Goal: Task Accomplishment & Management: Complete application form

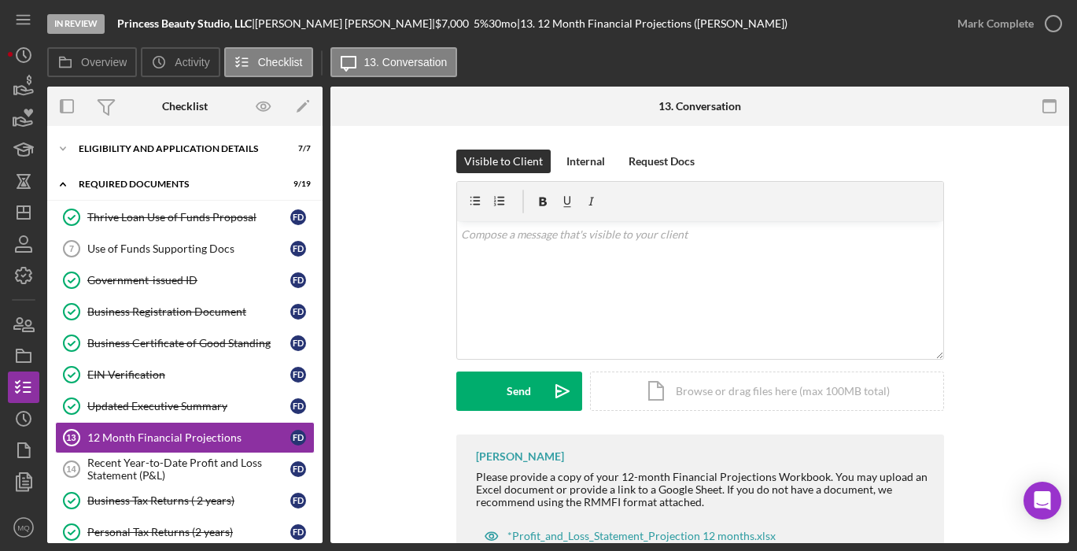
scroll to position [56, 0]
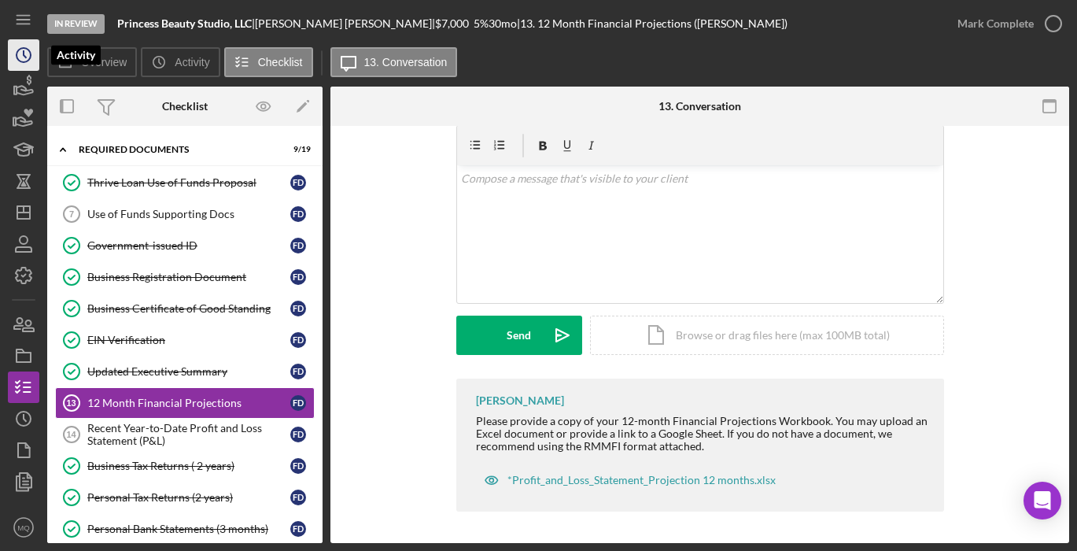
click at [24, 60] on icon "Icon/History" at bounding box center [23, 54] width 39 height 39
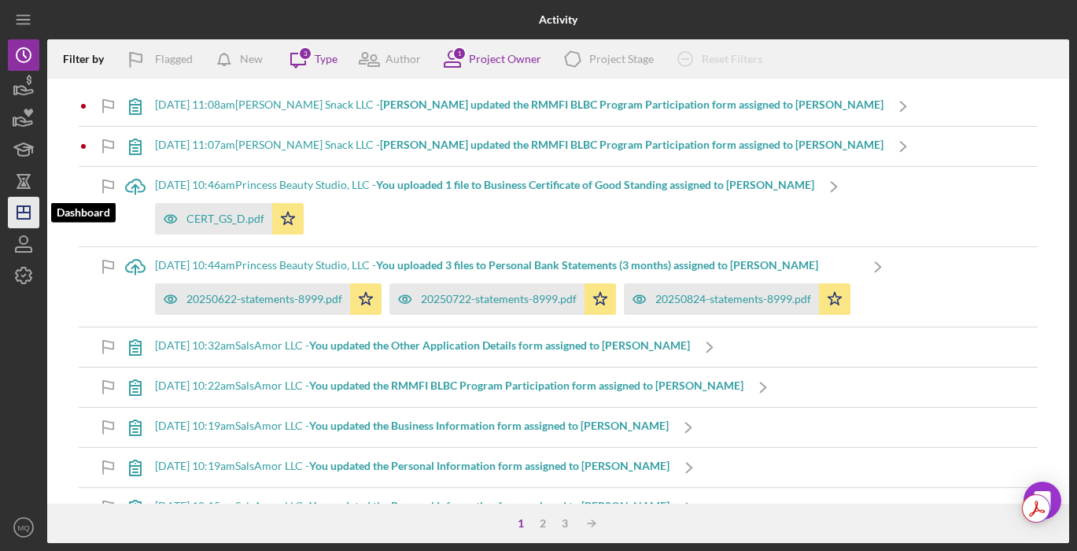
click at [29, 212] on line "button" at bounding box center [23, 212] width 13 height 0
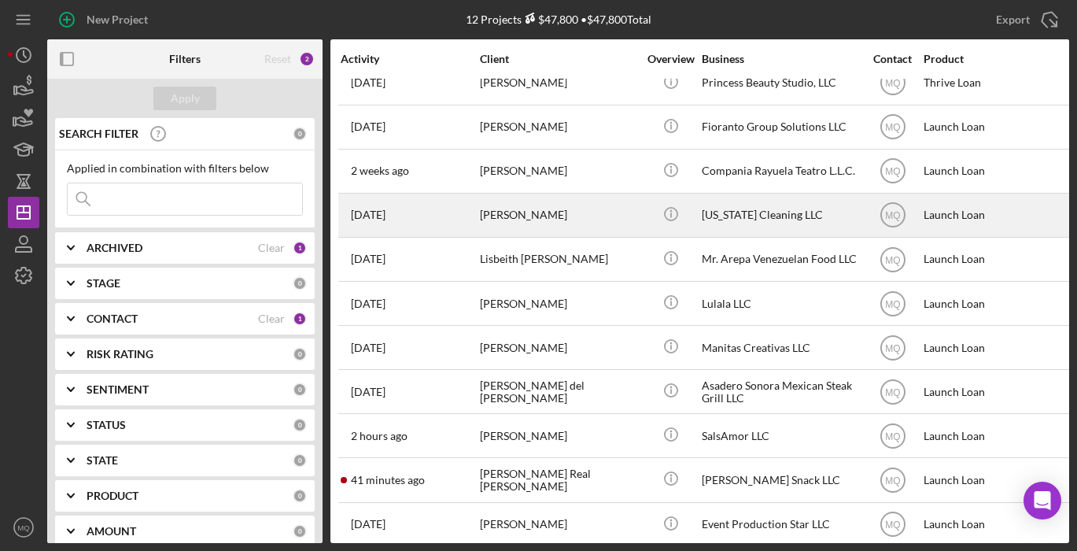
scroll to position [68, 0]
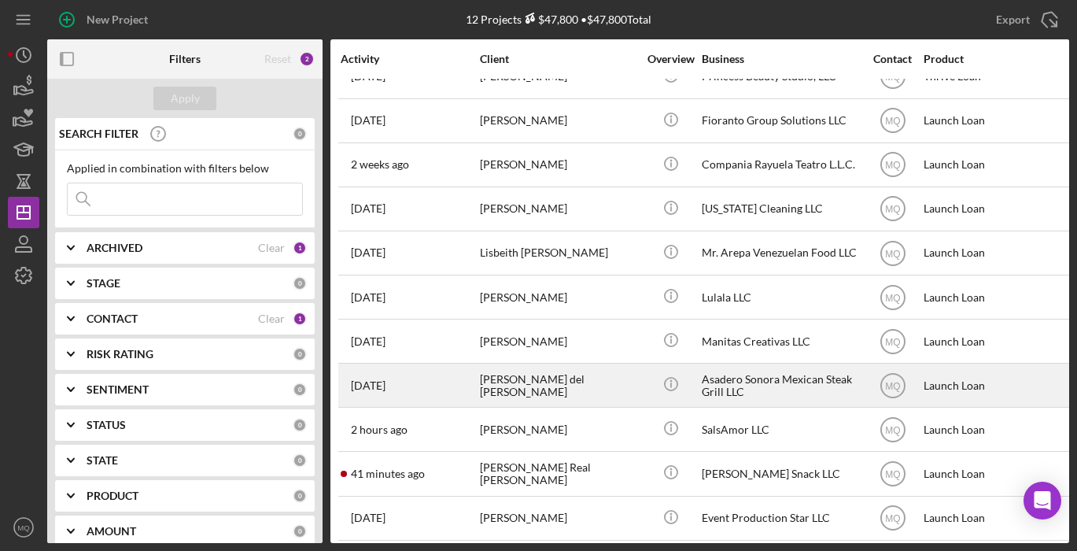
click at [576, 375] on div "[PERSON_NAME] del [PERSON_NAME]" at bounding box center [558, 385] width 157 height 42
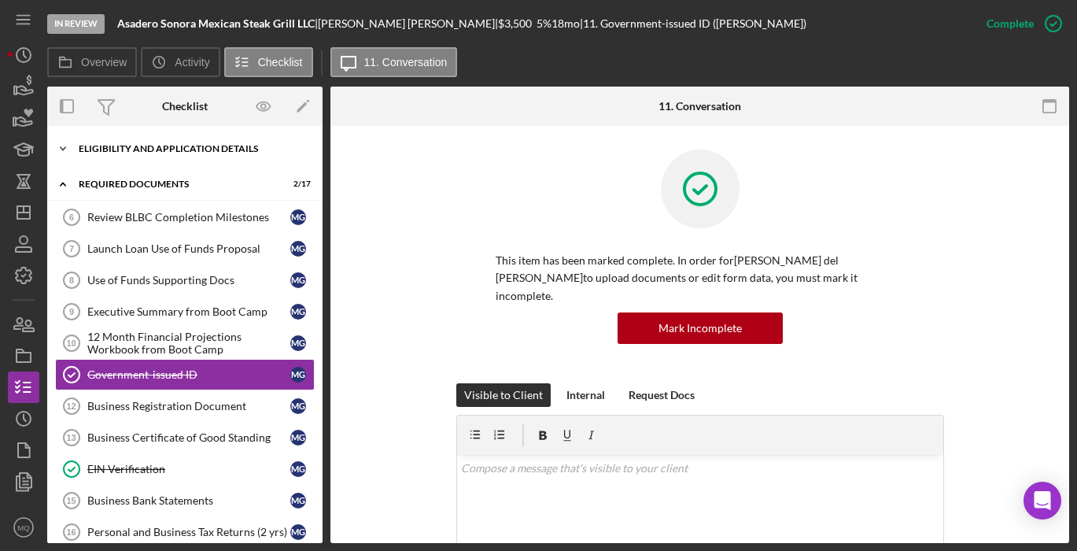
click at [227, 152] on div "Eligibility and Application Details" at bounding box center [191, 148] width 224 height 9
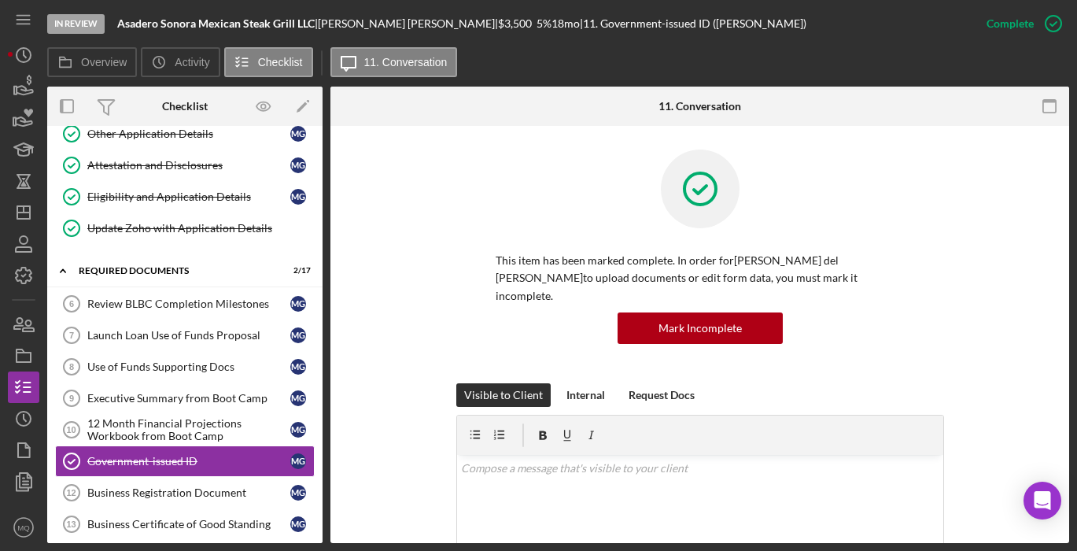
scroll to position [198, 0]
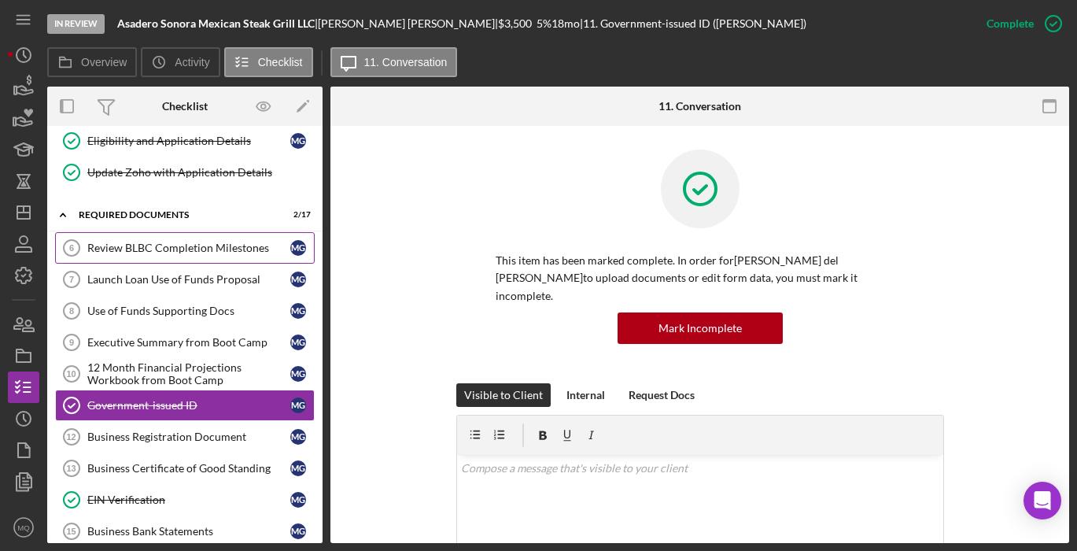
click at [243, 245] on div "Review BLBC Completion Milestones" at bounding box center [188, 248] width 203 height 13
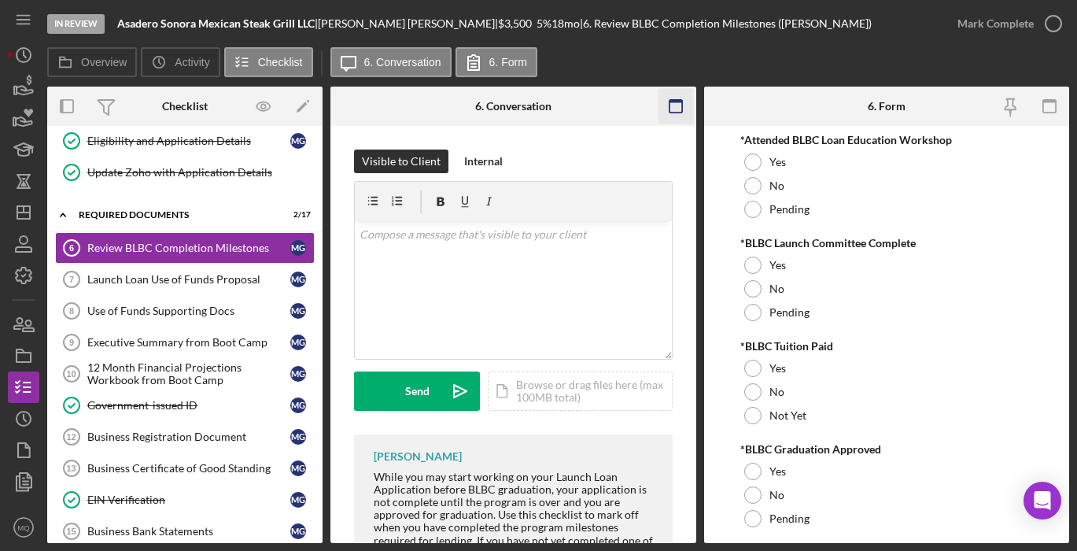
click at [668, 100] on icon "button" at bounding box center [675, 106] width 35 height 35
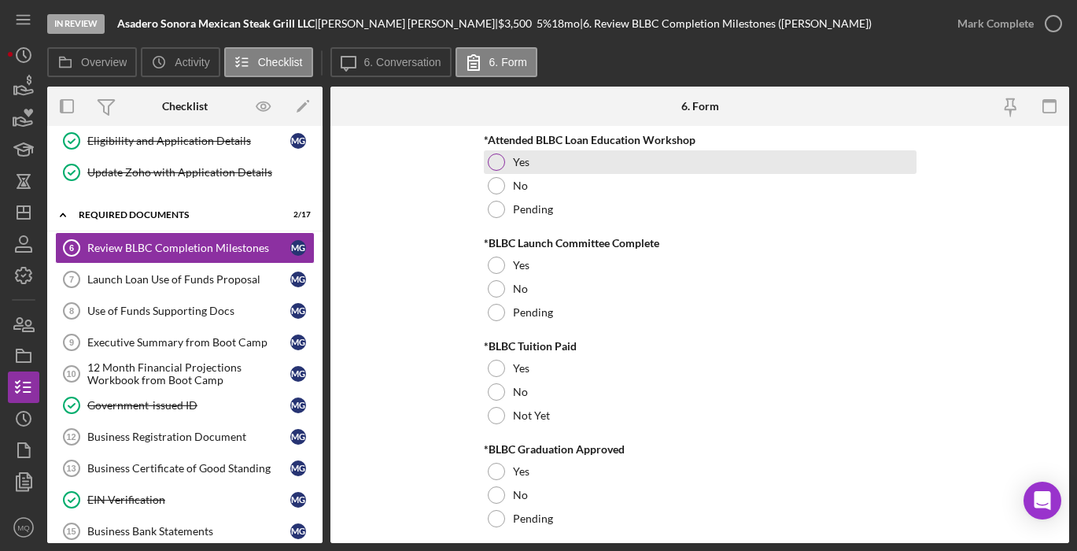
click at [496, 159] on div at bounding box center [496, 161] width 17 height 17
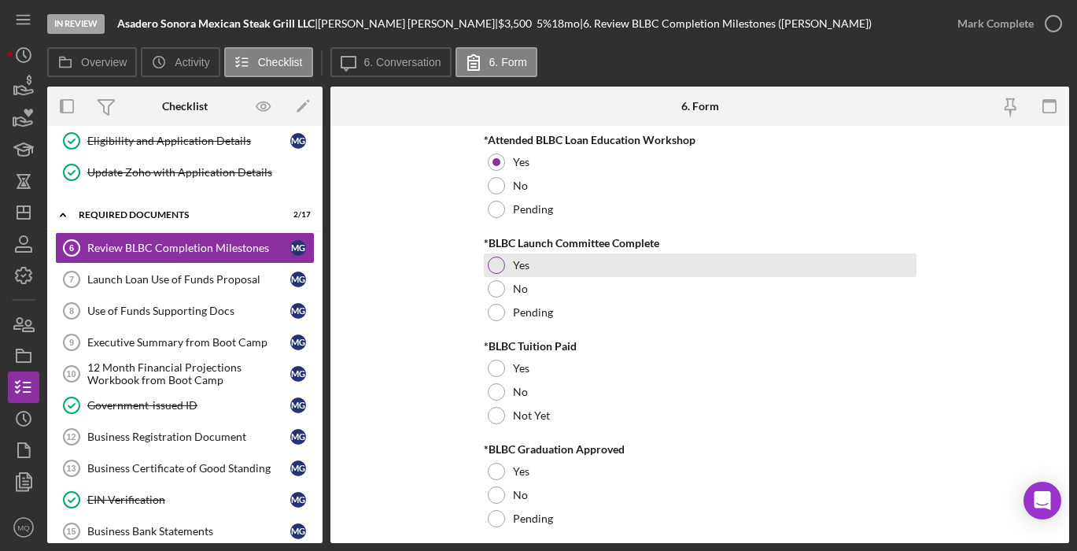
click at [489, 266] on div at bounding box center [496, 264] width 17 height 17
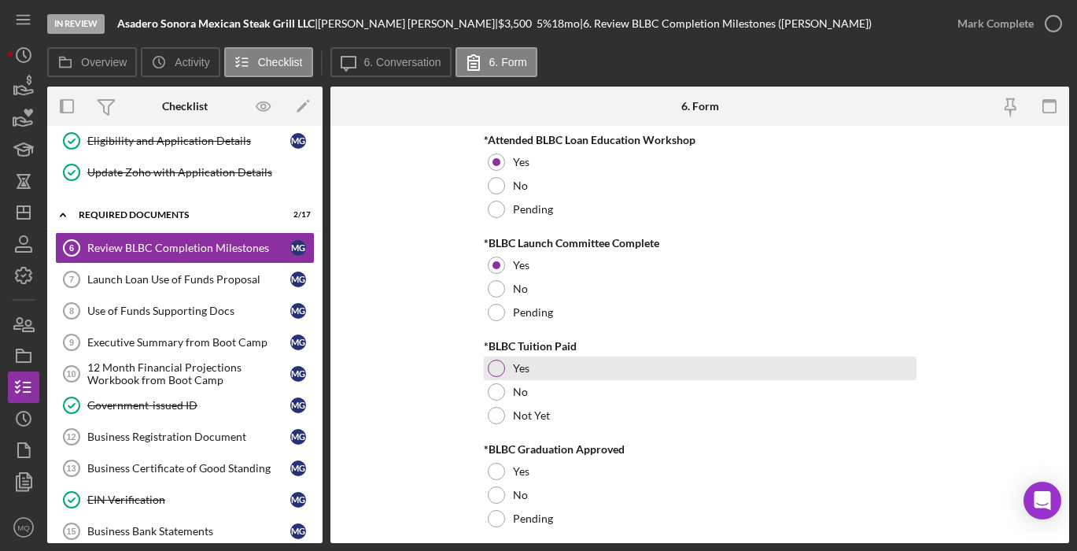
scroll to position [45, 0]
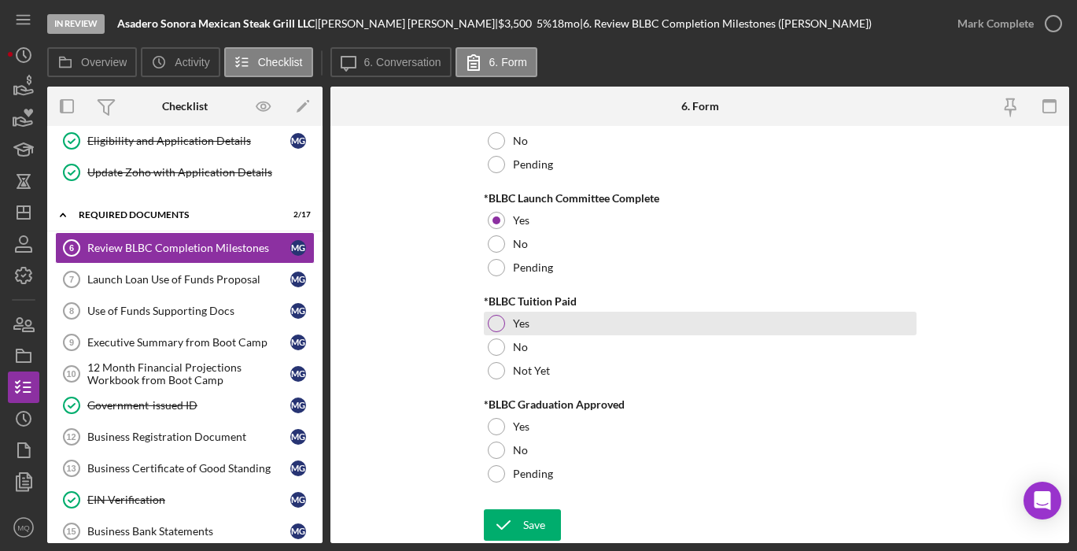
click at [495, 321] on div at bounding box center [496, 323] width 17 height 17
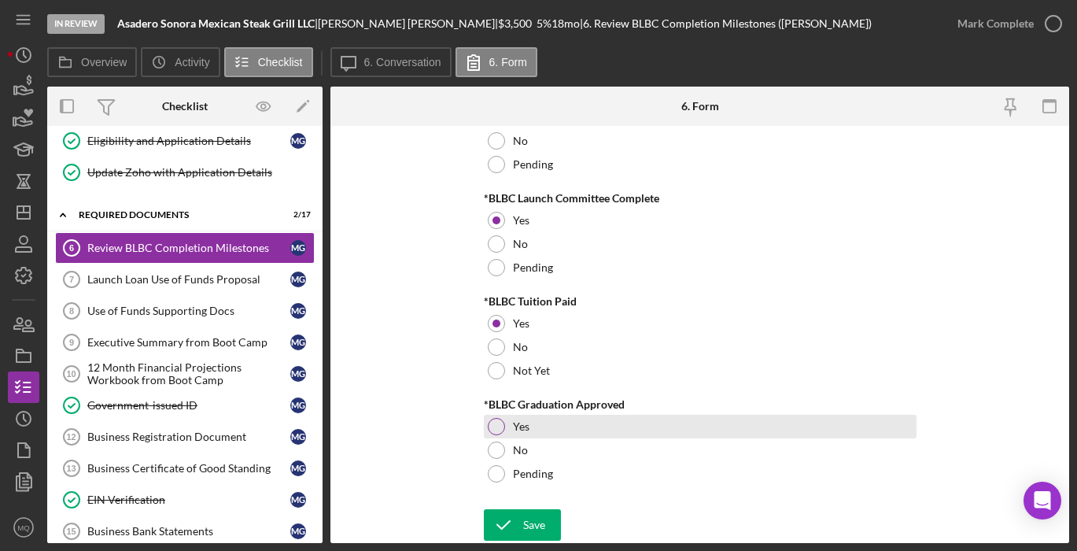
click at [496, 432] on div at bounding box center [496, 426] width 17 height 17
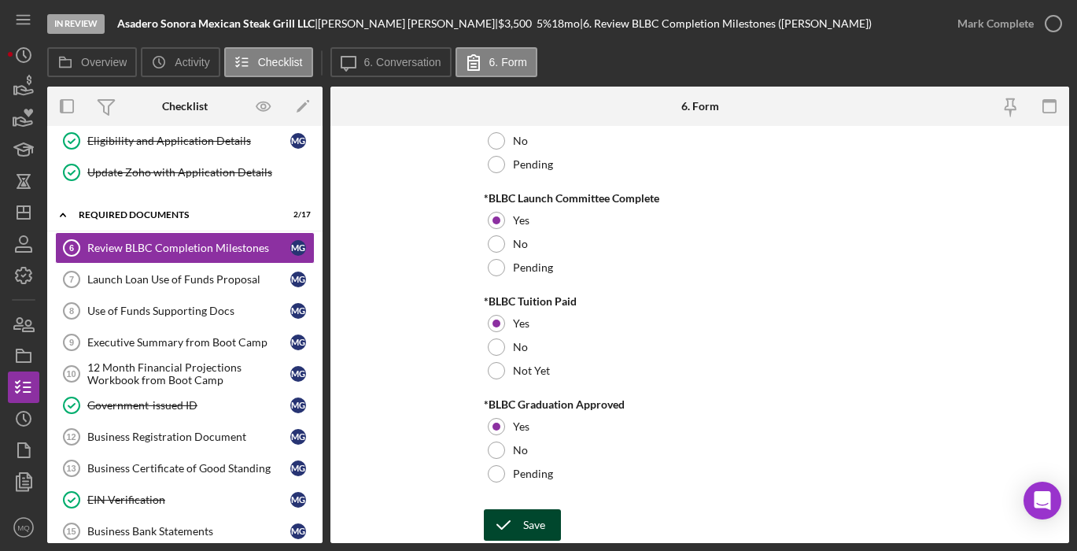
click at [531, 529] on div "Save" at bounding box center [534, 524] width 22 height 31
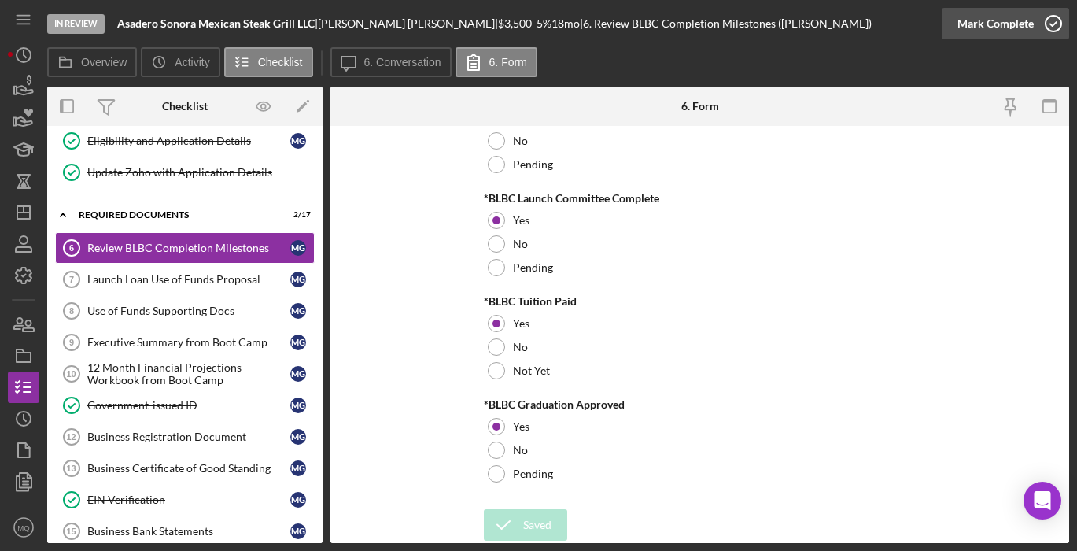
click at [1055, 13] on icon "button" at bounding box center [1053, 23] width 39 height 39
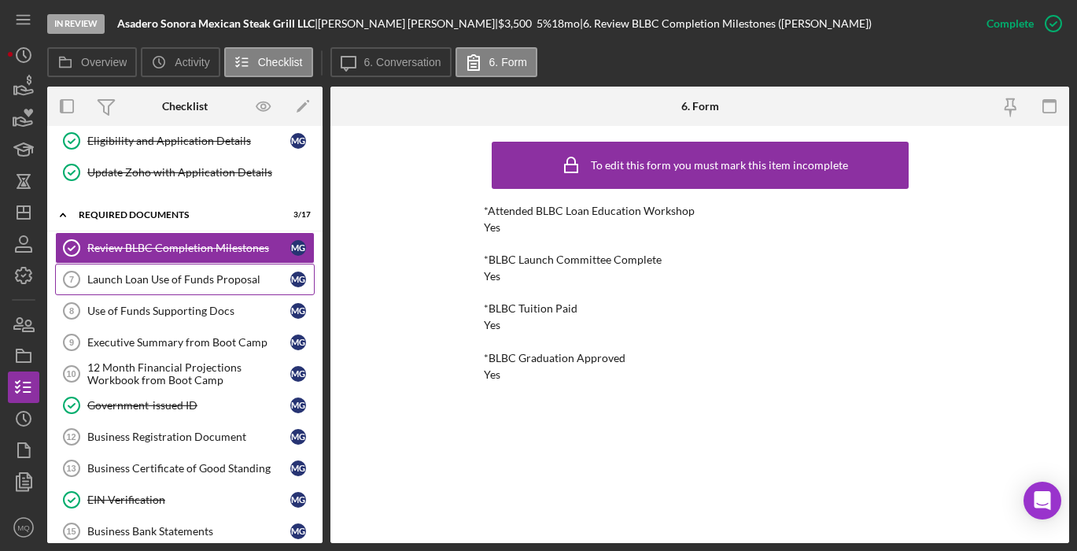
click at [253, 275] on div "Launch Loan Use of Funds Proposal" at bounding box center [188, 279] width 203 height 13
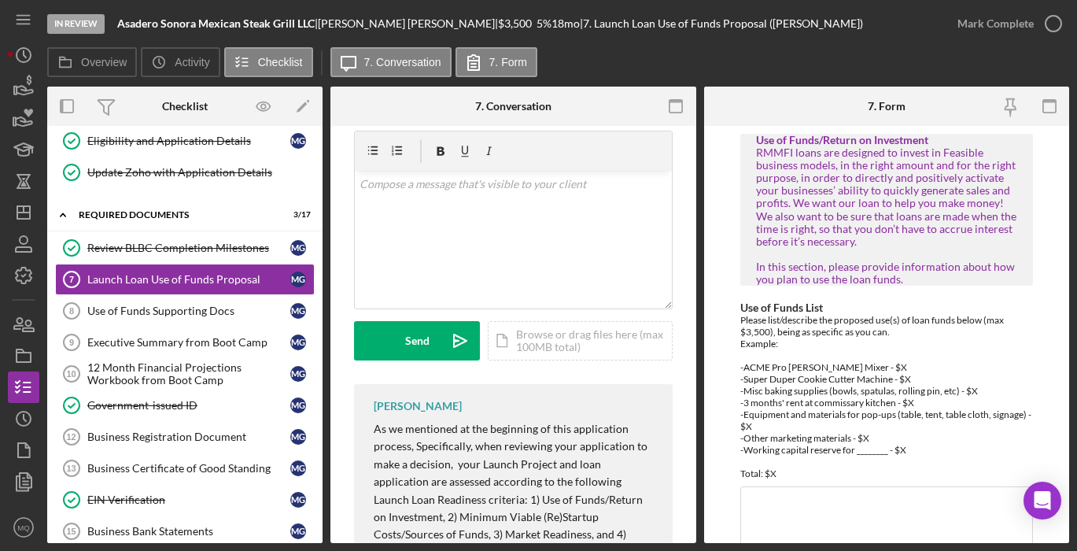
scroll to position [68, 0]
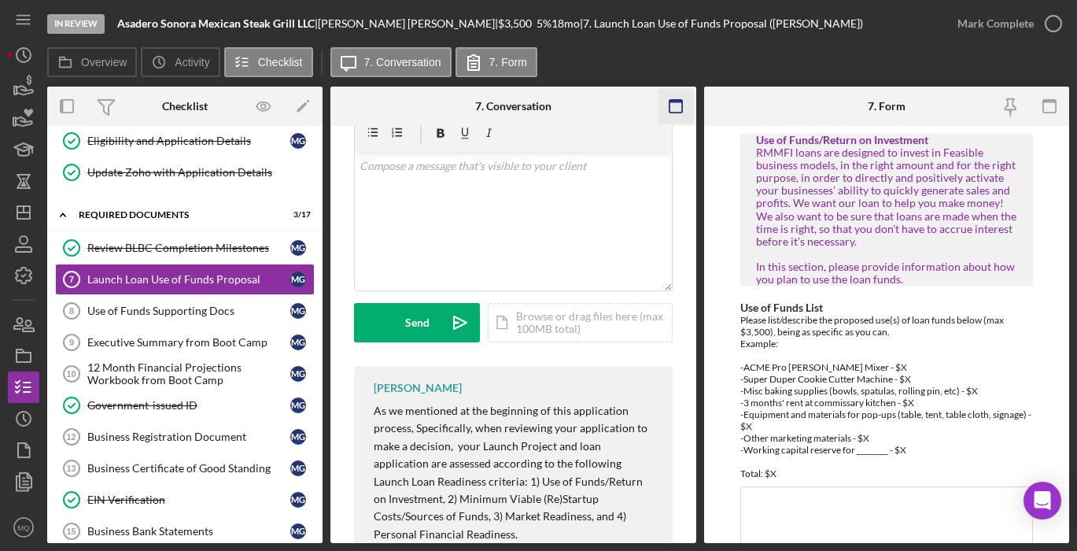
click at [676, 104] on icon "button" at bounding box center [675, 106] width 35 height 35
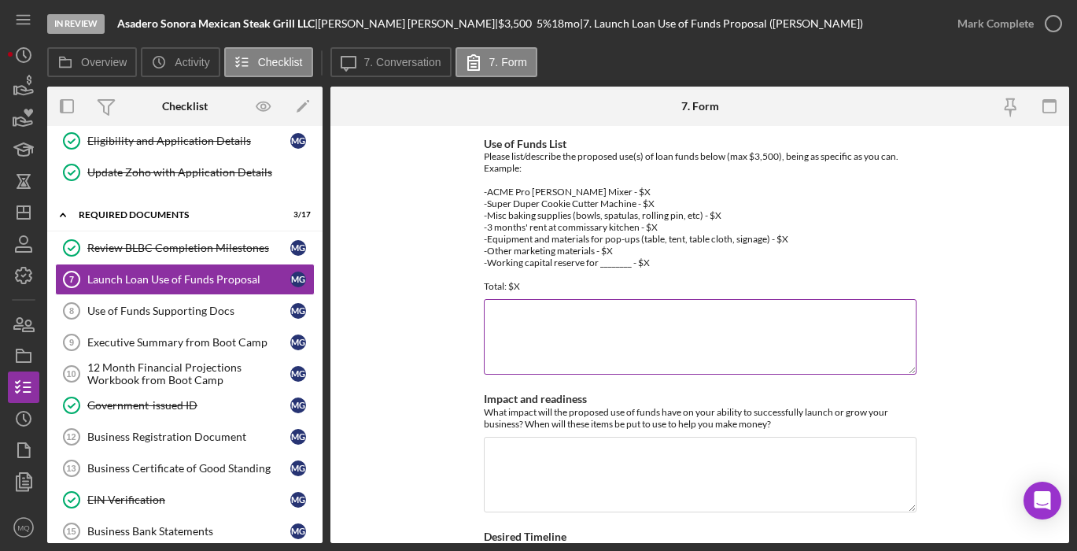
scroll to position [79, 0]
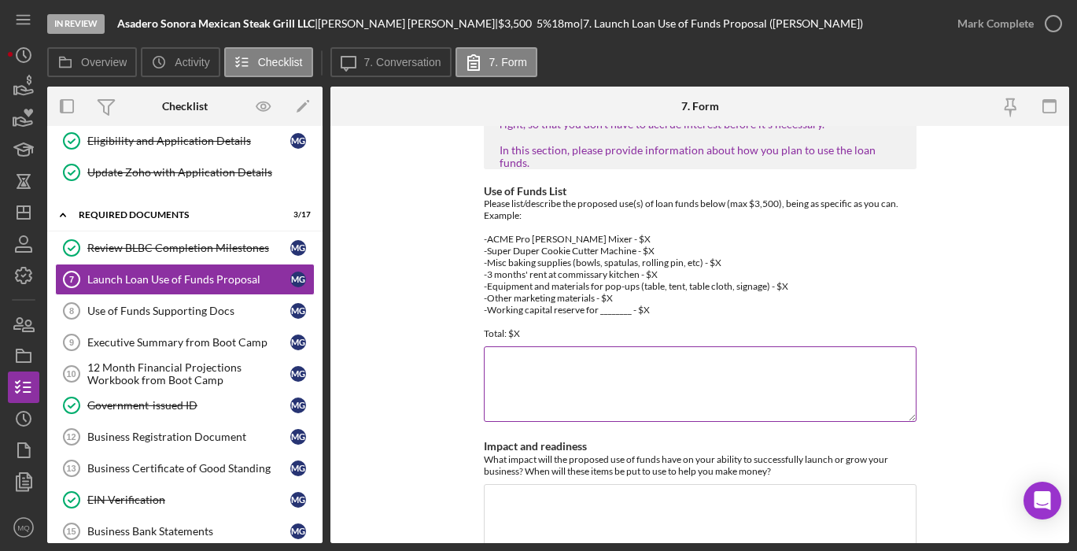
click at [589, 372] on textarea "Use of Funds List" at bounding box center [700, 384] width 433 height 76
click at [497, 353] on textarea "-3 Planchas $1,200 - 1 Freidora doble canasta $550 -" at bounding box center [700, 384] width 433 height 76
click at [494, 352] on textarea "-3 Planchas $1,200 - 1 Freidora doble canasta $550 -" at bounding box center [700, 384] width 433 height 76
click at [518, 382] on textarea "- 3 Planchas $1,200 - 1 Freidora doble canasta $550 -" at bounding box center [700, 384] width 433 height 76
click at [580, 375] on textarea "- 3 Planchas $1,200 - 1 Freidora doble canasta $550 - [PERSON_NAME] $350 - Lona…" at bounding box center [700, 384] width 433 height 76
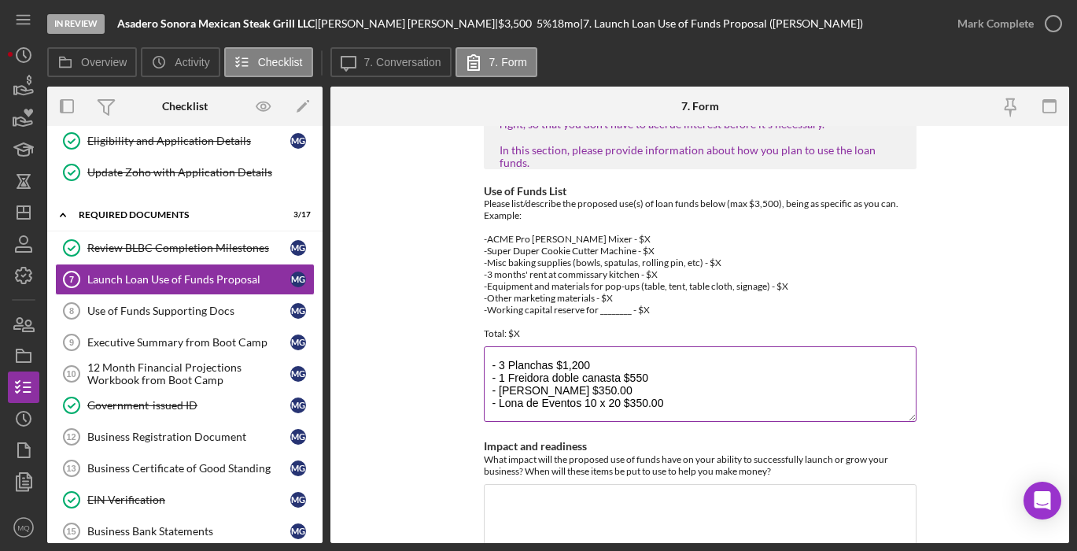
click at [650, 361] on textarea "- 3 Planchas $1,200 - 1 Freidora doble canasta $550 - [PERSON_NAME] $350.00 - L…" at bounding box center [700, 384] width 433 height 76
click at [585, 351] on textarea "- 3 Planchas $1,200 - 1 Freidora doble canasta $550.00 - [PERSON_NAME] $350.00 …" at bounding box center [700, 384] width 433 height 76
click at [669, 394] on textarea "- 3 Planchas $1,200.00 - 1 Freidora doble canasta $550.00 - [PERSON_NAME] $350.…" at bounding box center [700, 384] width 433 height 76
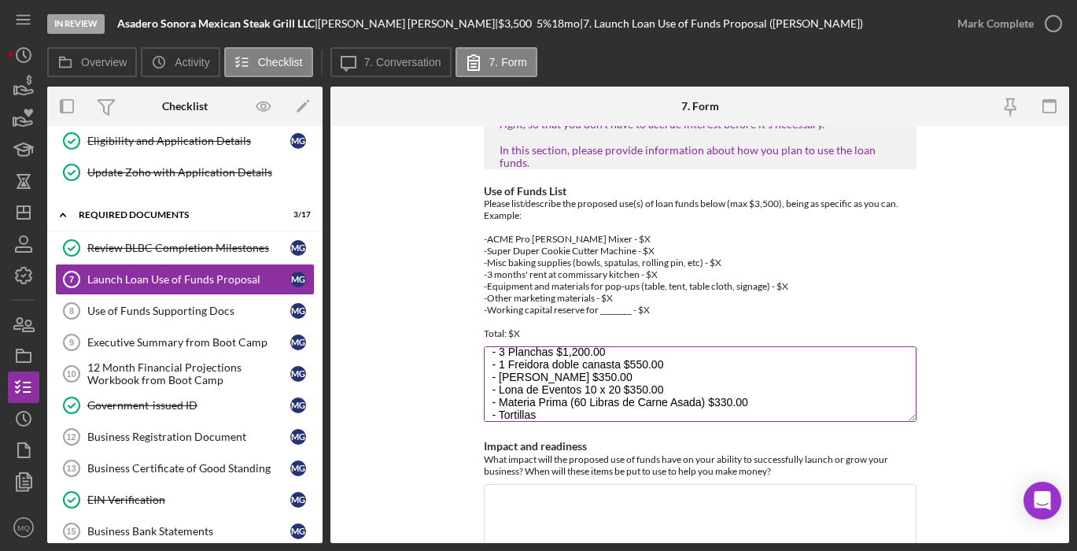
click at [779, 397] on textarea "- 3 Planchas $1,200.00 - 1 Freidora doble canasta $550.00 - [PERSON_NAME] $350.…" at bounding box center [700, 384] width 433 height 76
click at [522, 403] on textarea "- 3 Planchas $1,200.00 - 1 Freidora doble canasta $550.00 - [PERSON_NAME] $350.…" at bounding box center [700, 384] width 433 height 76
click at [561, 401] on textarea "- 3 Planchas $1,200.00 - 1 Freidora doble canasta $550.00 - [PERSON_NAME] $350.…" at bounding box center [700, 384] width 433 height 76
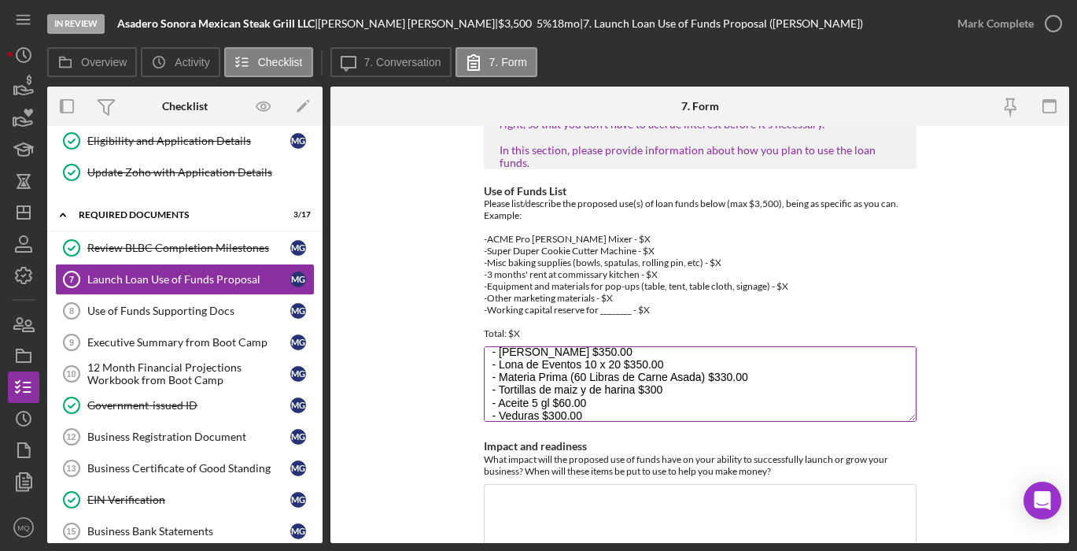
scroll to position [52, 0]
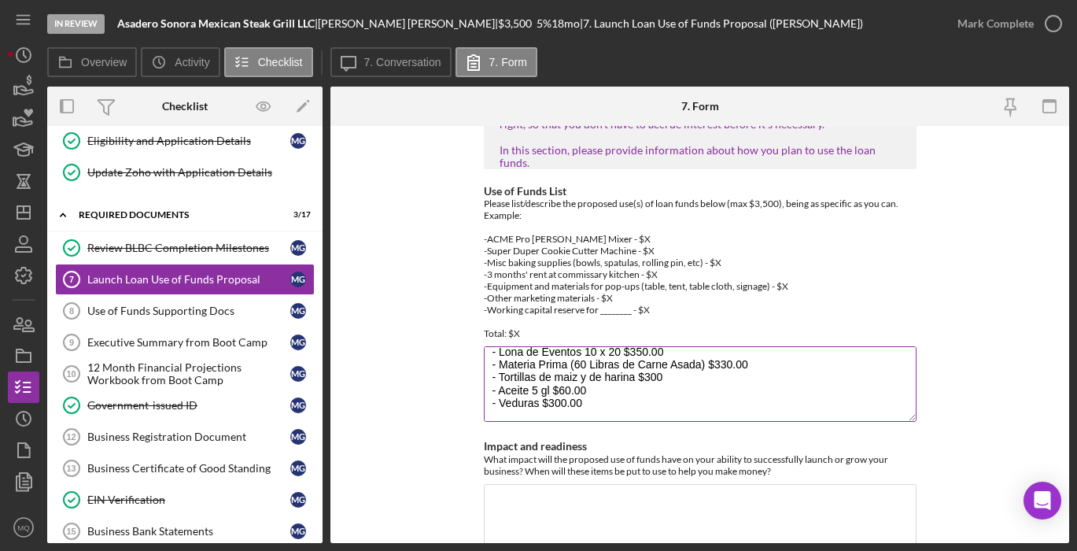
click at [515, 385] on textarea "- 3 Planchas $1,200.00 - 1 Freidora doble canasta $550.00 - [PERSON_NAME] $350.…" at bounding box center [700, 384] width 433 height 76
click at [511, 388] on textarea "- 3 Planchas $1,200.00 - 1 Freidora doble canasta $550.00 - [PERSON_NAME] $350.…" at bounding box center [700, 384] width 433 height 76
click at [597, 386] on textarea "- 3 Planchas $1,200.00 - 1 Freidora doble canasta $550.00 - [PERSON_NAME] $350.…" at bounding box center [700, 384] width 433 height 76
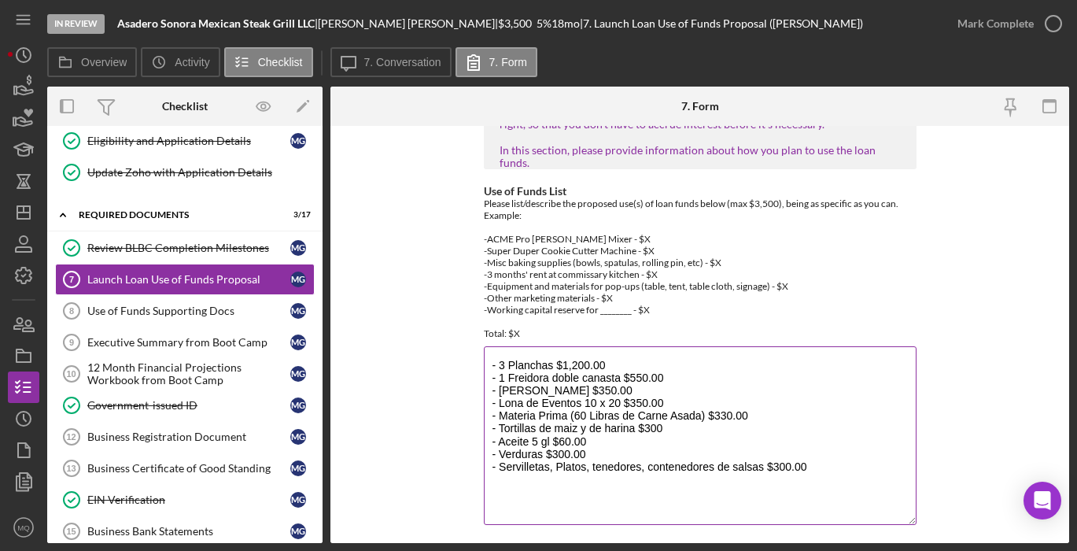
drag, startPoint x: 909, startPoint y: 407, endPoint x: 901, endPoint y: 510, distance: 103.3
click at [901, 510] on textarea "- 3 Planchas $1,200.00 - 1 Freidora doble canasta $550.00 - [PERSON_NAME] $350.…" at bounding box center [700, 435] width 433 height 179
type textarea "- 3 Planchas $1,200.00 - 1 Freidora doble canasta $550.00 - [PERSON_NAME] $350.…"
click at [979, 369] on form "Use of Funds/Return on Investment RMMFI loans are designed to invest in Feasibl…" at bounding box center [699, 334] width 739 height 417
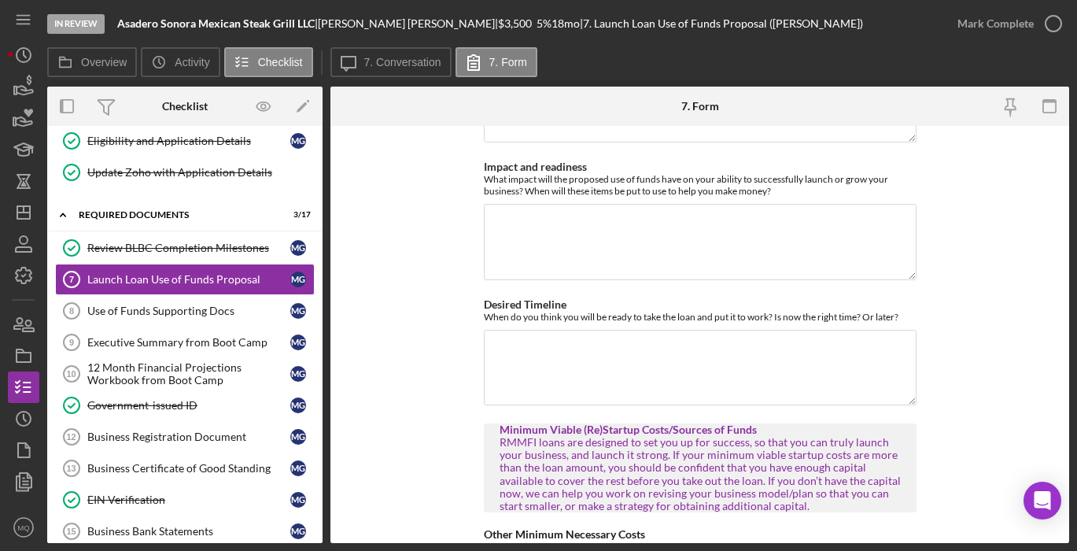
scroll to position [1926, 0]
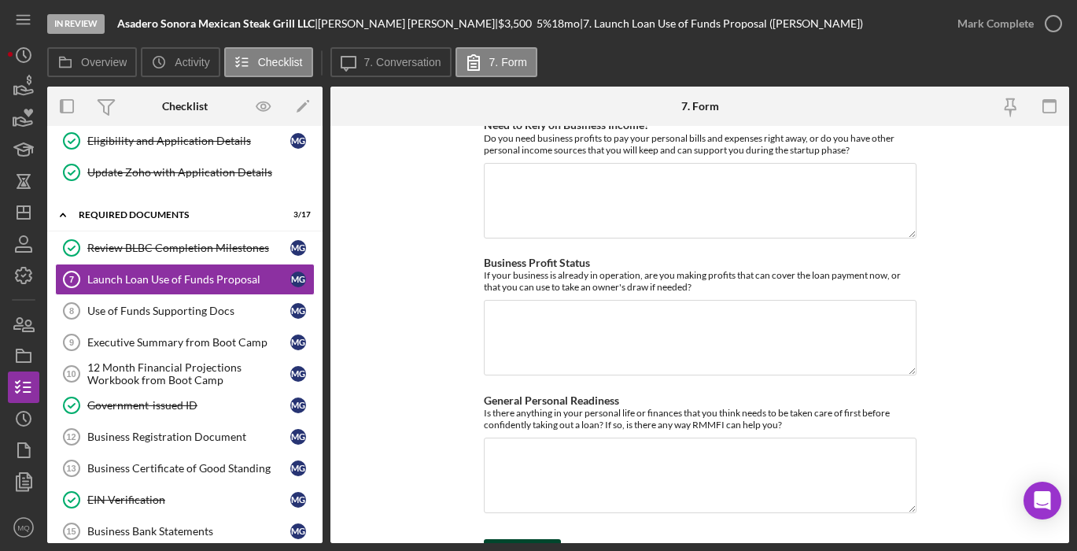
click at [529, 539] on div "Save" at bounding box center [534, 554] width 22 height 31
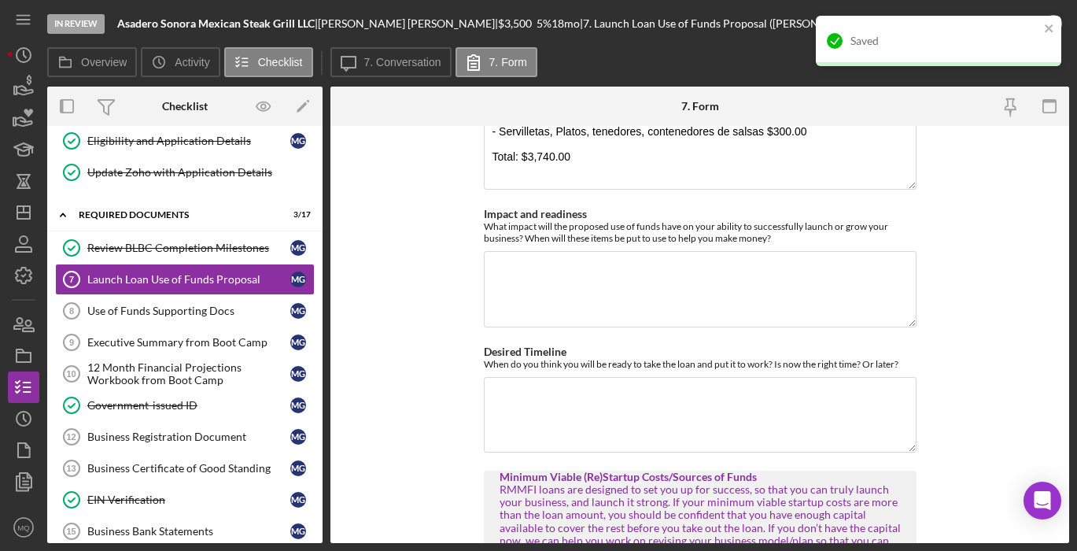
scroll to position [319, 0]
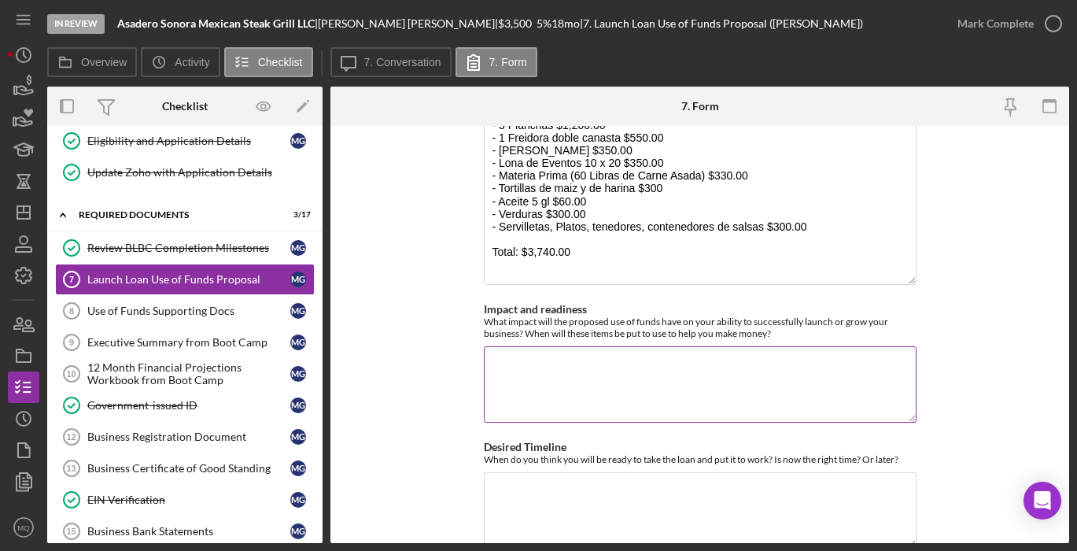
drag, startPoint x: 482, startPoint y: 294, endPoint x: 782, endPoint y: 326, distance: 301.4
click at [782, 326] on div "Impact and readiness What impact will the proposed use of funds have on your ab…" at bounding box center [700, 364] width 433 height 122
copy label
click at [636, 375] on textarea "Impact and readiness" at bounding box center [700, 384] width 433 height 76
paste textarea "El impacto que tendrá en mi negocio será fundamental para prepararnos y ofrecer…"
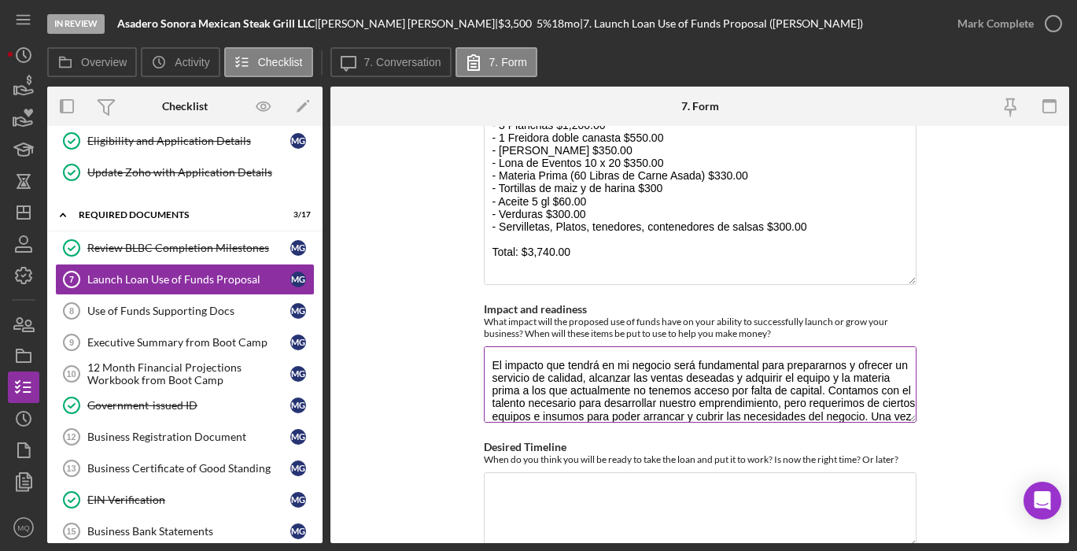
scroll to position [26, 0]
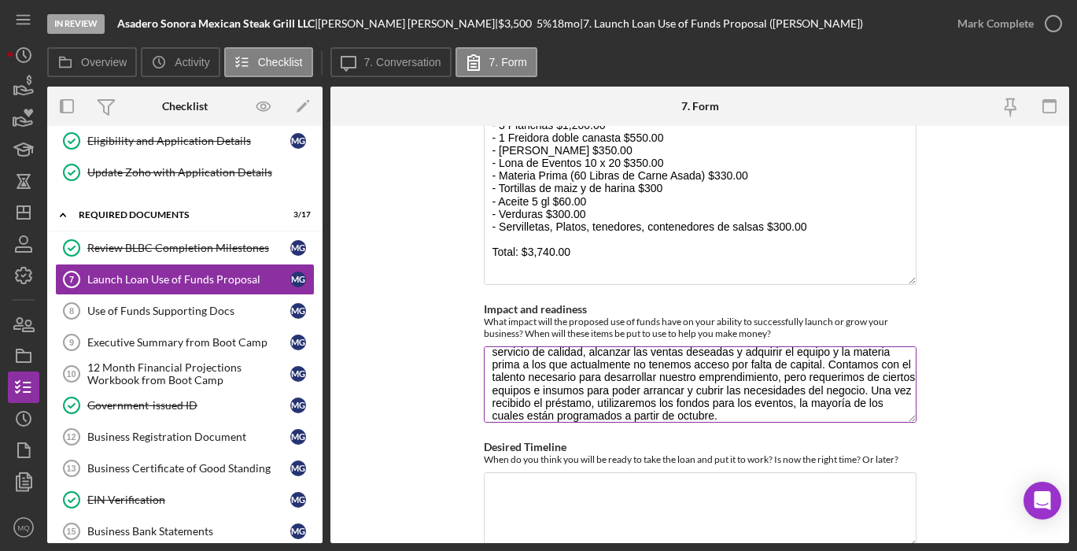
click at [905, 407] on textarea "El impacto que tendrá en mi negocio será fundamental para prepararnos y ofrecer…" at bounding box center [700, 384] width 433 height 76
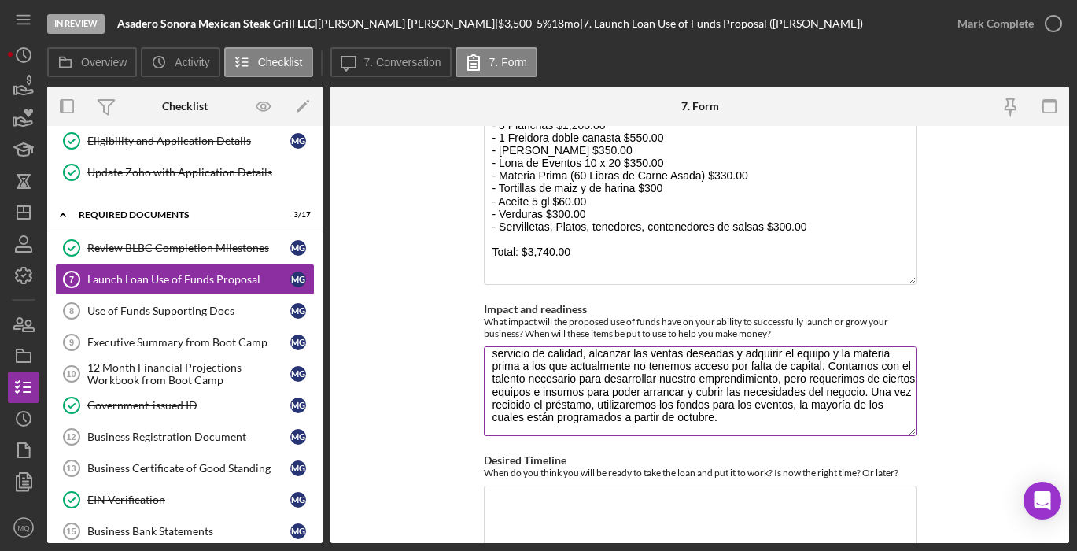
scroll to position [0, 0]
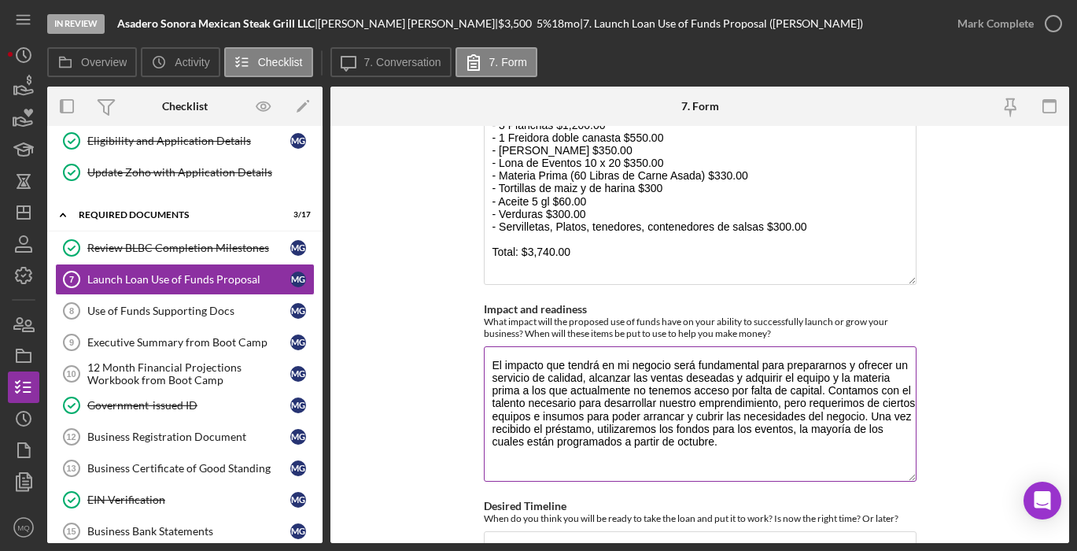
drag, startPoint x: 905, startPoint y: 407, endPoint x: 905, endPoint y: 466, distance: 59.8
click at [905, 466] on textarea "El impacto que tendrá en mi negocio será fundamental para prepararnos y ofrecer…" at bounding box center [700, 413] width 433 height 135
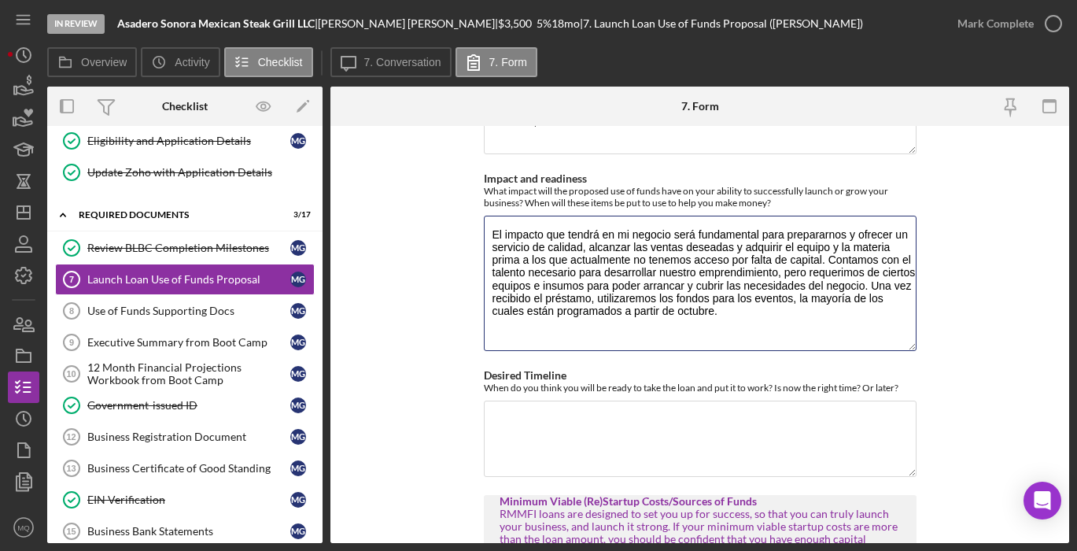
scroll to position [459, 0]
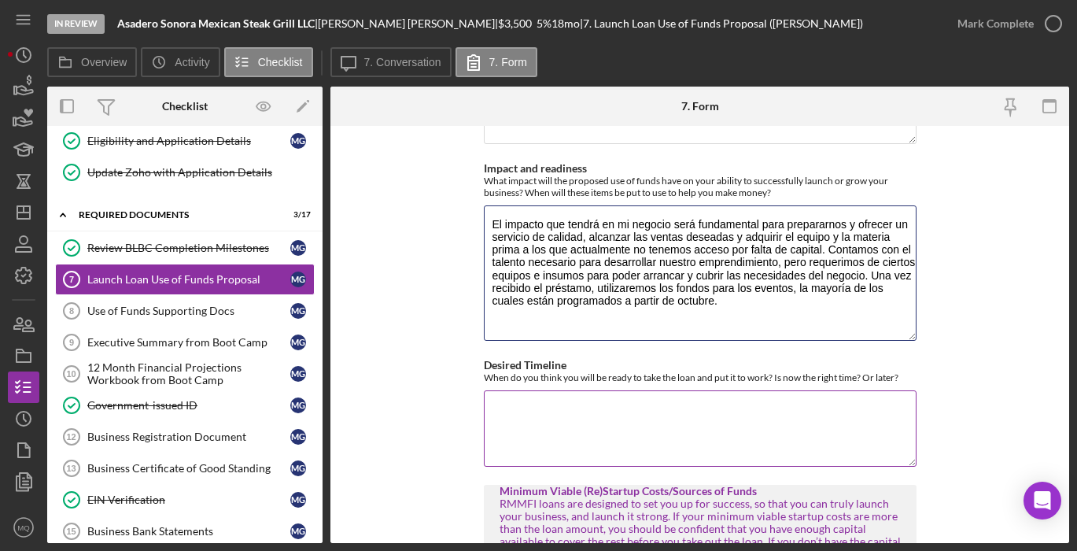
type textarea "El impacto que tendrá en mi negocio será fundamental para prepararnos y ofrecer…"
click at [486, 371] on div "When do you think you will be ready to take the loan and put it to work? Is now…" at bounding box center [700, 377] width 433 height 12
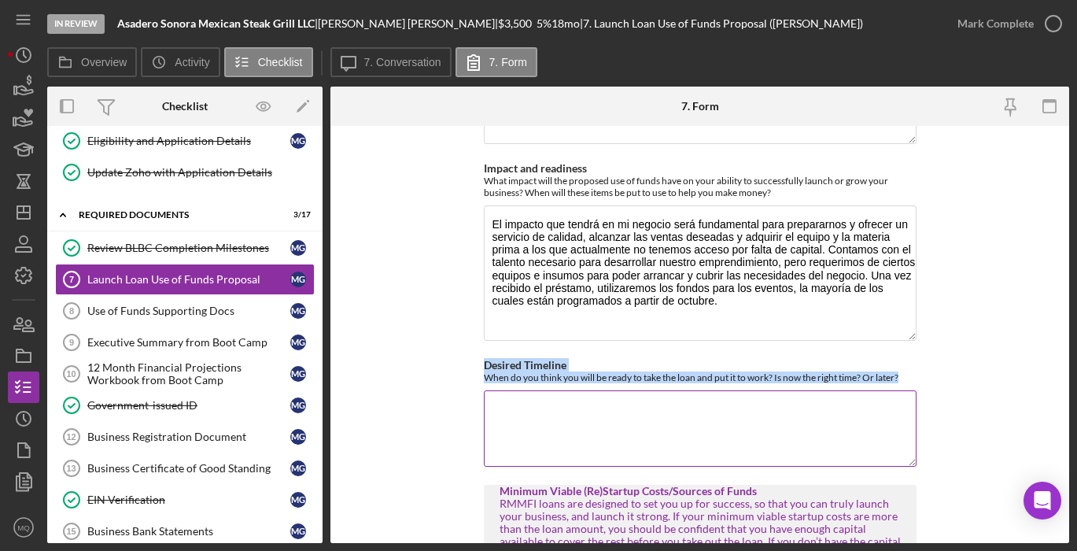
drag, startPoint x: 481, startPoint y: 356, endPoint x: 908, endPoint y: 364, distance: 426.4
click at [908, 364] on div "Desired Timeline When do you think you will be ready to take the loan and put i…" at bounding box center [700, 371] width 433 height 24
copy div "Desired Timeline When do you think you will be ready to take the loan and put i…"
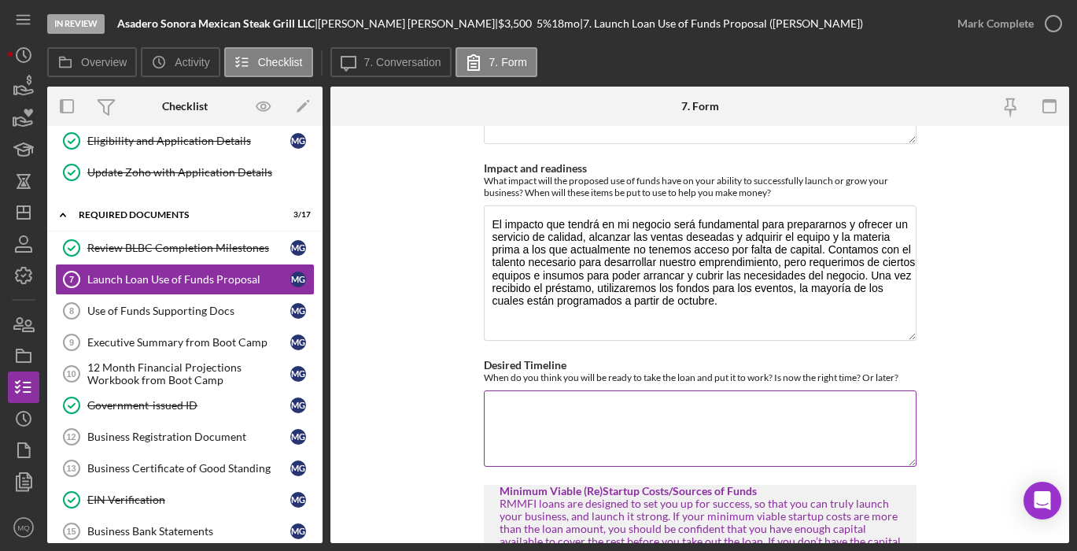
drag, startPoint x: 653, startPoint y: 382, endPoint x: 641, endPoint y: 371, distance: 15.6
click at [653, 390] on textarea "Desired Timeline" at bounding box center [700, 428] width 433 height 76
paste textarea "Nuestro primer evento será el [DATE] en la [GEOGRAPHIC_DATA], donde estaremos o…"
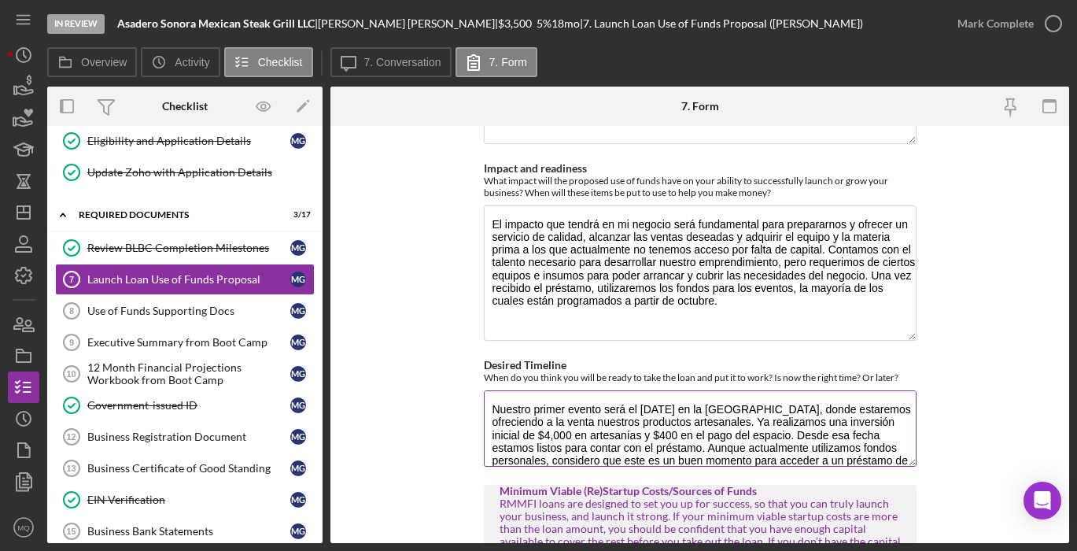
scroll to position [51, 0]
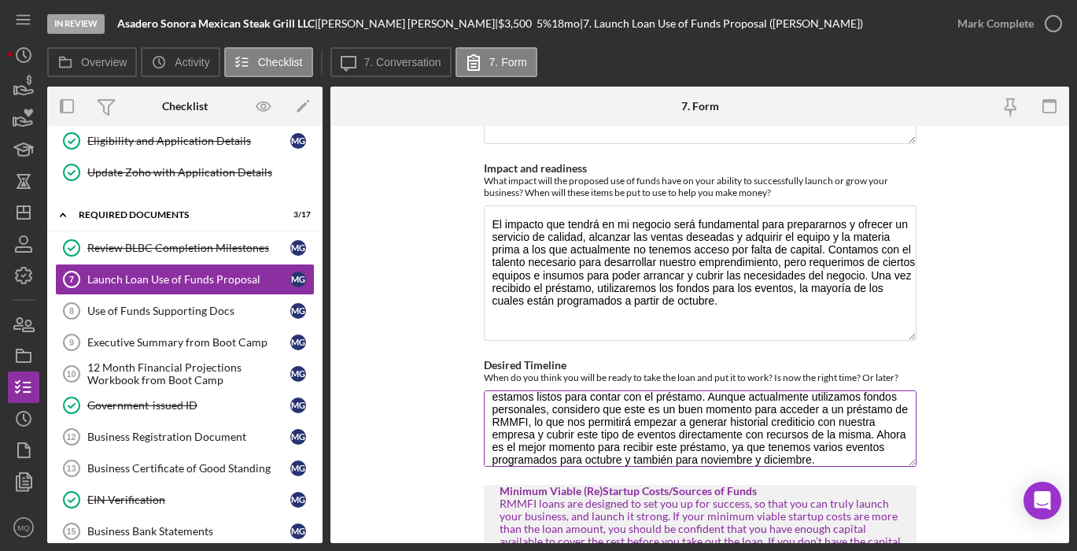
click at [678, 445] on textarea "Nuestro primer evento será el [DATE] en la [GEOGRAPHIC_DATA], donde estaremos o…" at bounding box center [700, 428] width 433 height 76
click at [846, 428] on textarea "Nuestro primer evento será el [DATE] en la [GEOGRAPHIC_DATA], donde estaremos o…" at bounding box center [700, 428] width 433 height 76
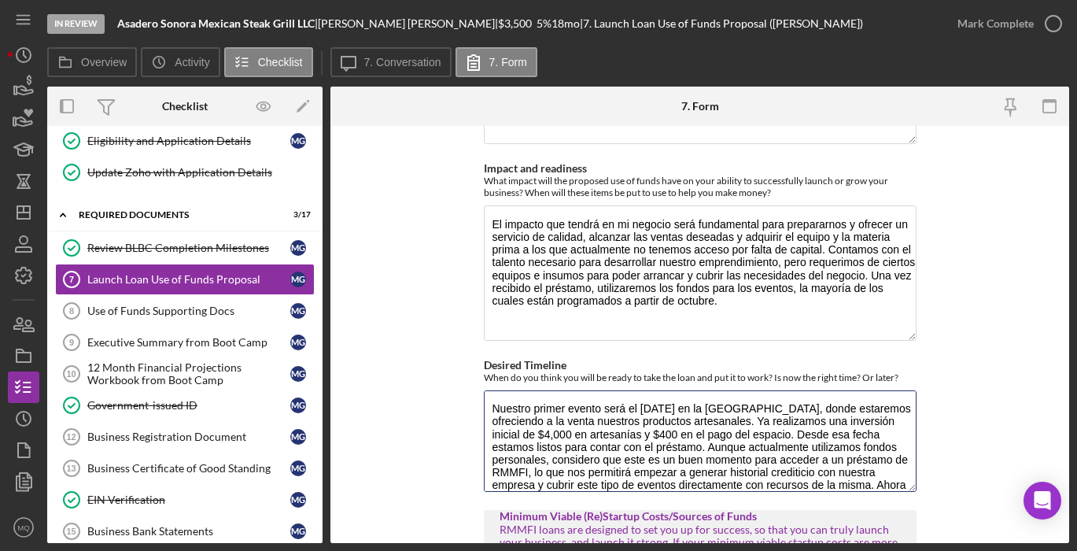
scroll to position [0, 0]
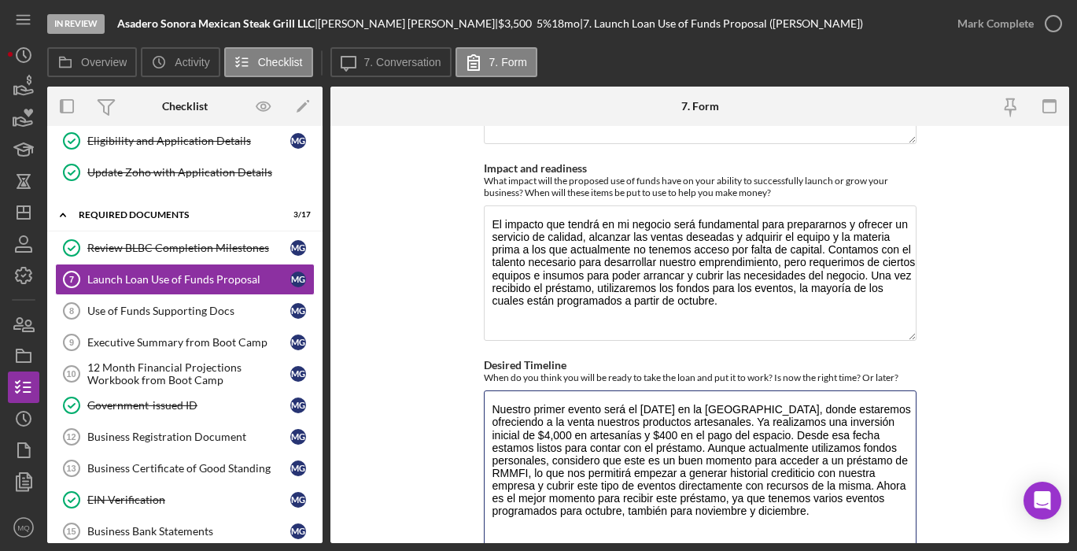
drag, startPoint x: 909, startPoint y: 451, endPoint x: 911, endPoint y: 556, distance: 105.4
click at [911, 550] on html "In Review Asadero Sonora Mexican Steak Grill LLC | [PERSON_NAME] del [PERSON_NA…" at bounding box center [538, 275] width 1077 height 551
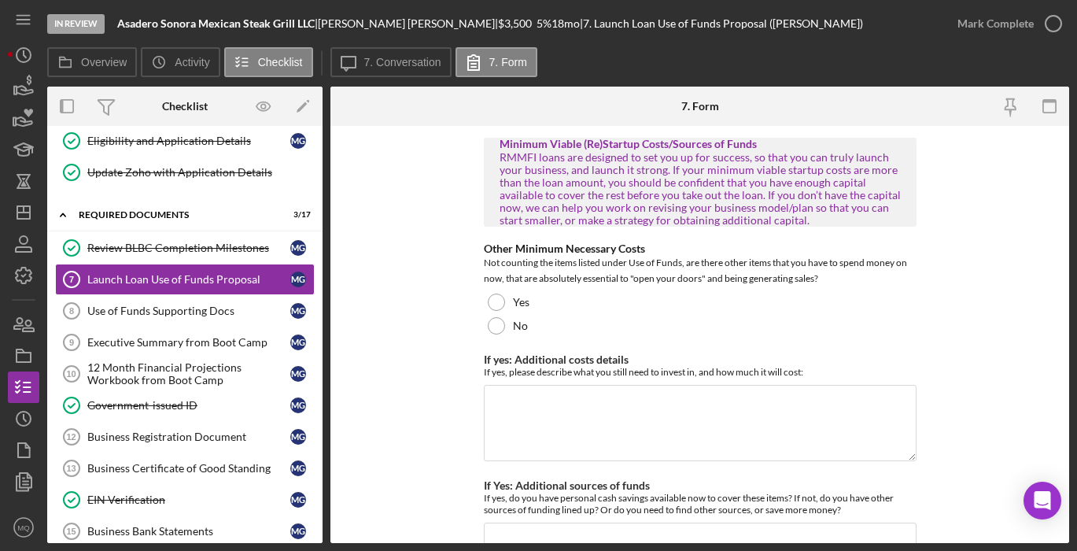
scroll to position [918, 0]
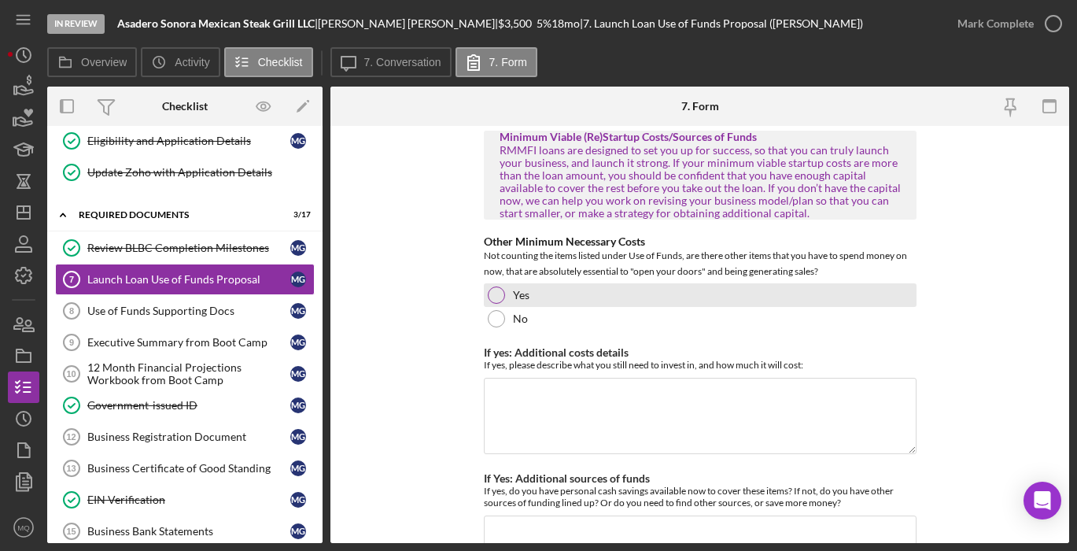
type textarea "Nuestro primer evento será el [DATE] en la [GEOGRAPHIC_DATA], donde estaremos o…"
click at [499, 286] on div at bounding box center [496, 294] width 17 height 17
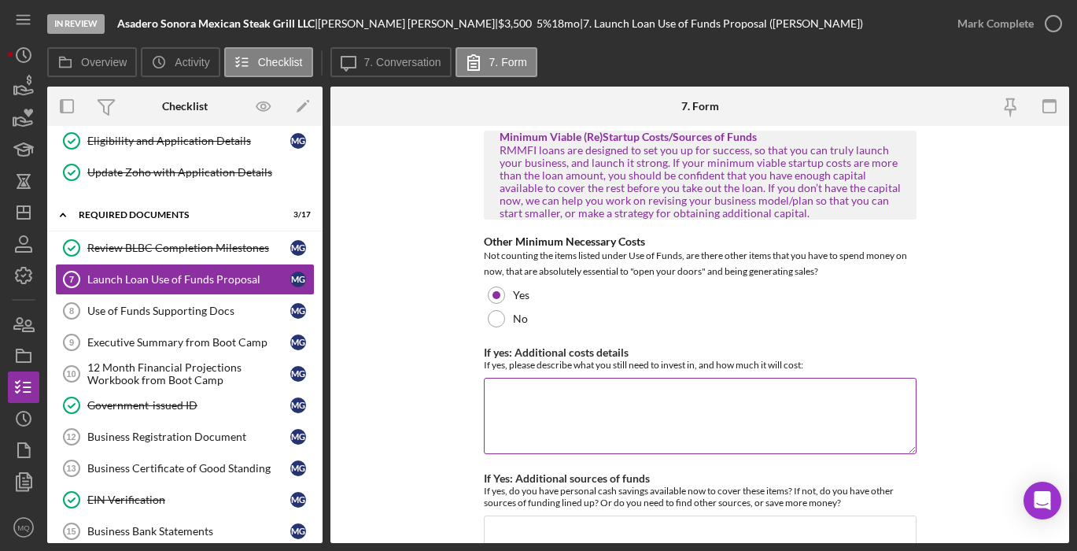
click at [689, 386] on textarea "If yes: Additional costs details" at bounding box center [700, 416] width 433 height 76
type textarea "Y"
click at [546, 386] on textarea "Como duena del negocio cuento" at bounding box center [700, 416] width 433 height 76
click at [666, 378] on textarea "Como dueña del negocio cuento" at bounding box center [700, 416] width 433 height 76
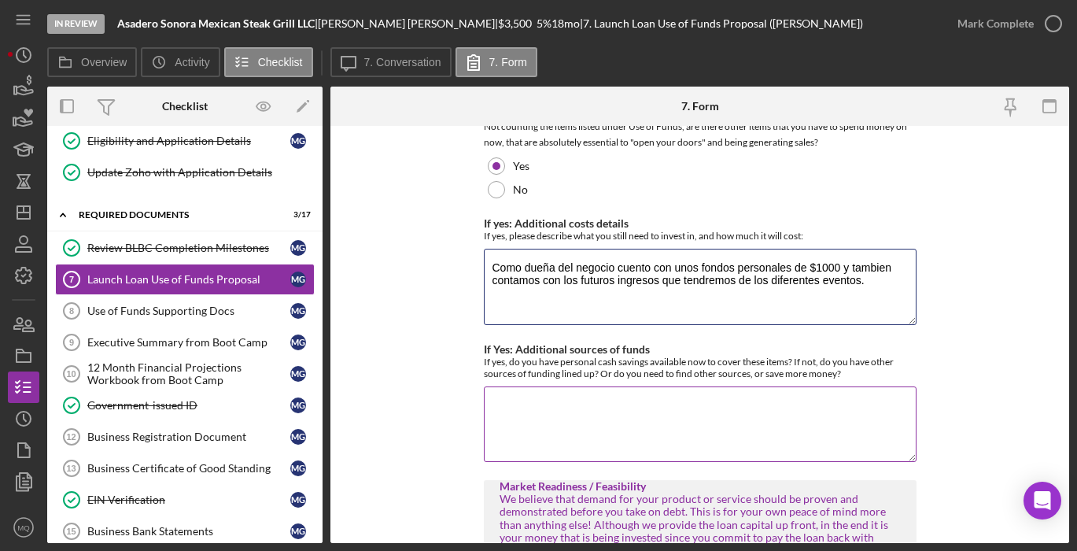
scroll to position [1049, 0]
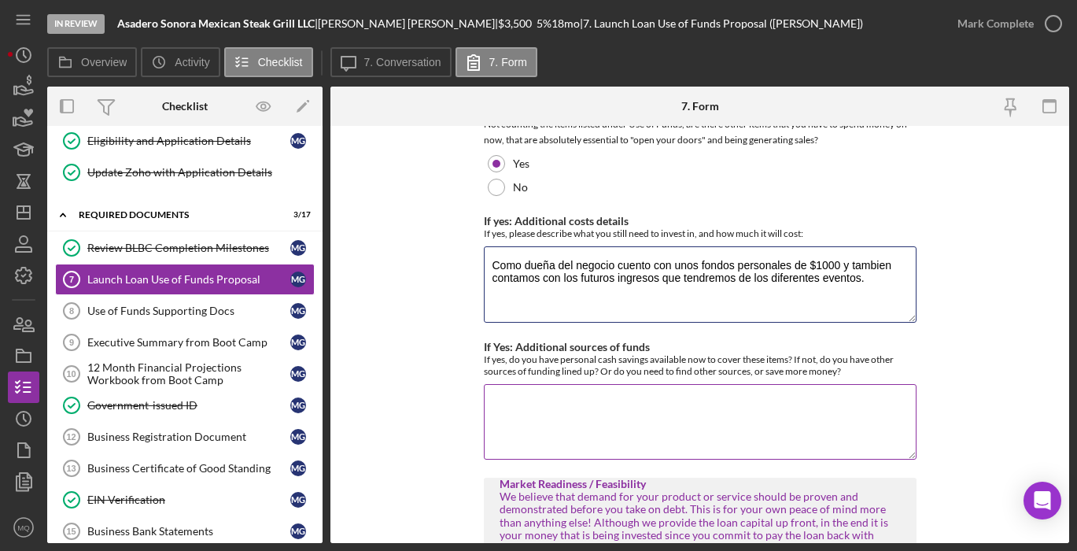
type textarea "Como dueña del negocio cuento con unos fondos personales de $1000 y tambien con…"
click at [654, 414] on textarea "If Yes: Additional sources of funds" at bounding box center [700, 422] width 433 height 76
drag, startPoint x: 478, startPoint y: 332, endPoint x: 851, endPoint y: 367, distance: 374.5
click at [851, 367] on form "Use of Funds/Return on Investment RMMFI loans are designed to invest in Feasibl…" at bounding box center [699, 334] width 739 height 417
copy label
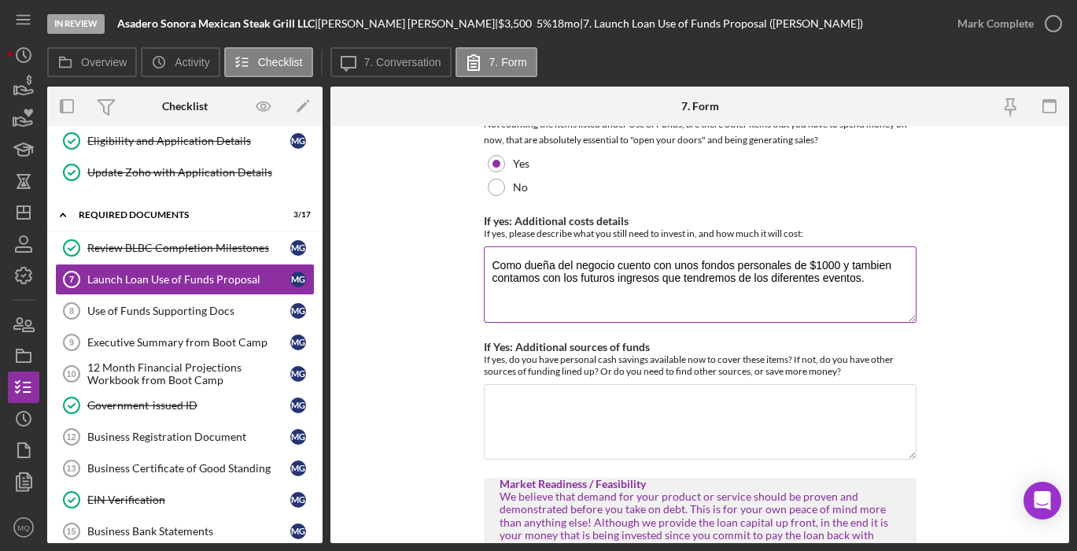
drag, startPoint x: 614, startPoint y: 253, endPoint x: 890, endPoint y: 275, distance: 276.9
click at [890, 275] on textarea "Como dueña del negocio cuento con unos fondos personales de $1000 y tambien con…" at bounding box center [700, 284] width 433 height 76
click at [766, 404] on textarea "If Yes: Additional sources of funds" at bounding box center [700, 422] width 433 height 76
paste textarea "cuento con unos fondos personales de $1000 y tambien contamos con los futuros i…"
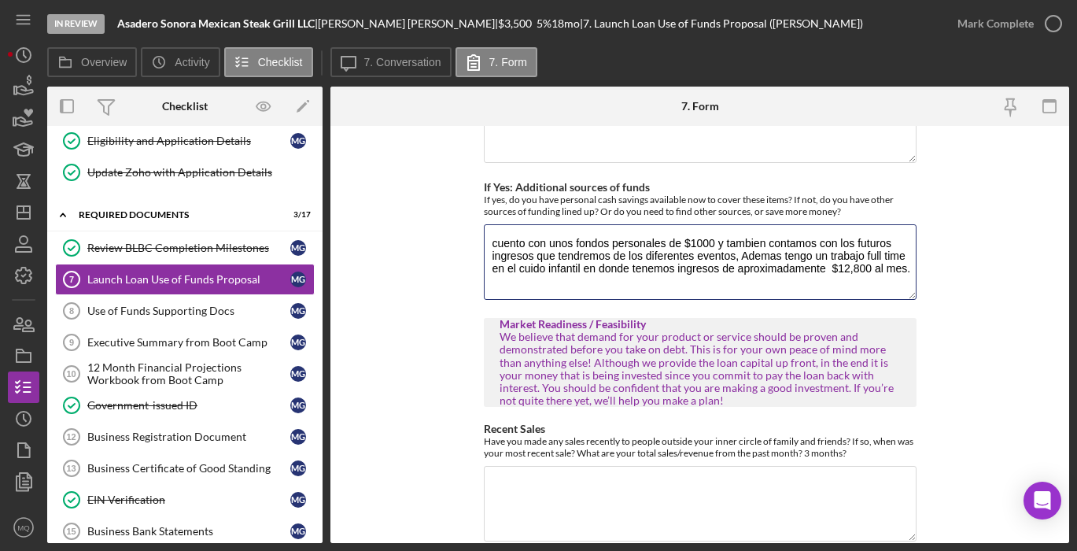
scroll to position [2091, 0]
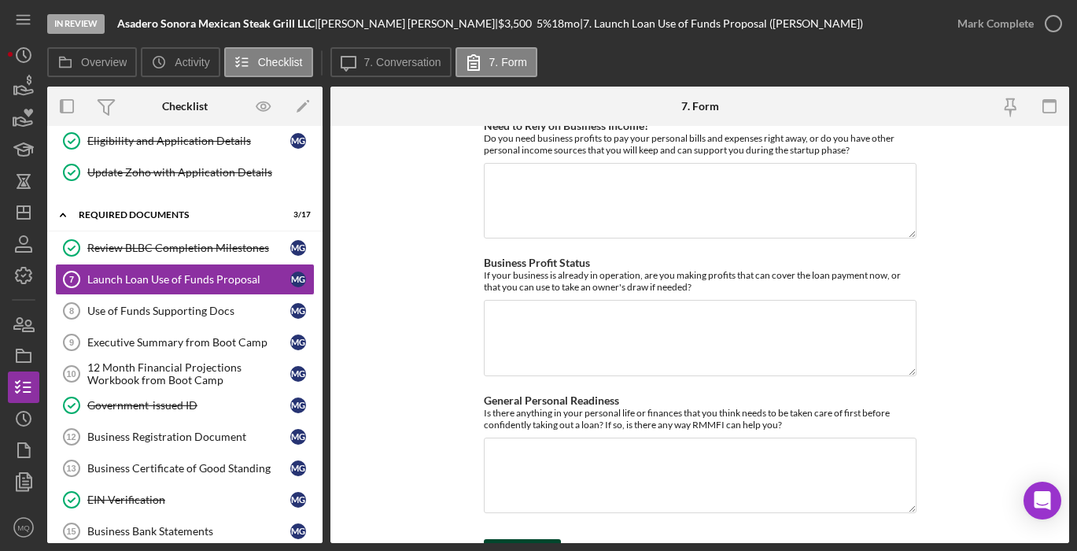
type textarea "cuento con unos fondos personales de $1000 y tambien contamos con los futuros i…"
click at [532, 539] on div "Save" at bounding box center [534, 554] width 22 height 31
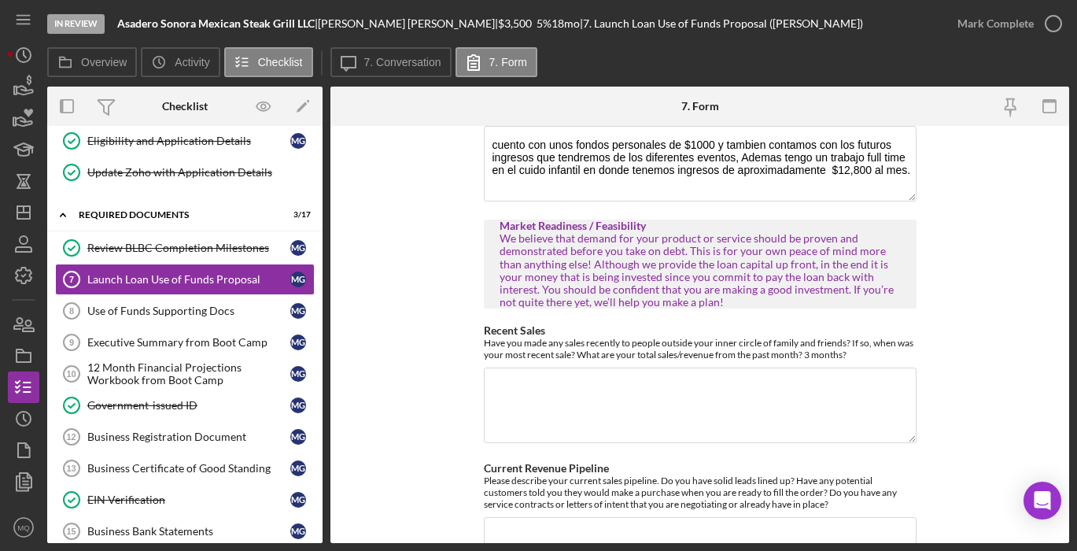
scroll to position [1311, 0]
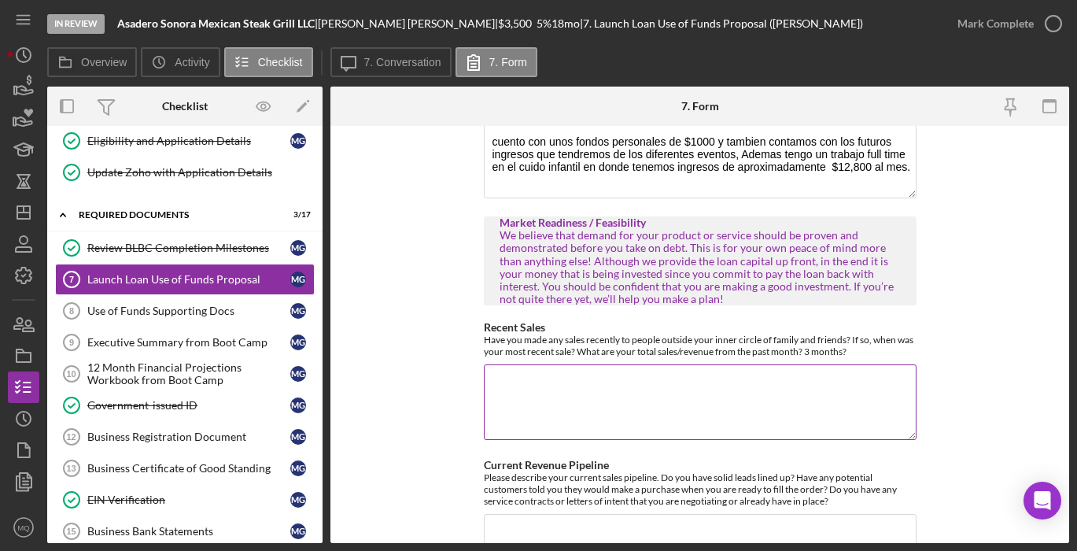
click at [714, 367] on textarea "Recent Sales" at bounding box center [700, 402] width 433 height 76
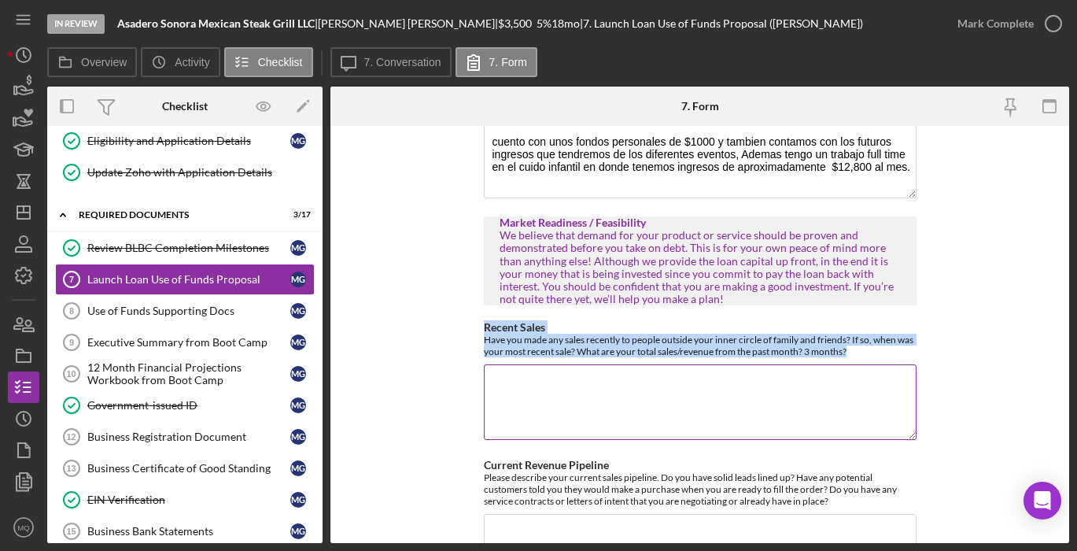
drag, startPoint x: 481, startPoint y: 311, endPoint x: 856, endPoint y: 336, distance: 375.3
click at [857, 337] on div "Recent Sales Have you made any sales recently to people outside your inner circ…" at bounding box center [700, 339] width 433 height 36
copy div "Recent Sales Have you made any sales recently to people outside your inner circ…"
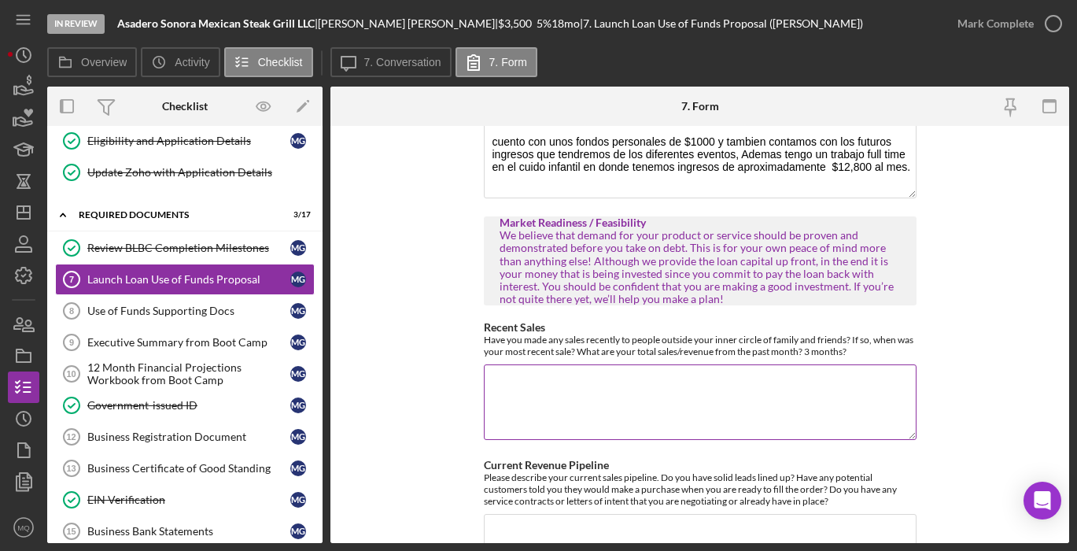
click at [684, 387] on textarea "Recent Sales" at bounding box center [700, 402] width 433 height 76
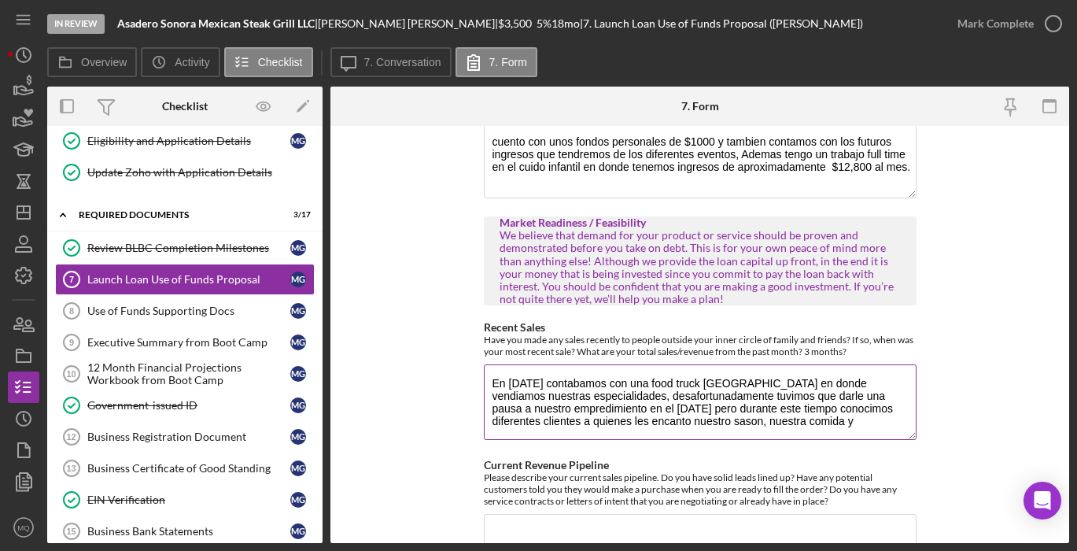
click at [813, 404] on textarea "En [DATE] contabamos con una food truck [GEOGRAPHIC_DATA] en donde vendiamos nu…" at bounding box center [700, 402] width 433 height 76
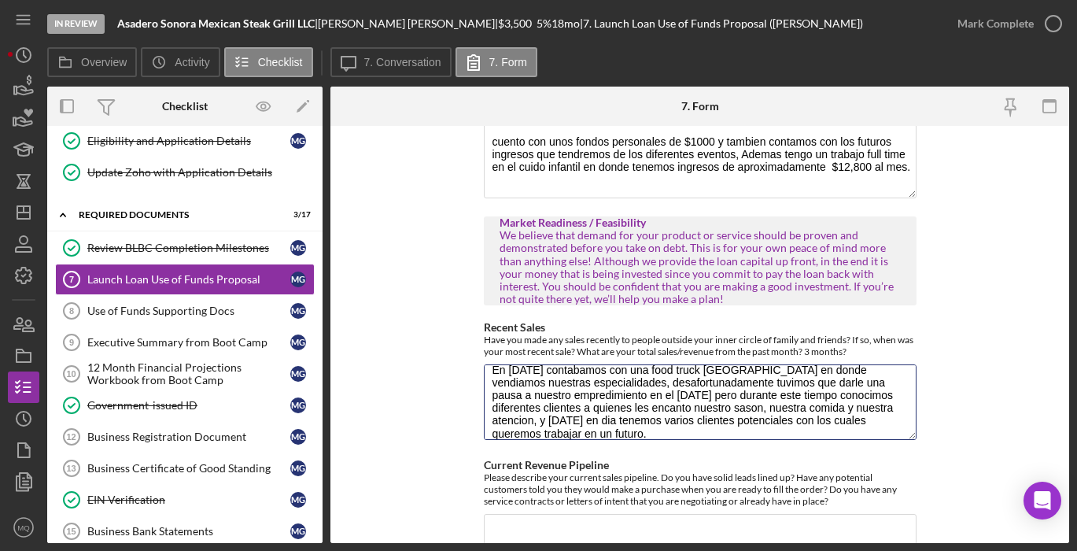
scroll to position [0, 0]
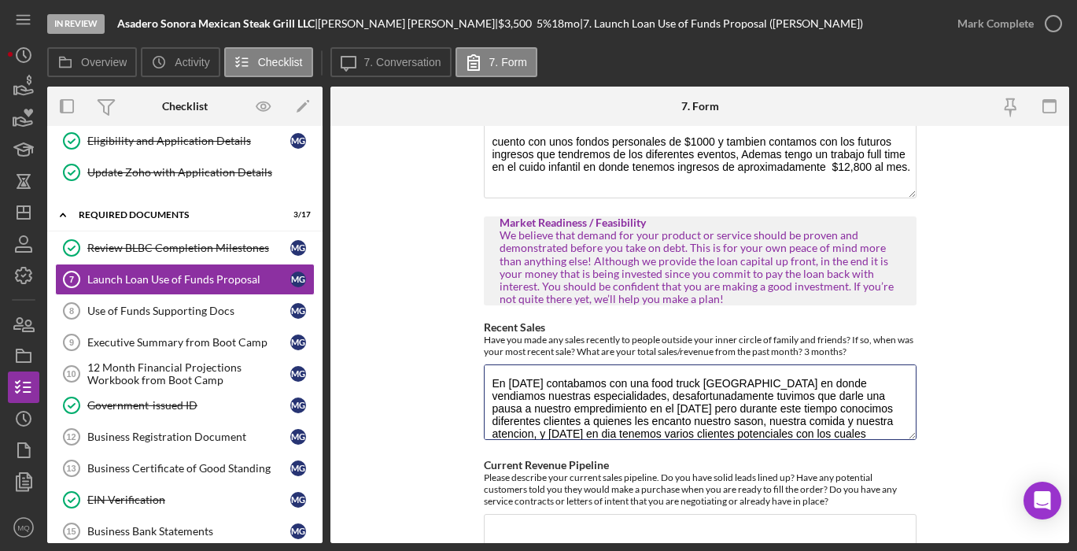
drag, startPoint x: 581, startPoint y: 423, endPoint x: 463, endPoint y: 323, distance: 154.6
click at [463, 324] on form "Use of Funds/Return on Investment RMMFI loans are designed to invest in Feasibl…" at bounding box center [699, 334] width 739 height 417
paste textarea "[DATE] contábamos con una food truck equipada en la que ofrecíamos nuestras esp…"
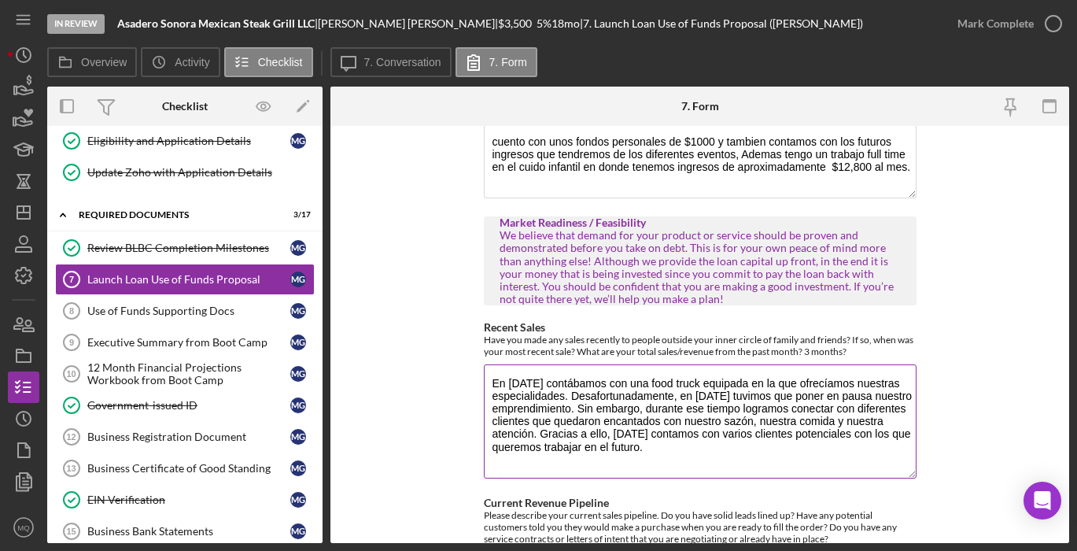
drag, startPoint x: 912, startPoint y: 419, endPoint x: 907, endPoint y: 458, distance: 38.8
click at [907, 458] on textarea "En [DATE] contábamos con una food truck equipada en la que ofrecíamos nuestras …" at bounding box center [700, 421] width 433 height 114
type textarea "En [DATE] contábamos con una food truck equipada en la que ofrecíamos nuestras …"
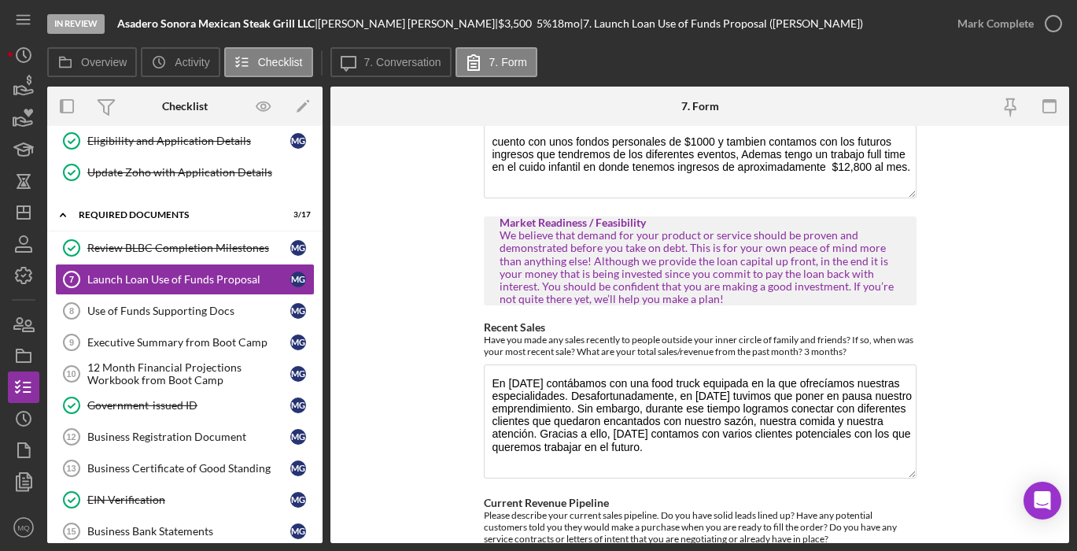
click at [997, 265] on form "Use of Funds/Return on Investment RMMFI loans are designed to invest in Feasibl…" at bounding box center [699, 334] width 739 height 417
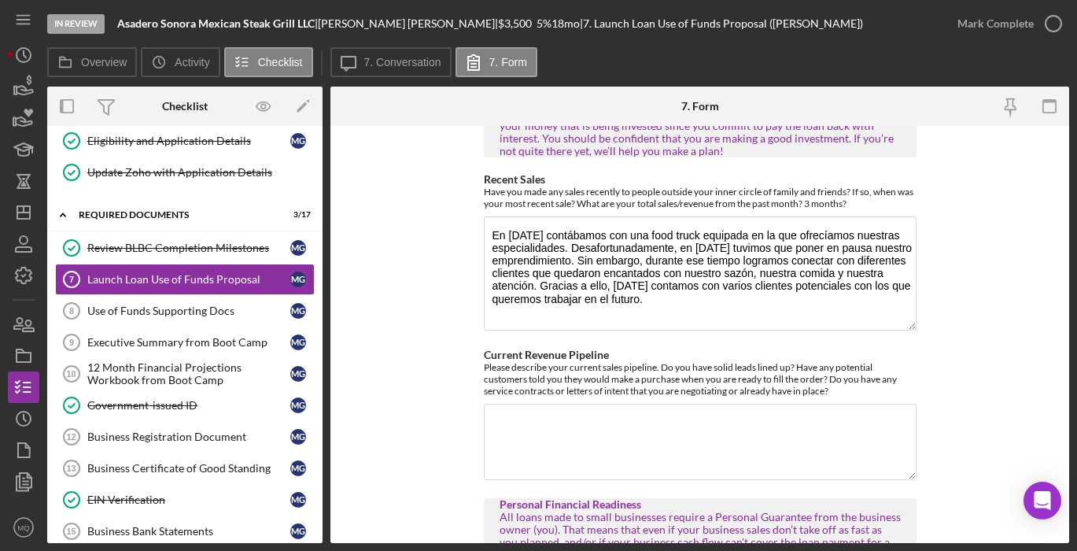
scroll to position [1464, 0]
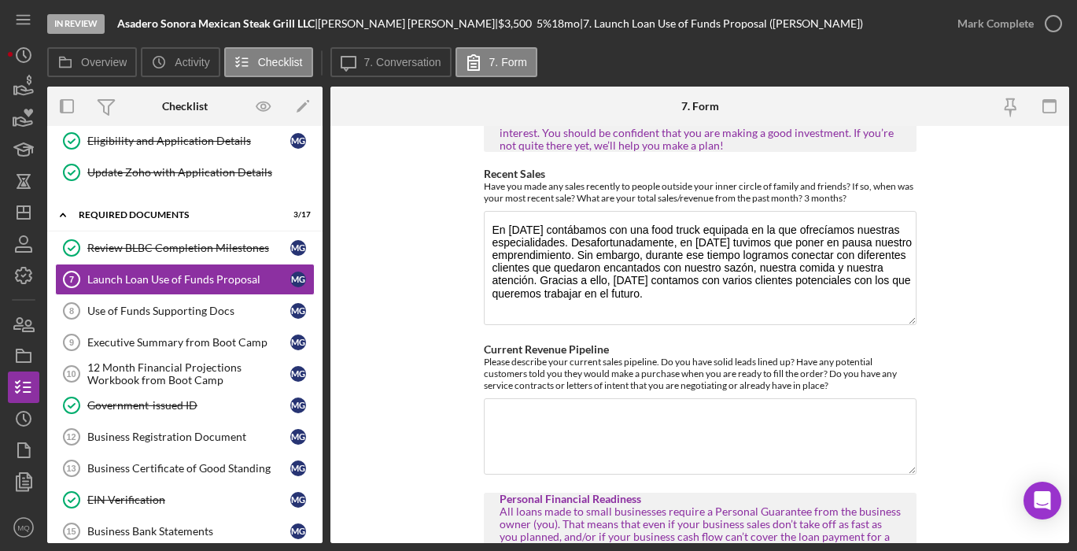
click at [974, 245] on form "Use of Funds/Return on Investment RMMFI loans are designed to invest in Feasibl…" at bounding box center [699, 334] width 739 height 417
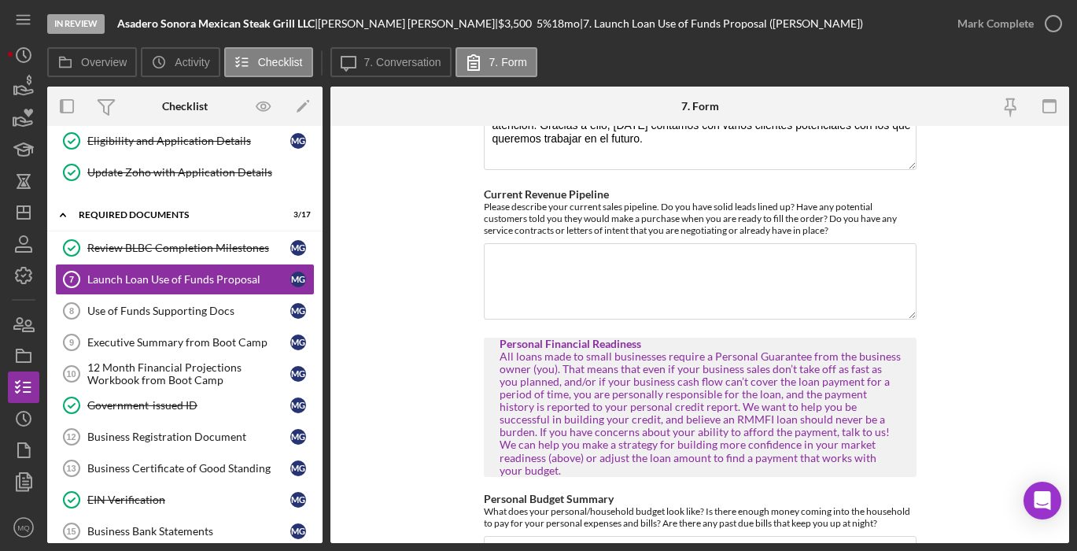
scroll to position [1620, 0]
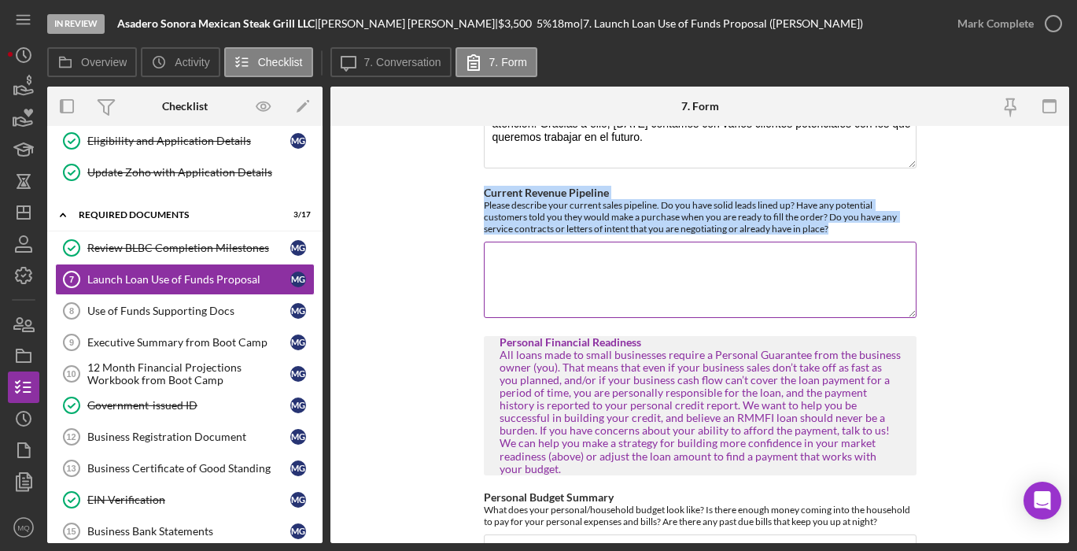
drag, startPoint x: 481, startPoint y: 180, endPoint x: 841, endPoint y: 217, distance: 361.4
click at [841, 217] on div "Current Revenue Pipeline Please describe your current sales pipeline. Do you ha…" at bounding box center [700, 210] width 433 height 48
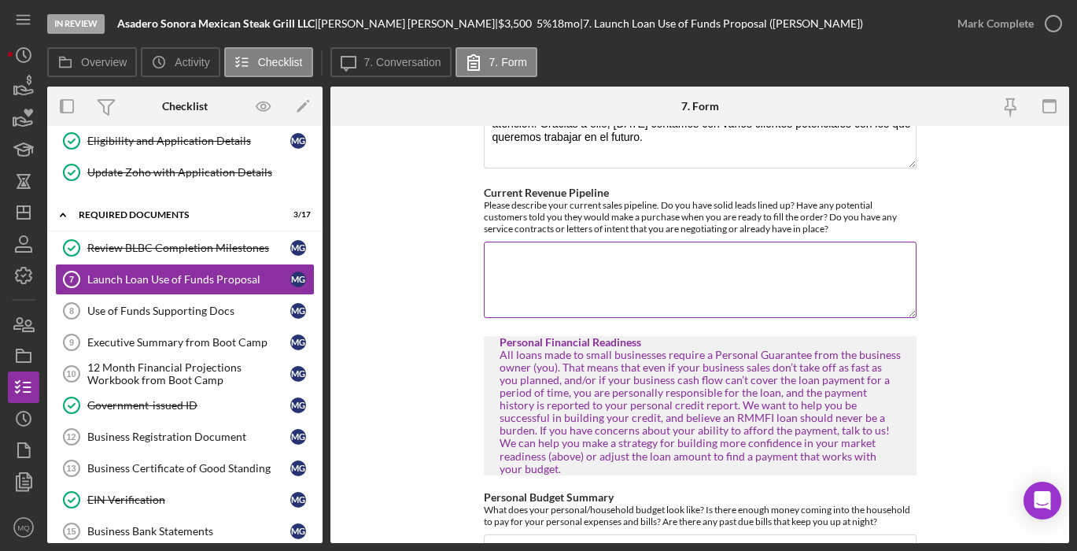
click at [737, 286] on textarea "Current Revenue Pipeline" at bounding box center [700, 280] width 433 height 76
click at [496, 248] on textarea "-[GEOGRAPHIC_DATA] (" at bounding box center [700, 280] width 433 height 76
click at [597, 246] on textarea "- [GEOGRAPHIC_DATA] (" at bounding box center [700, 280] width 433 height 76
click at [772, 246] on textarea "- [GEOGRAPHIC_DATA] ([PERSON_NAME] Artesanal del 2025) -" at bounding box center [700, 280] width 433 height 76
click at [774, 244] on textarea "- [GEOGRAPHIC_DATA] ([PERSON_NAME] Artesanal del 2025) -" at bounding box center [700, 280] width 433 height 76
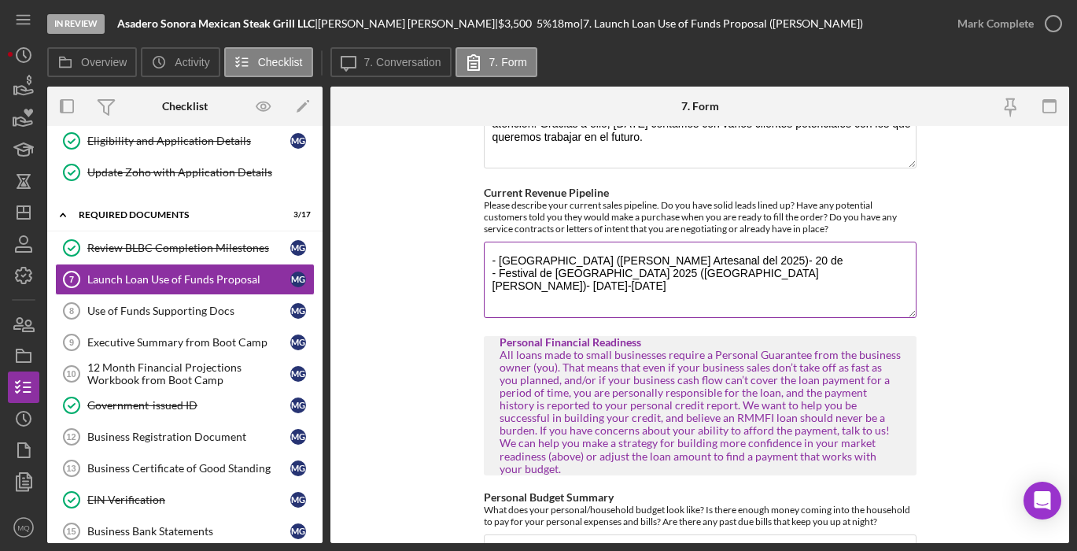
paste textarea "Septiembre"
click at [874, 264] on textarea "- [GEOGRAPHIC_DATA] ([PERSON_NAME] Artesanal del 2025)- [DATE] - Festival de [G…" at bounding box center [700, 280] width 433 height 76
paste textarea "[DATE] de este año en [GEOGRAPHIC_DATA],"
drag, startPoint x: 665, startPoint y: 272, endPoint x: 591, endPoint y: 271, distance: 73.9
click at [591, 271] on textarea "- [GEOGRAPHIC_DATA] ([PERSON_NAME] Artesanal del 2025)- [DATE] - Festival de [G…" at bounding box center [700, 280] width 433 height 76
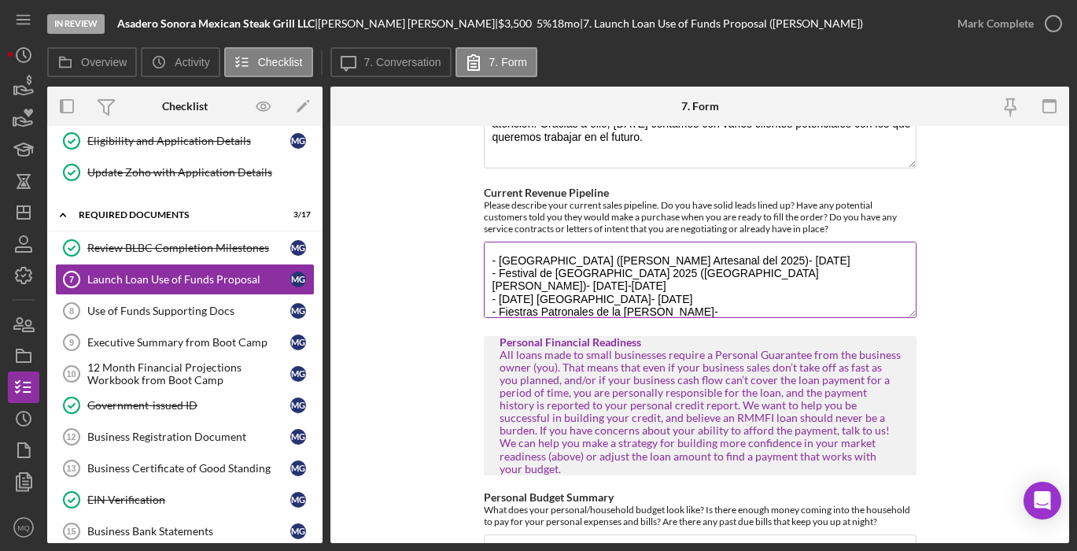
click at [522, 285] on textarea "- [GEOGRAPHIC_DATA] ([PERSON_NAME] Artesanal del 2025)- [DATE] - Festival de [G…" at bounding box center [700, 280] width 433 height 76
click at [740, 280] on textarea "- [GEOGRAPHIC_DATA] ([PERSON_NAME] Artesanal del 2025)- [DATE] - Festival de la…" at bounding box center [700, 280] width 433 height 76
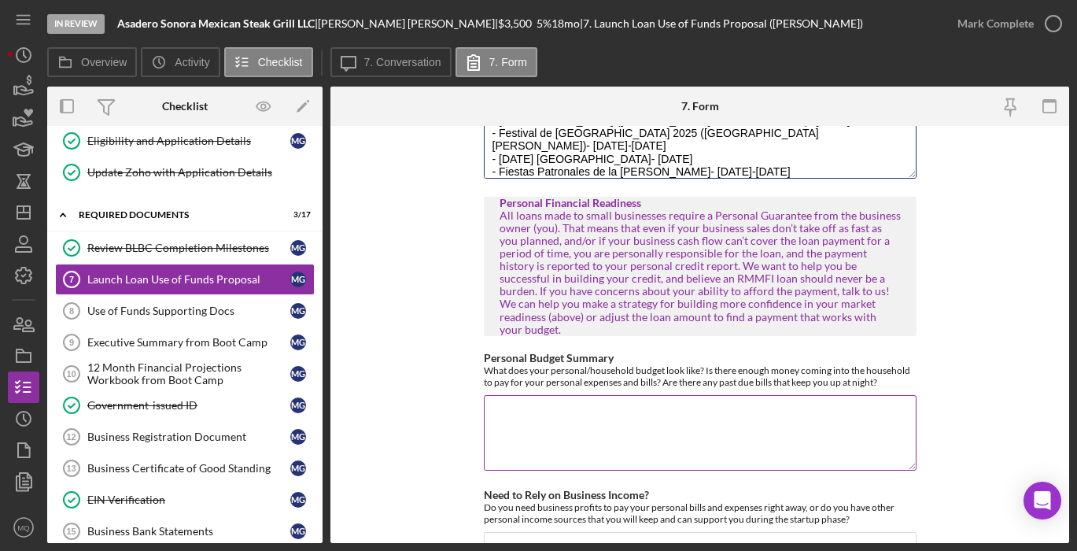
scroll to position [2129, 0]
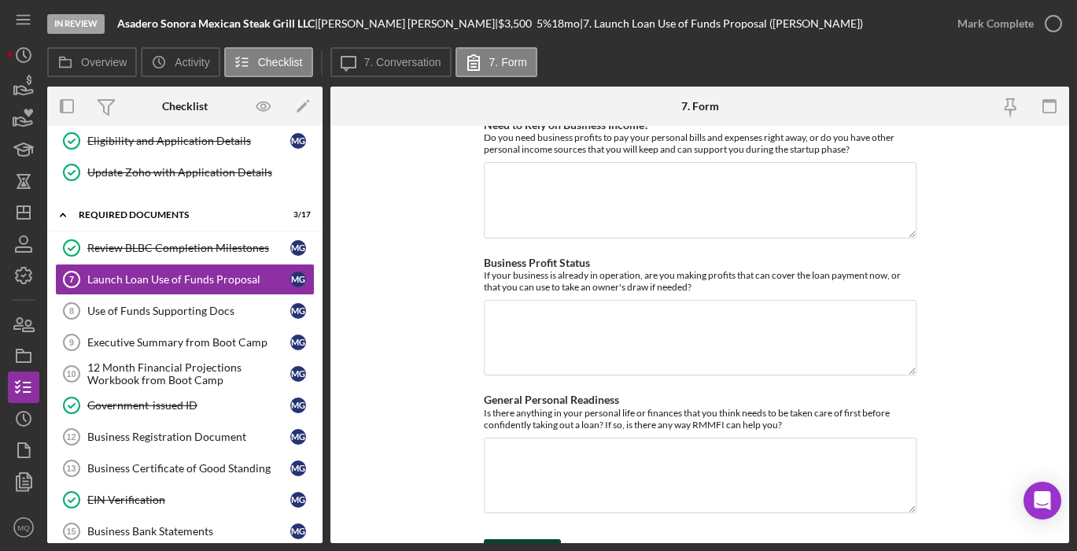
type textarea "- [GEOGRAPHIC_DATA] ([PERSON_NAME] Artesanal del 2025)- [DATE] - Festival de [G…"
click at [535, 539] on div "Save" at bounding box center [534, 554] width 22 height 31
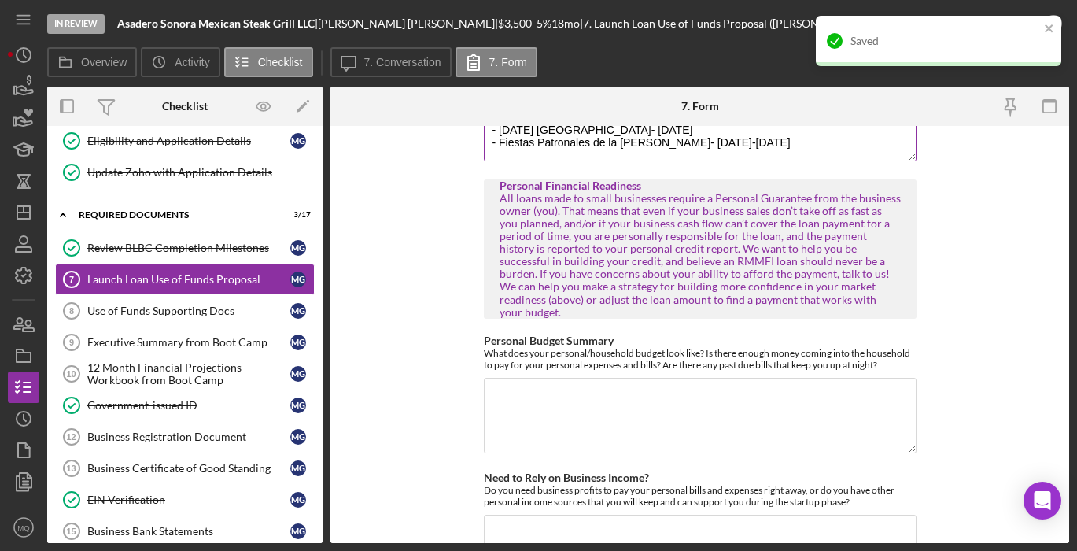
scroll to position [1796, 0]
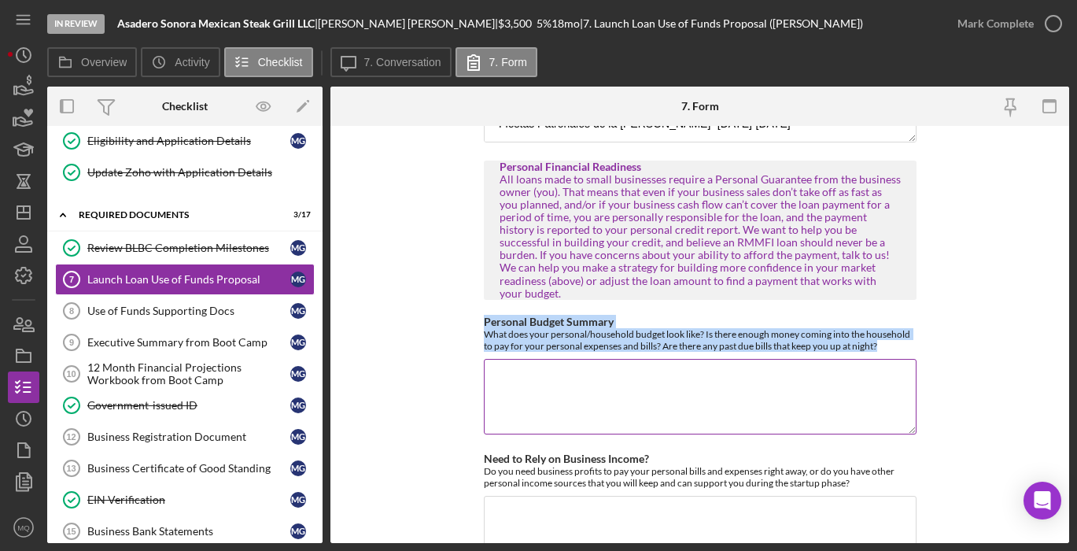
drag, startPoint x: 478, startPoint y: 295, endPoint x: 887, endPoint y: 320, distance: 409.0
click at [887, 320] on form "Use of Funds/Return on Investment RMMFI loans are designed to invest in Feasibl…" at bounding box center [699, 334] width 739 height 417
copy div "Personal Budget Summary What does your personal/household budget look like? Is …"
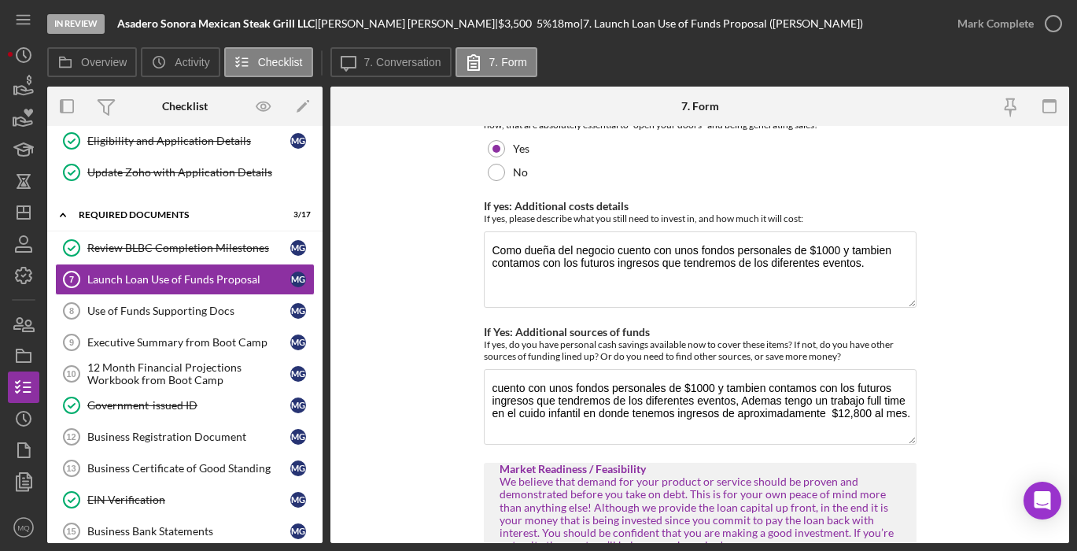
scroll to position [1056, 0]
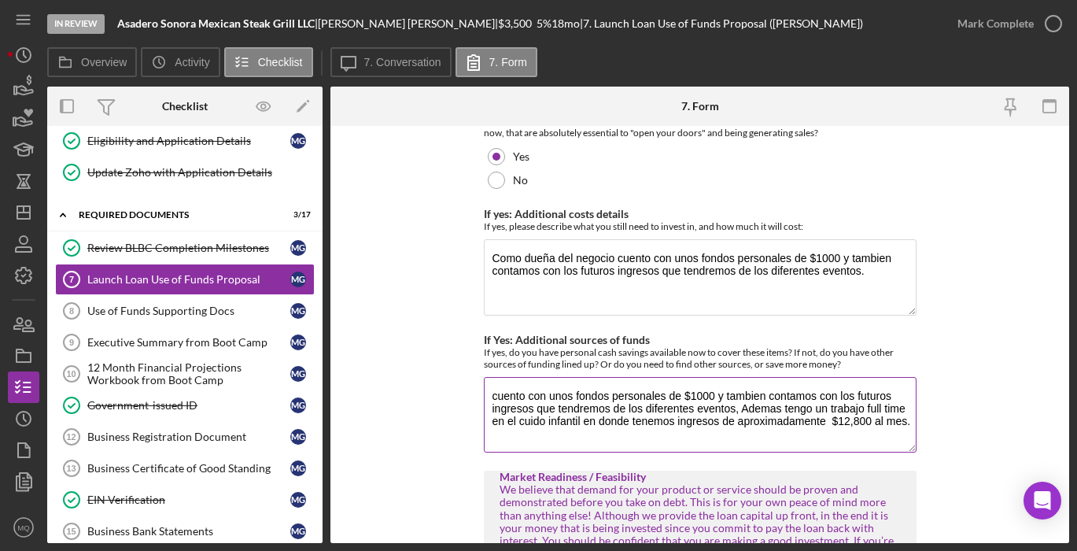
drag, startPoint x: 784, startPoint y: 394, endPoint x: 896, endPoint y: 420, distance: 115.4
click at [896, 420] on textarea "cuento con unos fondos personales de $1000 y tambien contamos con los futuros i…" at bounding box center [700, 415] width 433 height 76
click at [820, 429] on textarea "cuento con unos fondos personales de $1000 y tambien contamos con los futuros i…" at bounding box center [700, 415] width 433 height 76
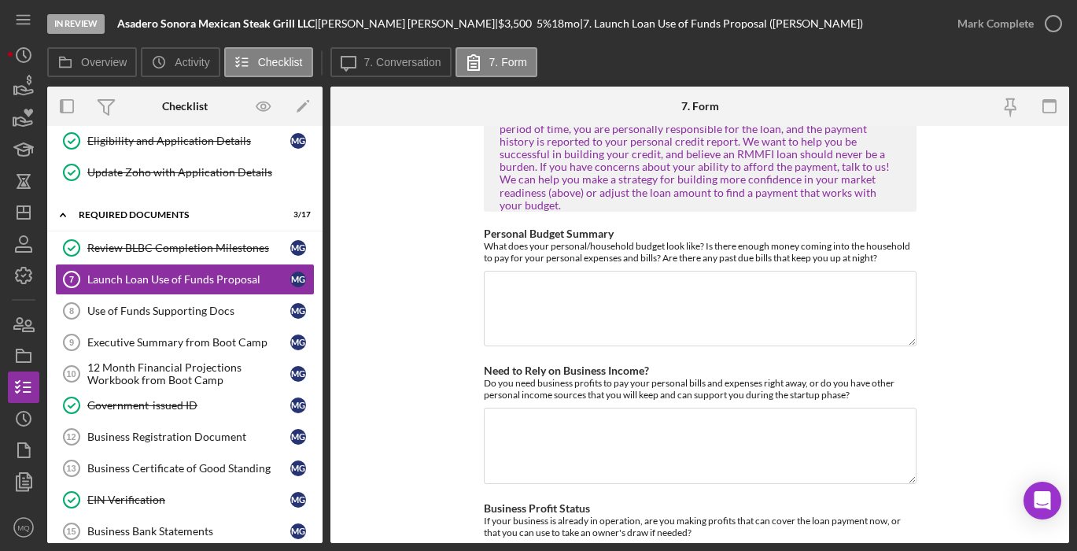
scroll to position [1903, 0]
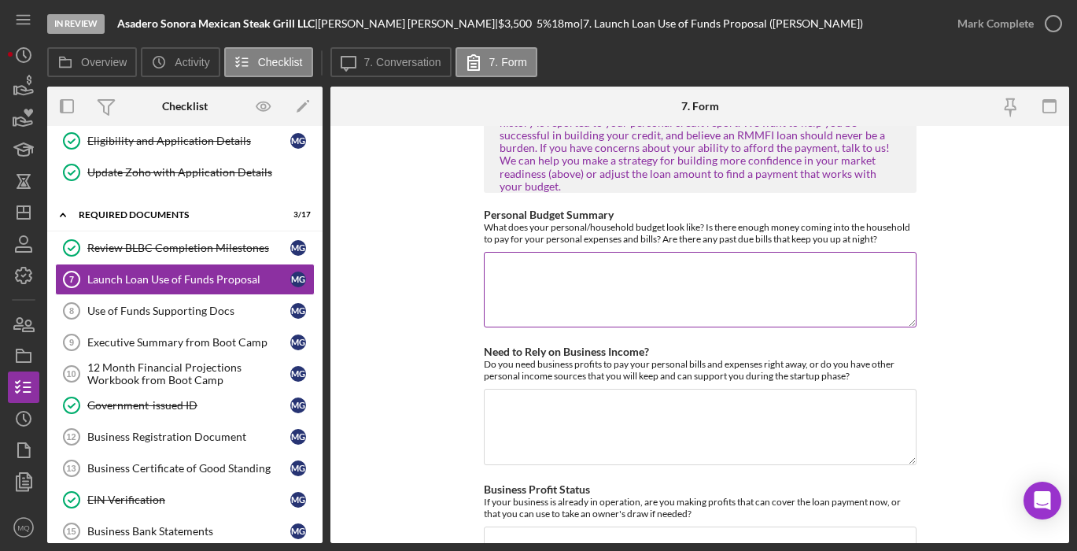
click at [564, 259] on textarea "Personal Budget Summary" at bounding box center [700, 290] width 433 height 76
paste textarea "Tengo un trabajo de tiempo completo en el área de cuido infantil, con ingresos …"
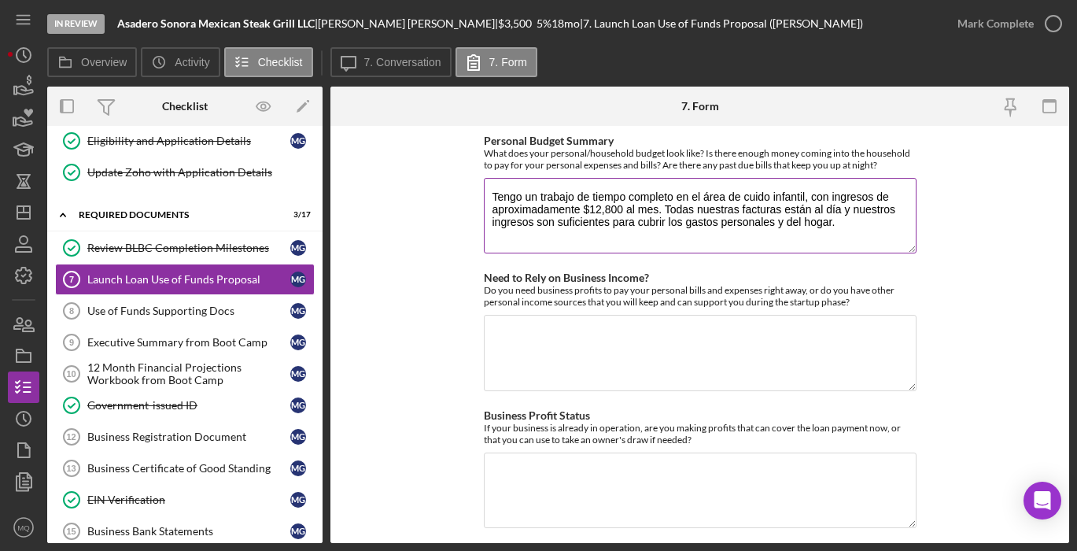
scroll to position [1982, 0]
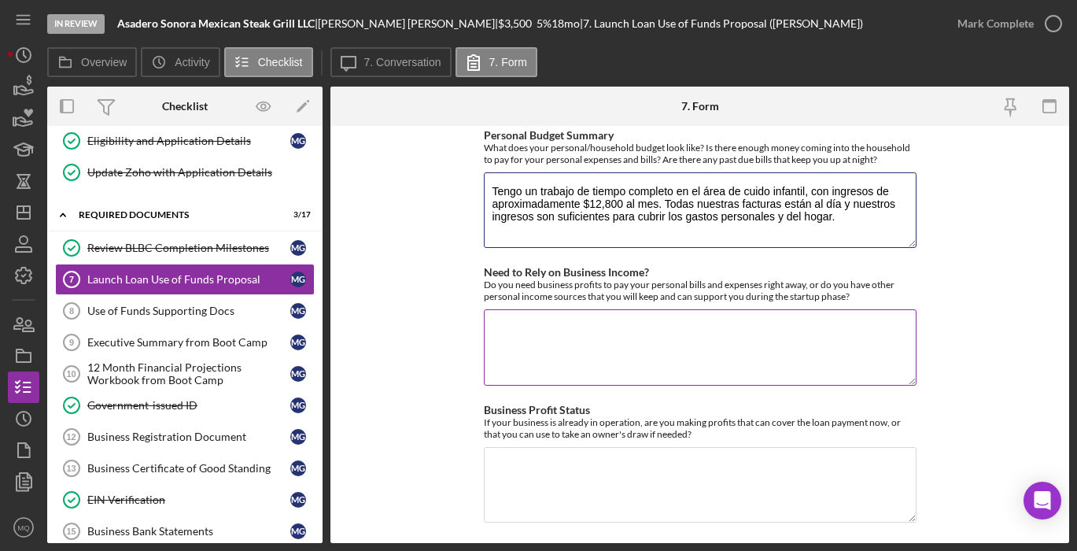
type textarea "Tengo un trabajo de tiempo completo en el área de cuido infantil, con ingresos …"
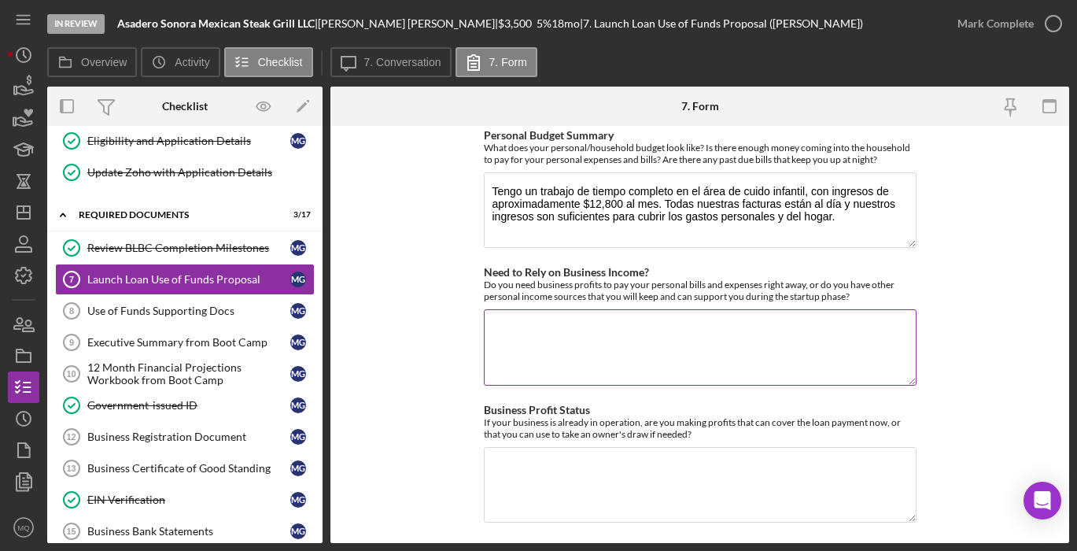
click at [484, 265] on label "Need to Rely on Business Income?" at bounding box center [566, 271] width 165 height 13
click at [484, 309] on textarea "Need to Rely on Business Income?" at bounding box center [700, 347] width 433 height 76
click at [799, 312] on textarea "Need to Rely on Business Income?" at bounding box center [700, 347] width 433 height 76
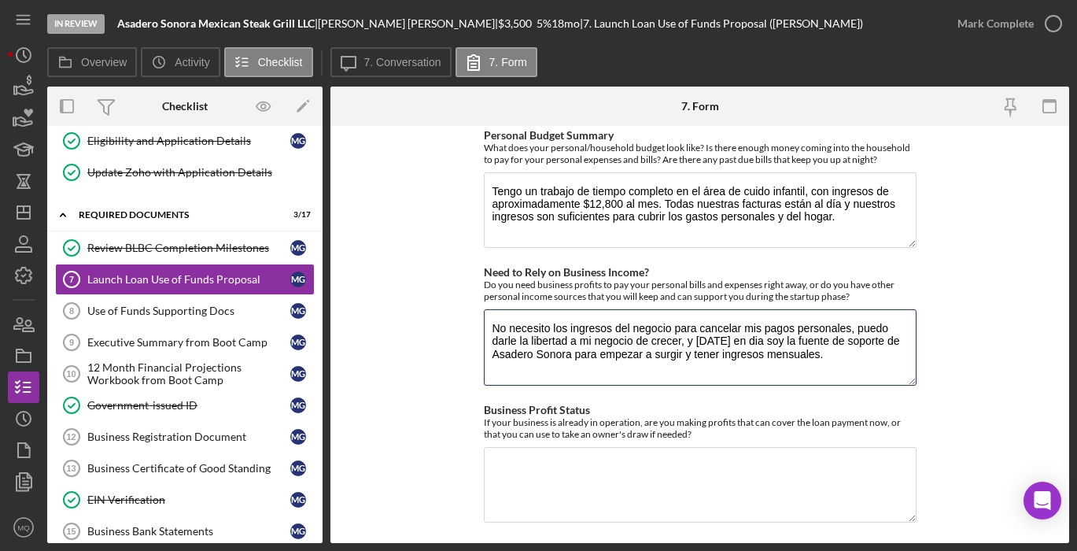
paste textarea "ubrir mis gastos personales, lo que me permite darle libertad a mi empresa para…"
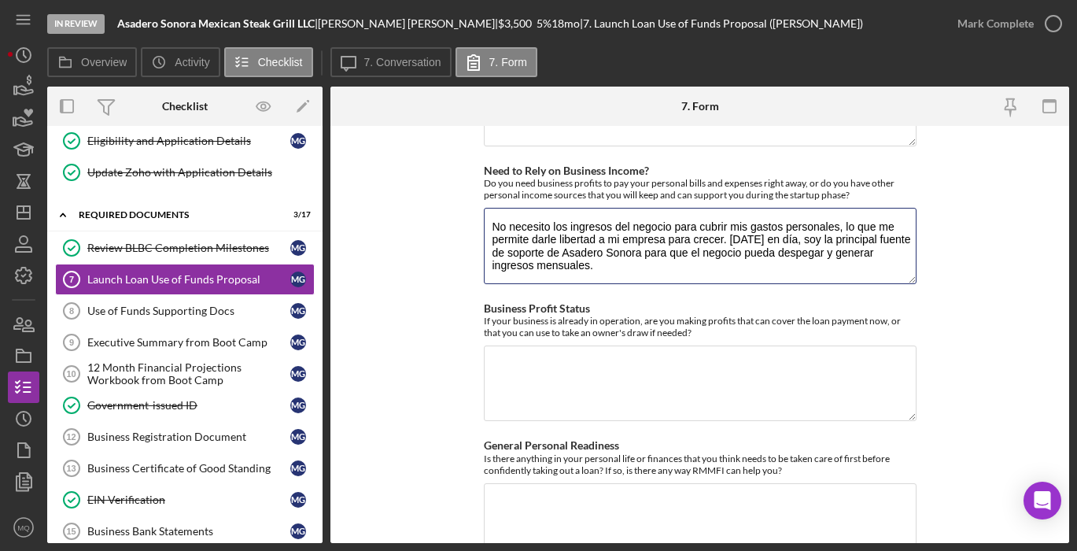
scroll to position [2129, 0]
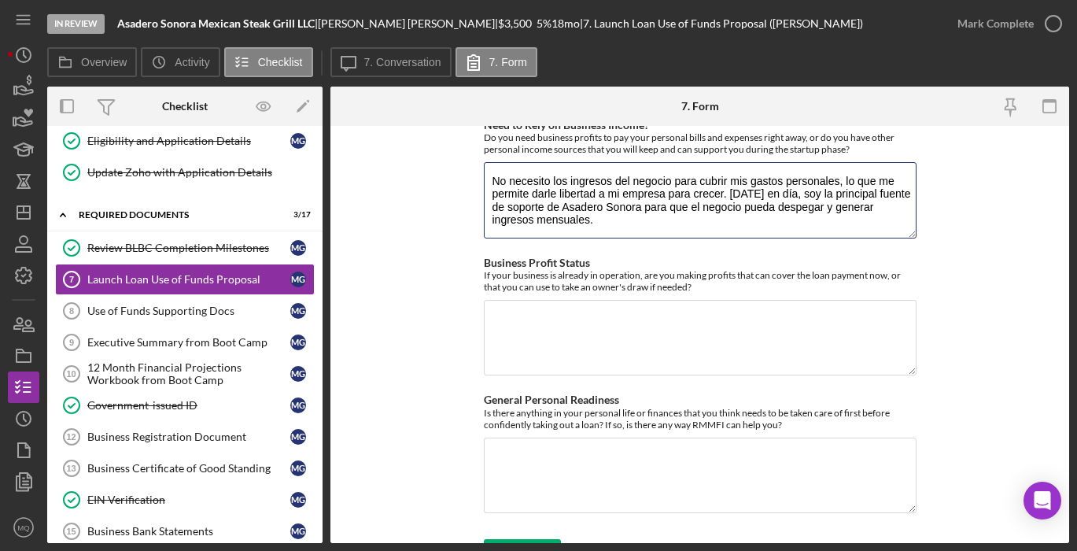
type textarea "No necesito los ingresos del negocio para cubrir mis gastos personales, lo que …"
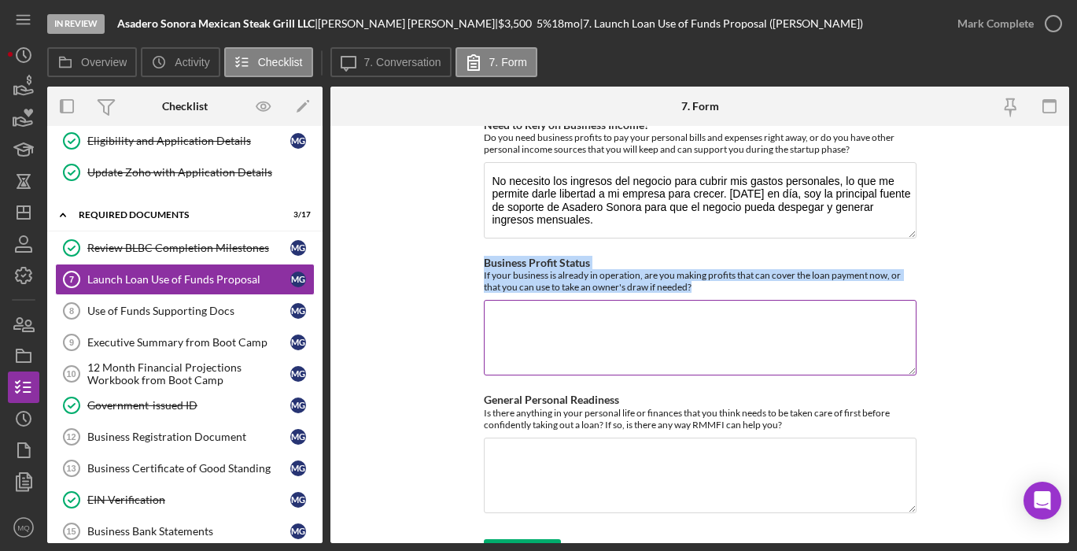
drag, startPoint x: 477, startPoint y: 228, endPoint x: 706, endPoint y: 256, distance: 231.3
click at [706, 256] on form "Use of Funds/Return on Investment RMMFI loans are designed to invest in Feasibl…" at bounding box center [699, 334] width 739 height 417
copy div "Business Profit Status If your business is already in operation, are you making…"
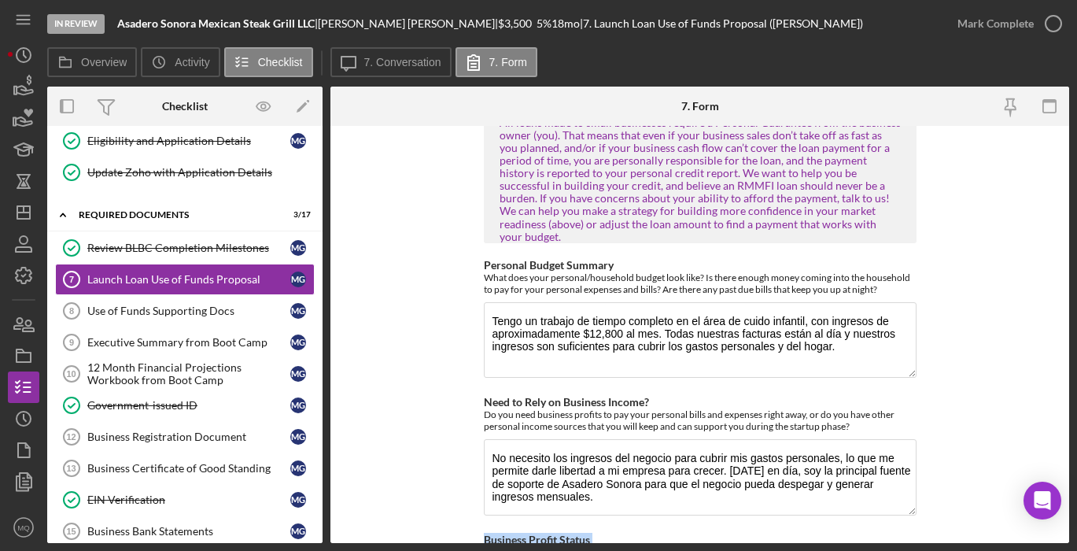
scroll to position [1850, 0]
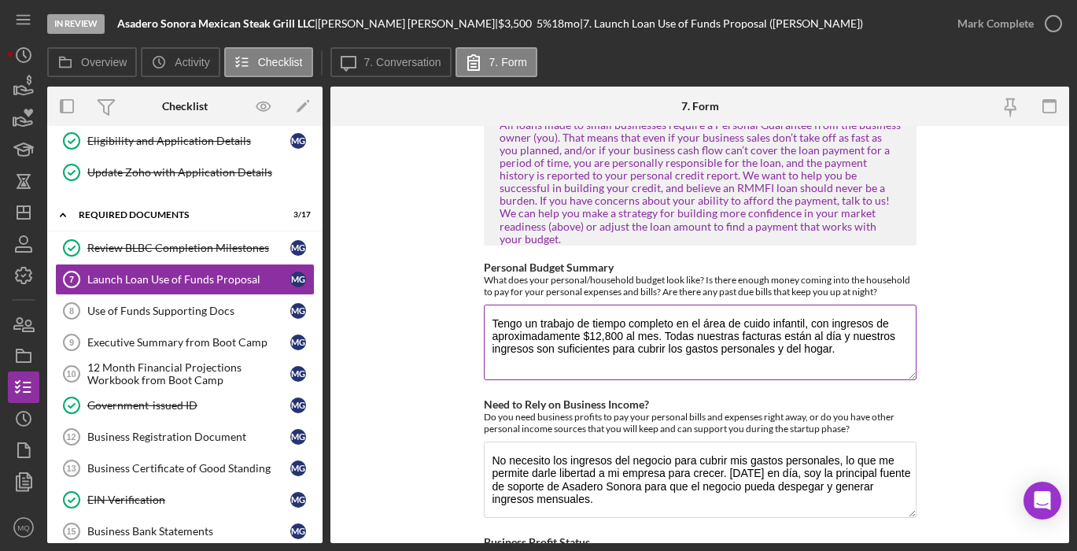
drag, startPoint x: 487, startPoint y: 293, endPoint x: 658, endPoint y: 309, distance: 171.5
click at [658, 309] on textarea "Tengo un trabajo de tiempo completo en el área de cuido infantil, con ingresos …" at bounding box center [700, 342] width 433 height 76
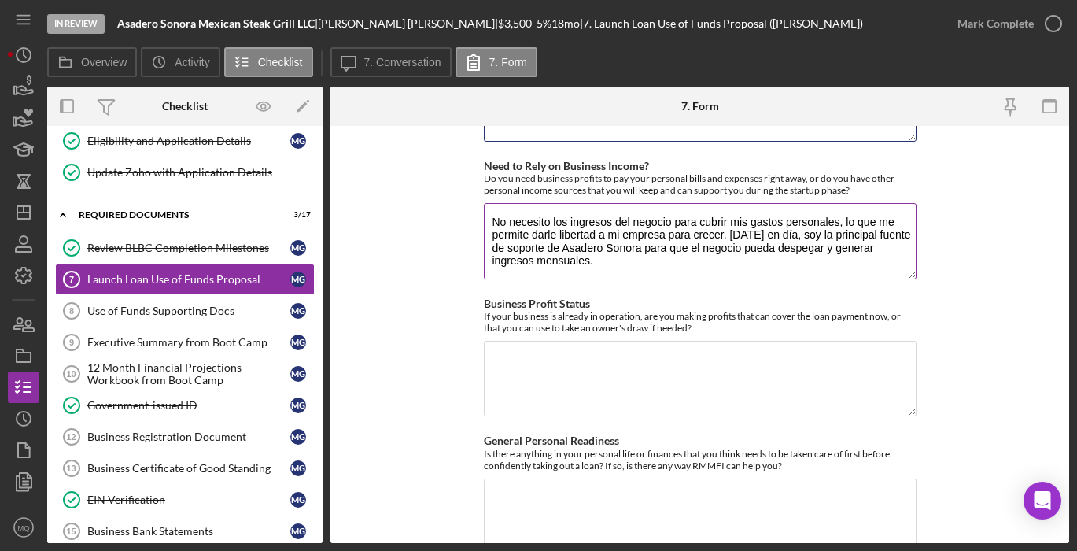
scroll to position [2107, 0]
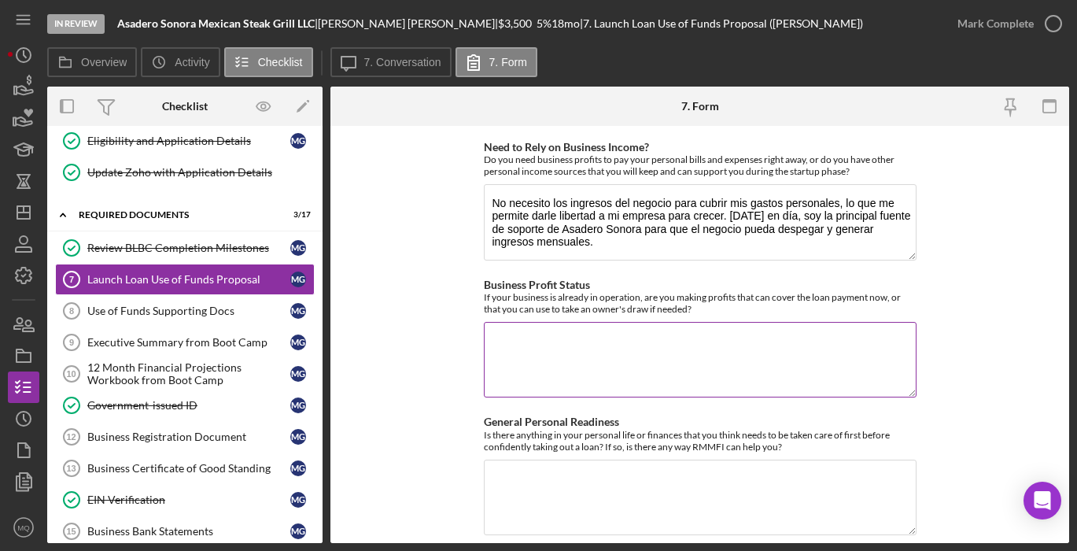
click at [696, 322] on textarea "Business Profit Status" at bounding box center [700, 360] width 433 height 76
paste textarea "Tengo un trabajo de tiempo completo en el área de cuido infantil, con ingresos …"
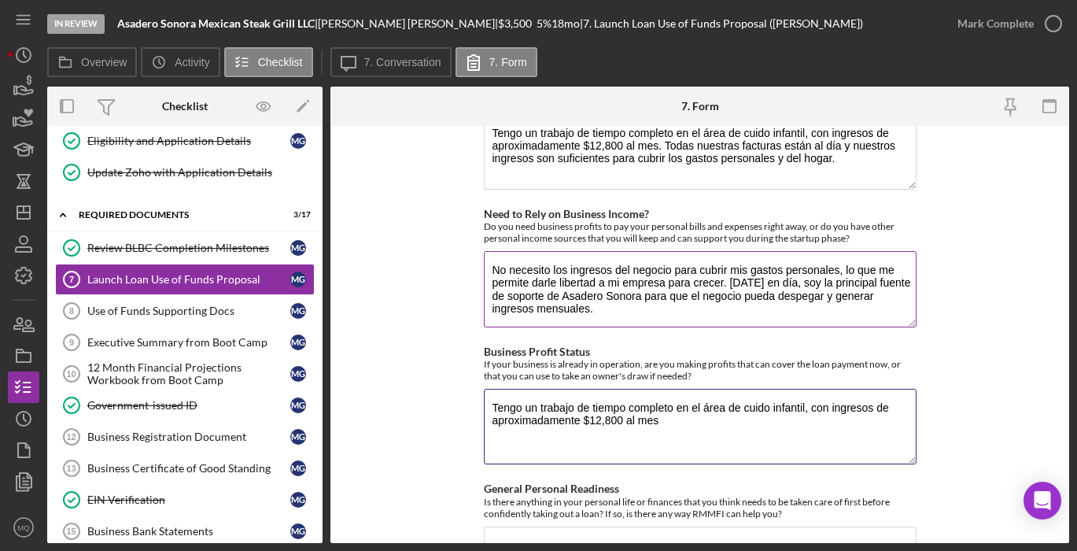
scroll to position [2049, 0]
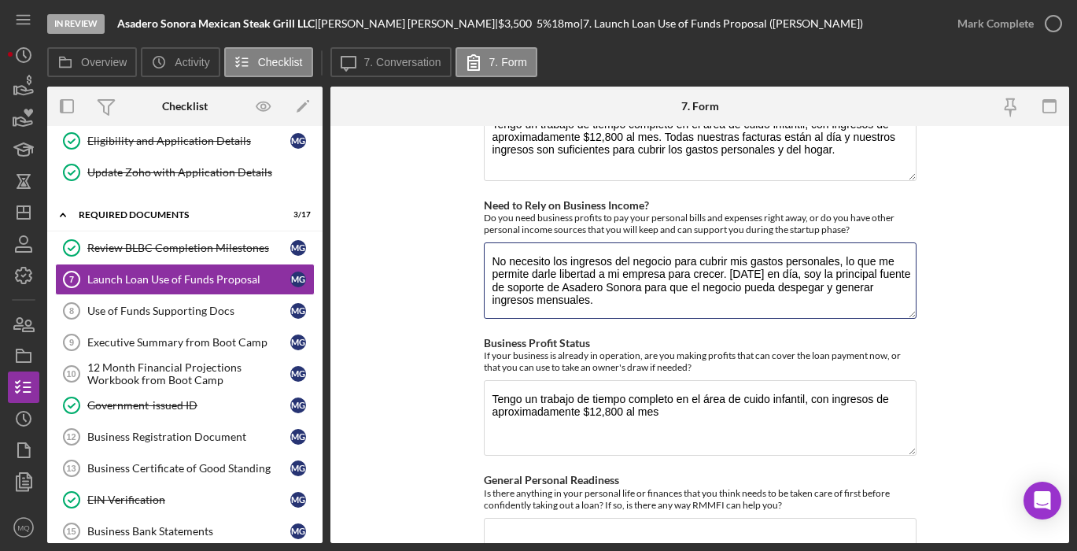
drag, startPoint x: 727, startPoint y: 246, endPoint x: 796, endPoint y: 296, distance: 85.1
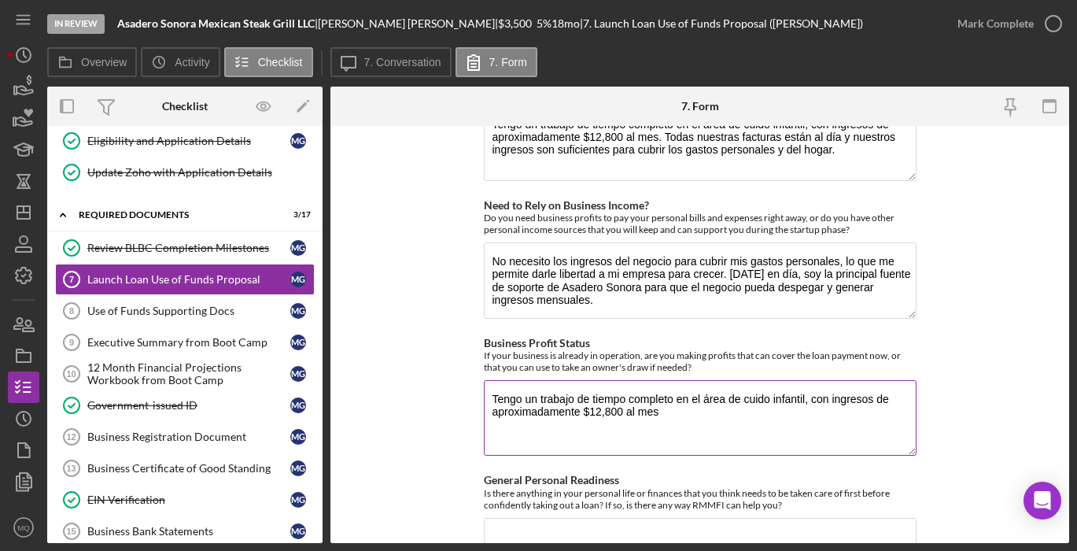
click at [704, 382] on textarea "Tengo un trabajo de tiempo completo en el área de cuido infantil, con ingresos …" at bounding box center [700, 418] width 433 height 76
paste textarea "[DATE] en día, soy la principal fuente de soporte de Asadero Sonora para que el…"
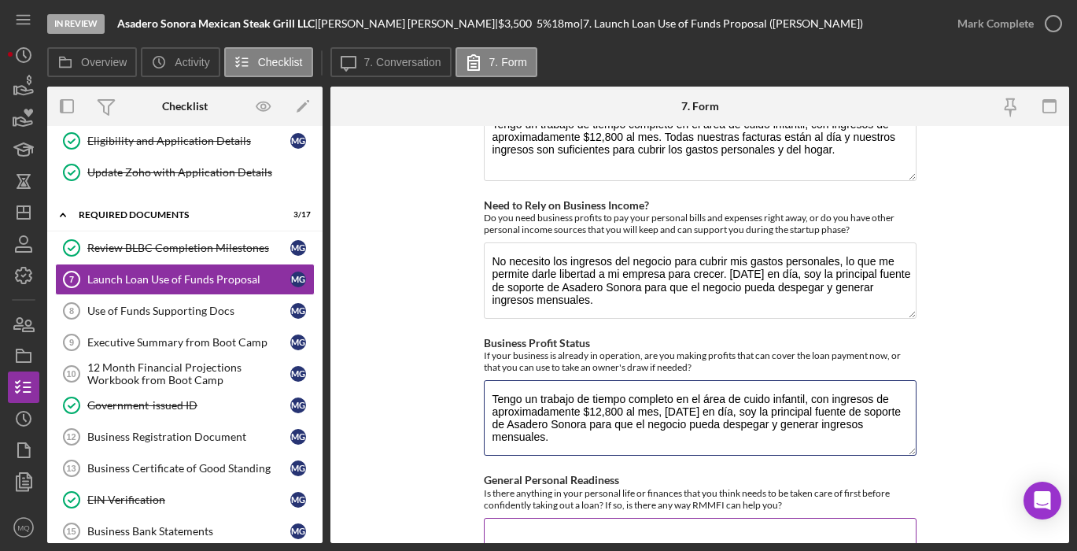
scroll to position [2129, 0]
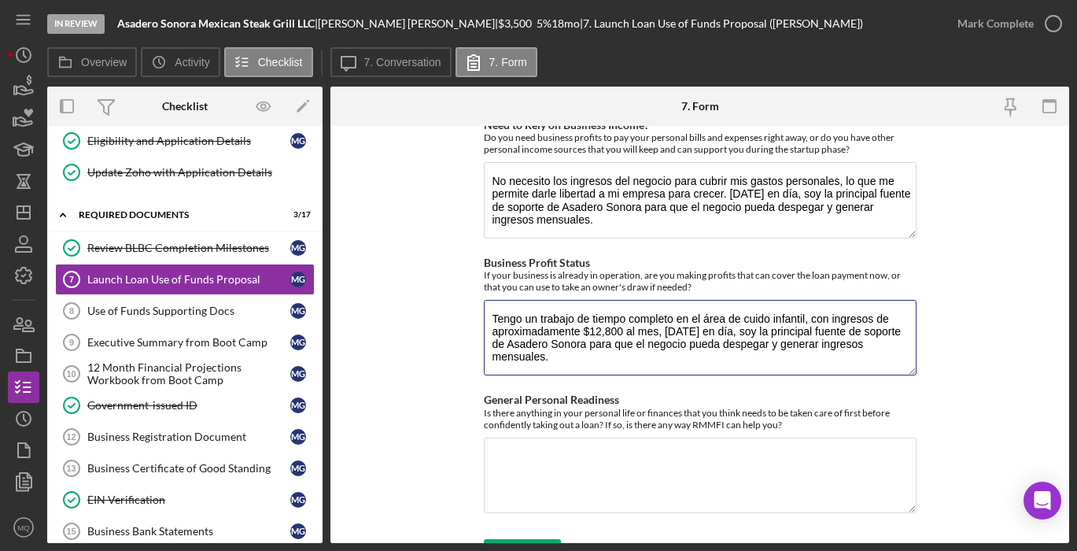
type textarea "Tengo un trabajo de tiempo completo en el área de cuido infantil, con ingresos …"
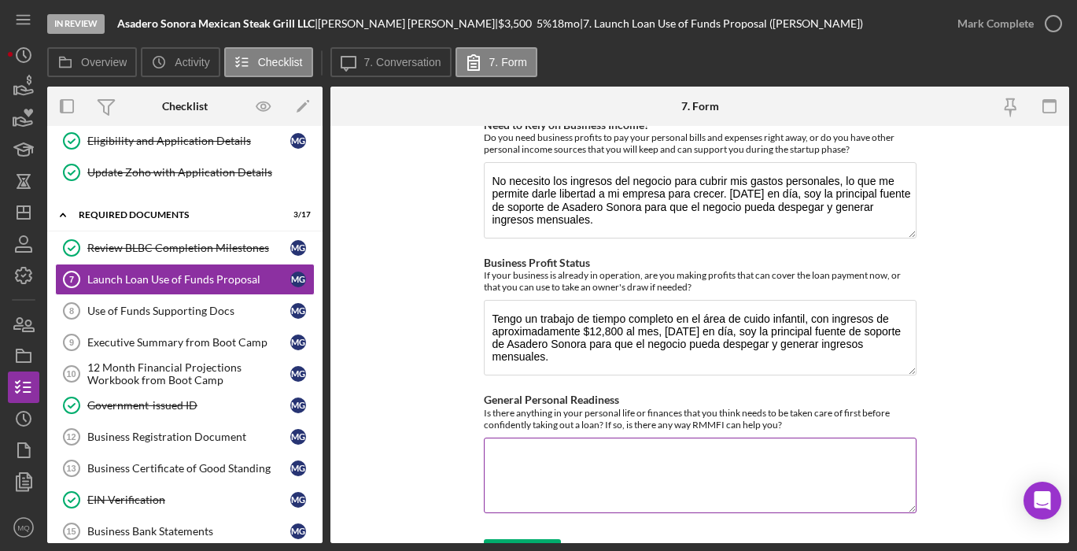
drag, startPoint x: 478, startPoint y: 367, endPoint x: 787, endPoint y: 406, distance: 311.5
click at [787, 406] on form "Use of Funds/Return on Investment RMMFI loans are designed to invest in Feasibl…" at bounding box center [699, 334] width 739 height 417
copy label
click at [664, 444] on textarea "General Personal Readiness" at bounding box center [700, 475] width 433 height 76
type textarea "No. es el momento."
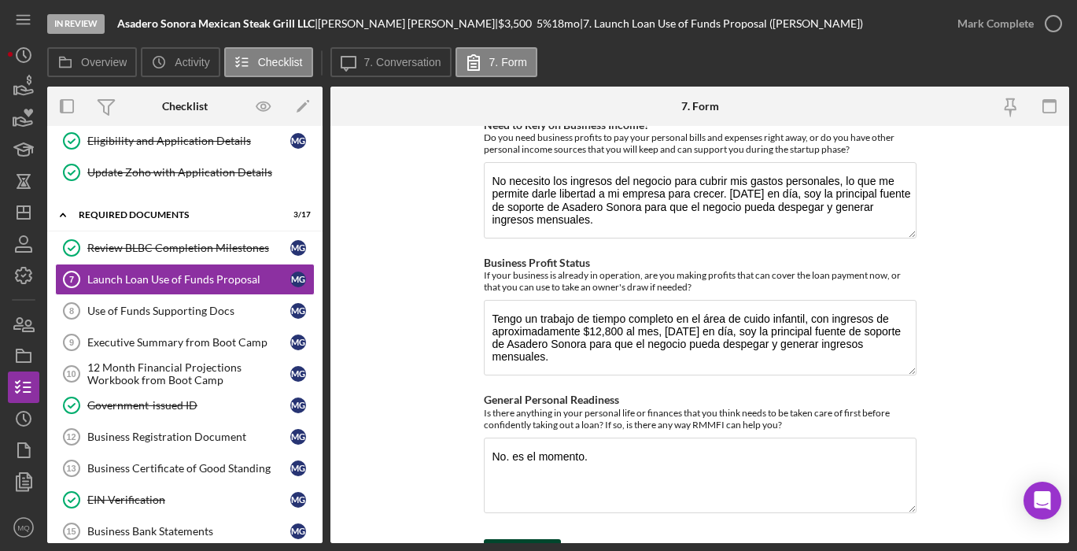
click at [536, 539] on div "Save" at bounding box center [534, 554] width 22 height 31
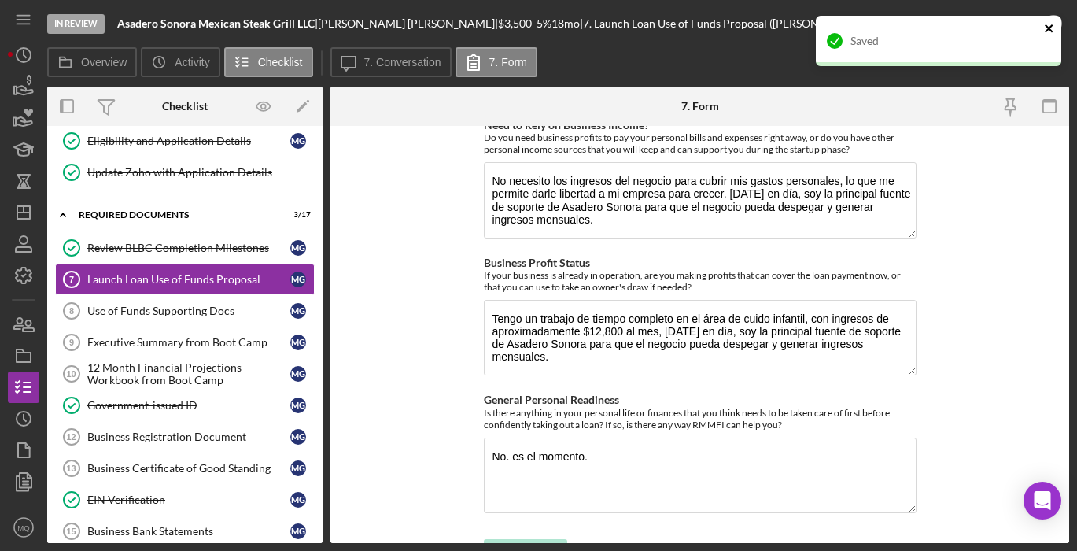
click at [1048, 28] on icon "close" at bounding box center [1049, 28] width 8 height 8
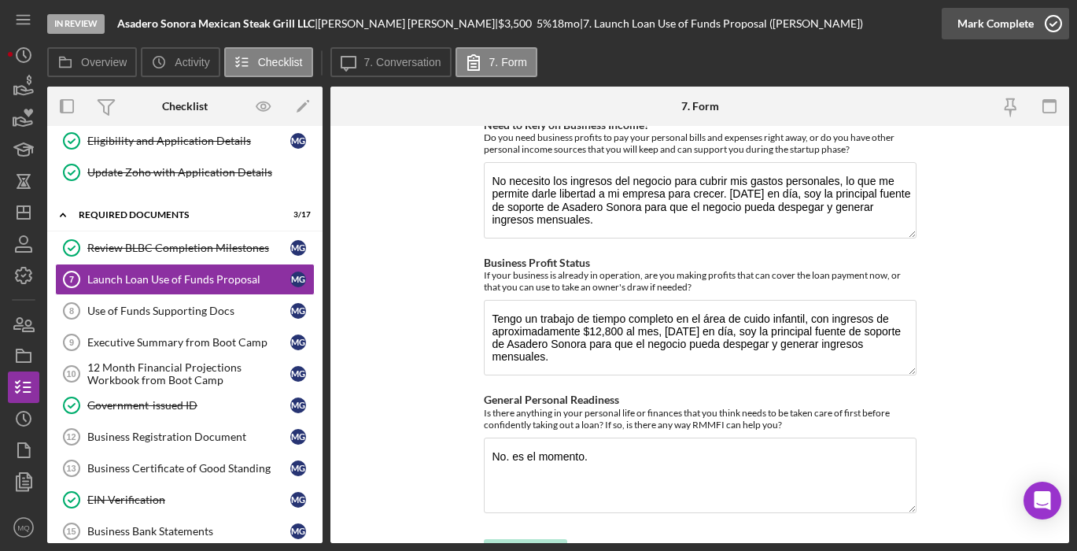
click at [1054, 27] on icon "button" at bounding box center [1053, 23] width 39 height 39
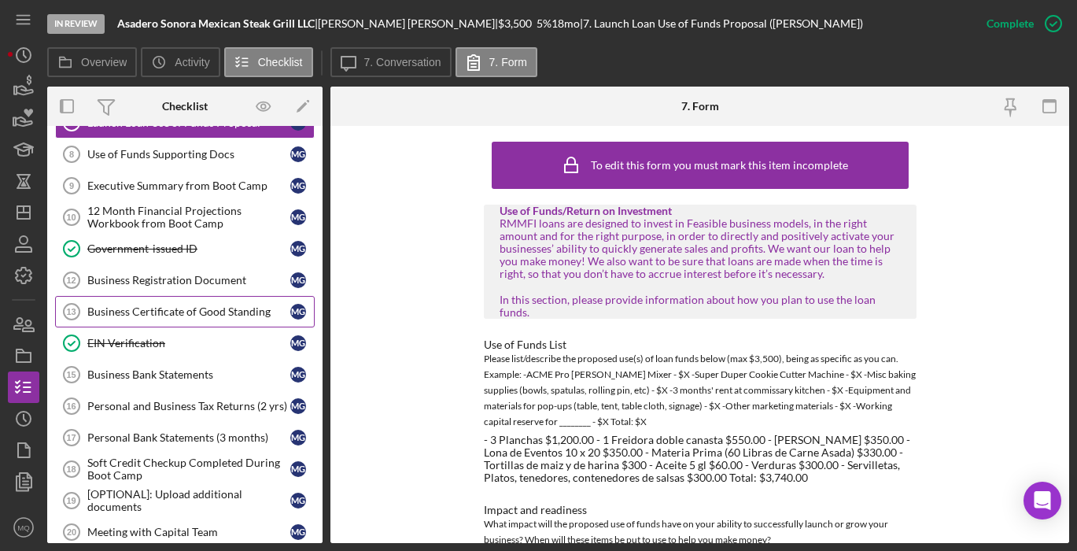
scroll to position [358, 0]
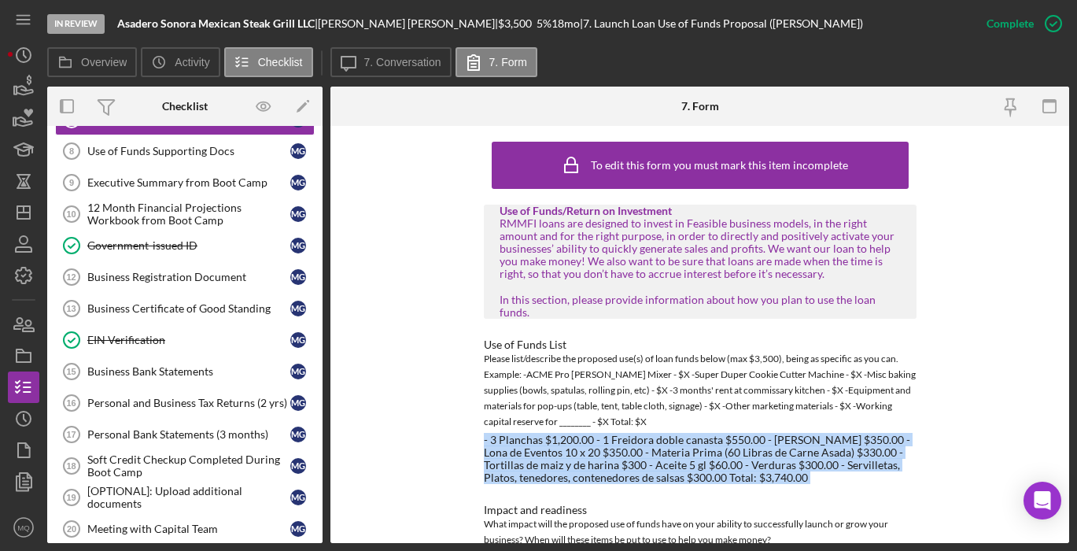
drag, startPoint x: 480, startPoint y: 432, endPoint x: 761, endPoint y: 475, distance: 284.1
click at [761, 475] on div "To edit this form you must mark this item incomplete Use of Funds/Return on Inv…" at bounding box center [699, 334] width 739 height 417
copy div "- 3 Planchas $1,200.00 - 1 Freidora doble canasta $550.00 - [PERSON_NAME] $350.…"
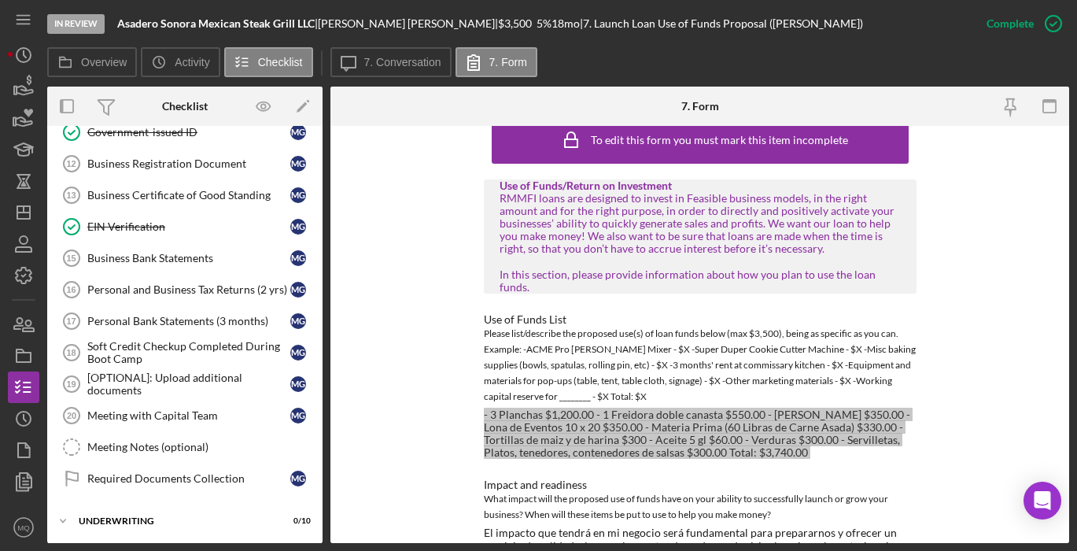
scroll to position [505, 0]
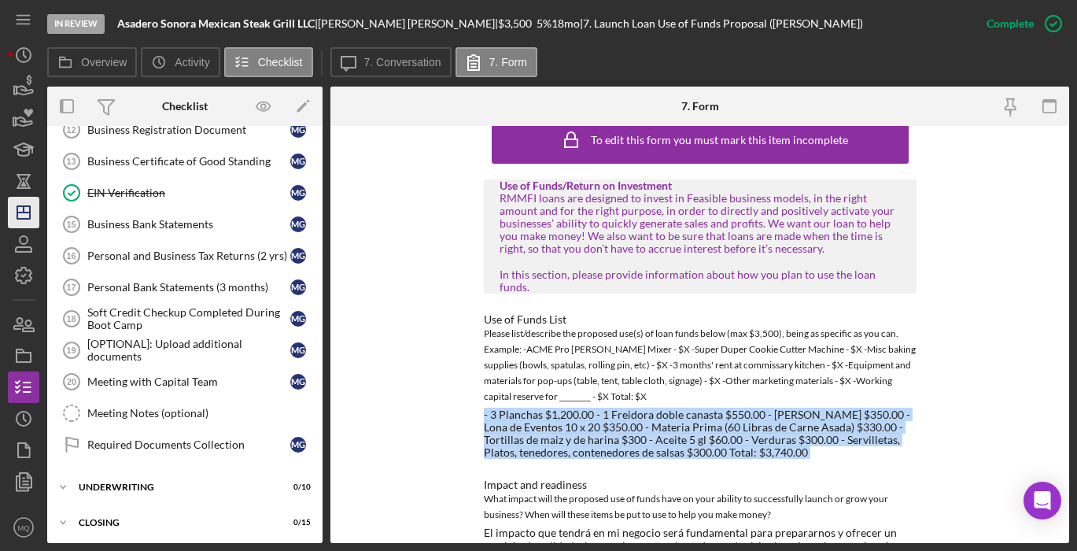
click at [24, 216] on icon "Icon/Dashboard" at bounding box center [23, 212] width 39 height 39
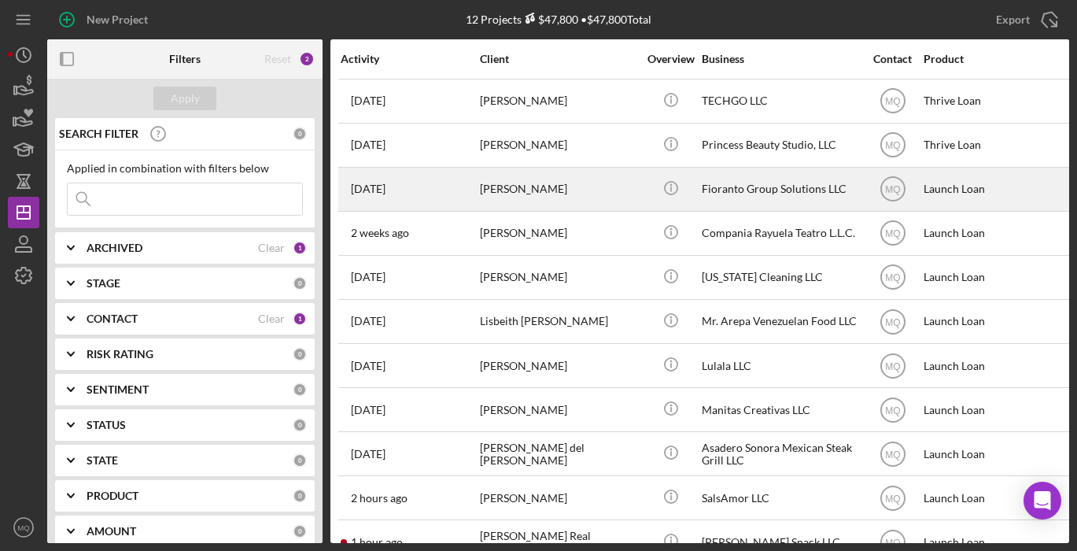
click at [535, 199] on div "[PERSON_NAME]" at bounding box center [558, 189] width 157 height 42
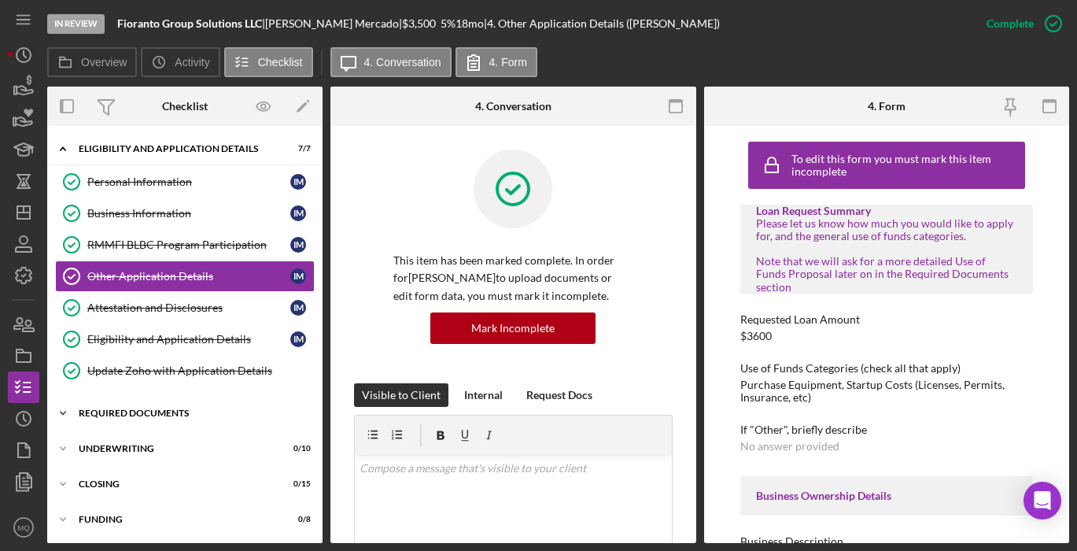
click at [186, 416] on div "Required Documents" at bounding box center [191, 412] width 224 height 9
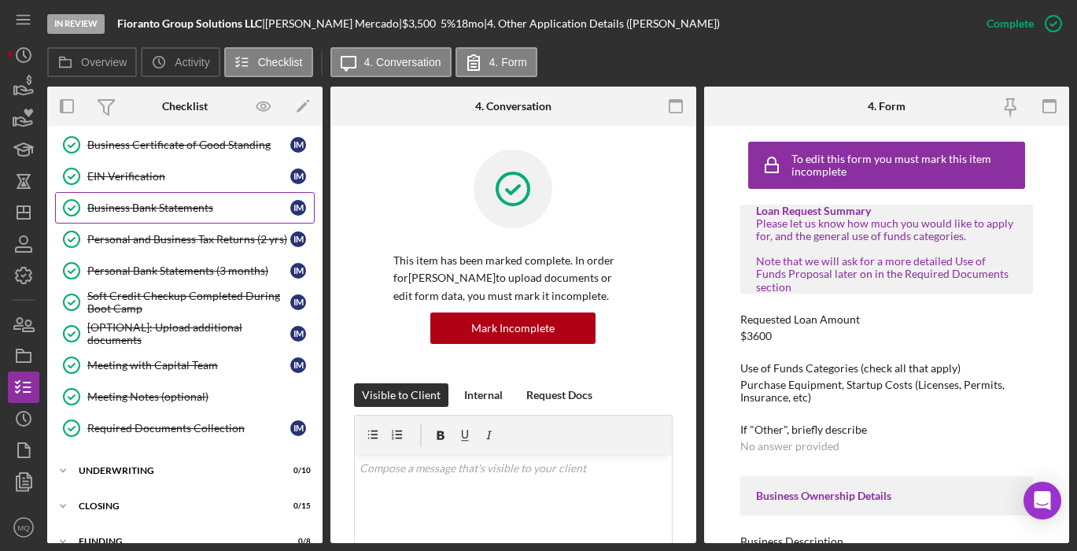
scroll to position [524, 0]
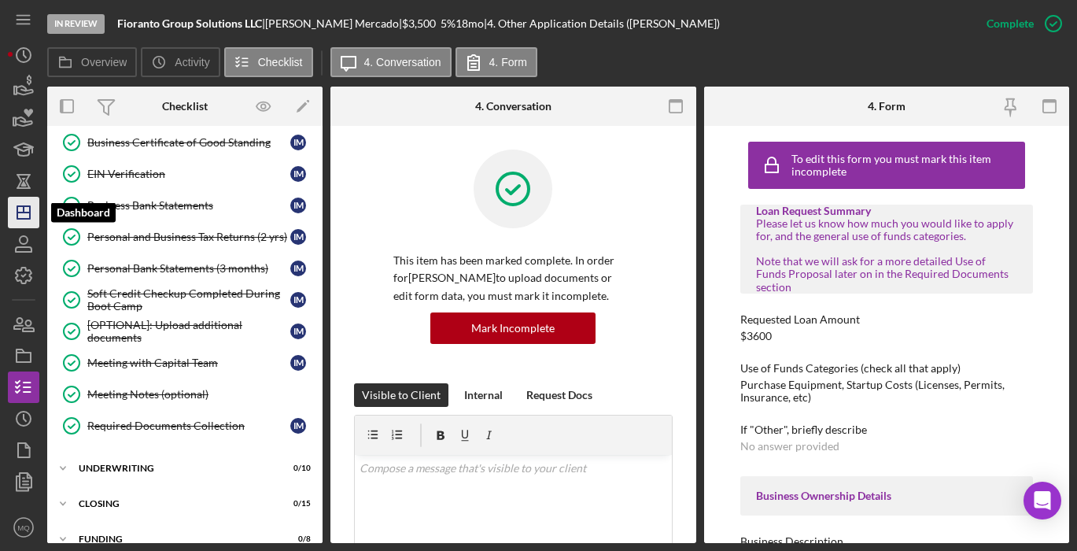
click at [27, 209] on icon "Icon/Dashboard" at bounding box center [23, 212] width 39 height 39
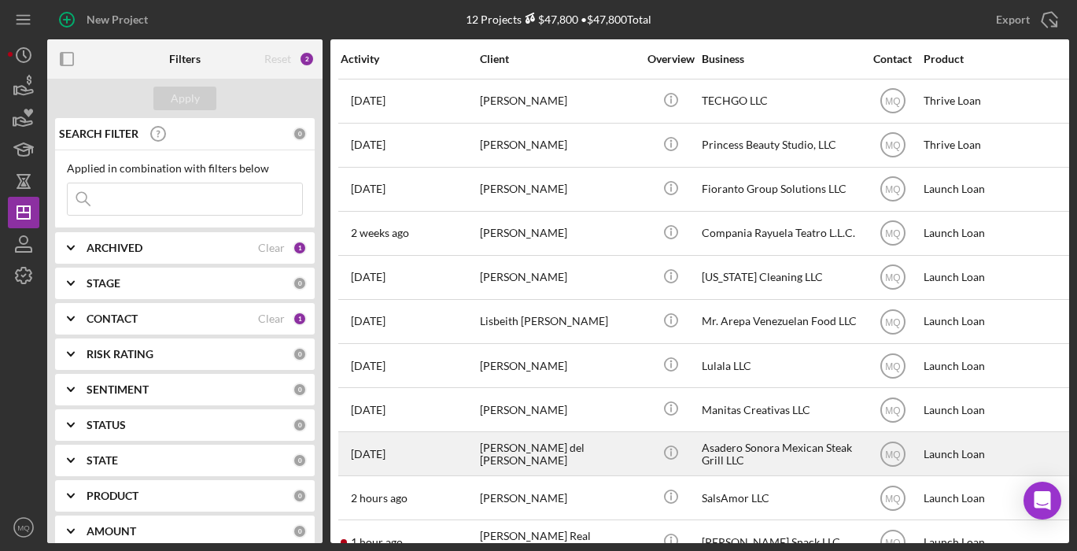
scroll to position [68, 0]
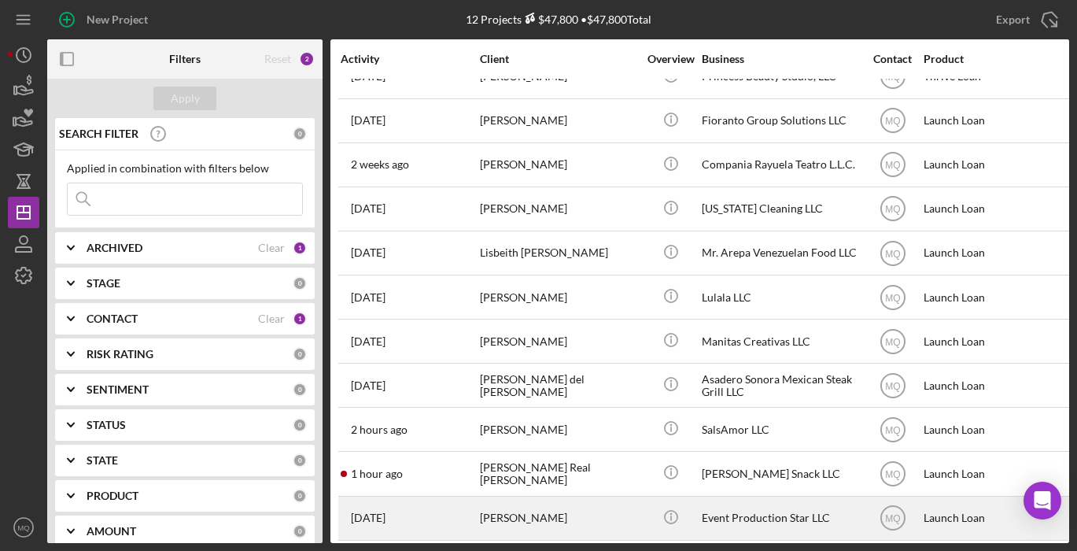
click at [584, 506] on div "[PERSON_NAME]" at bounding box center [558, 518] width 157 height 42
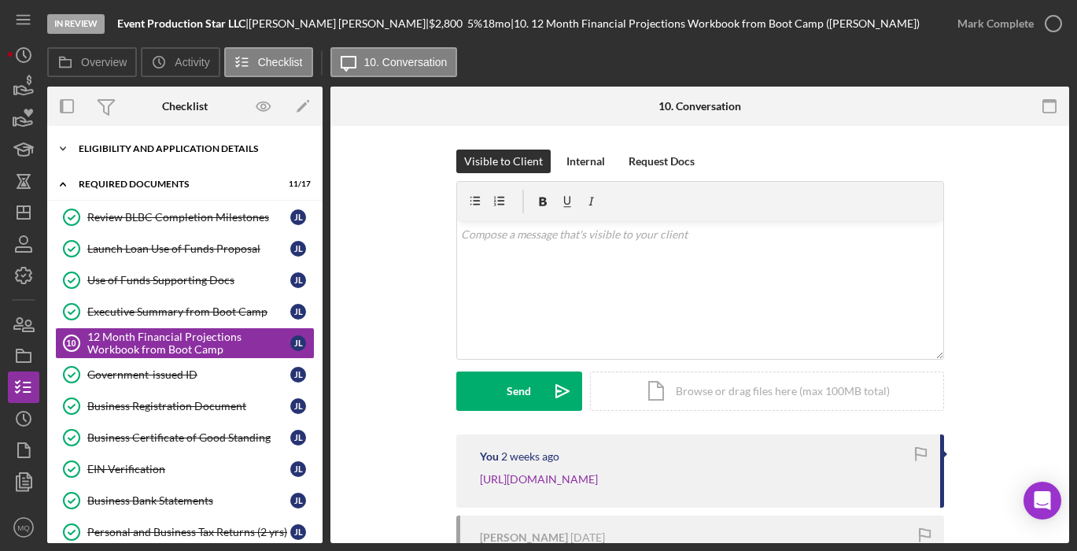
click at [224, 152] on div "Eligibility and Application Details" at bounding box center [191, 148] width 224 height 9
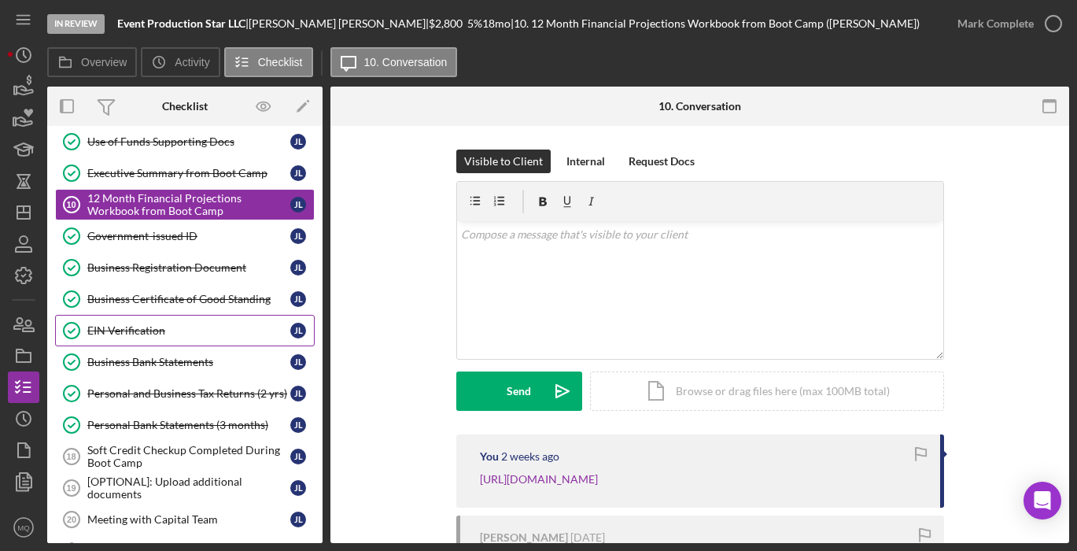
scroll to position [375, 0]
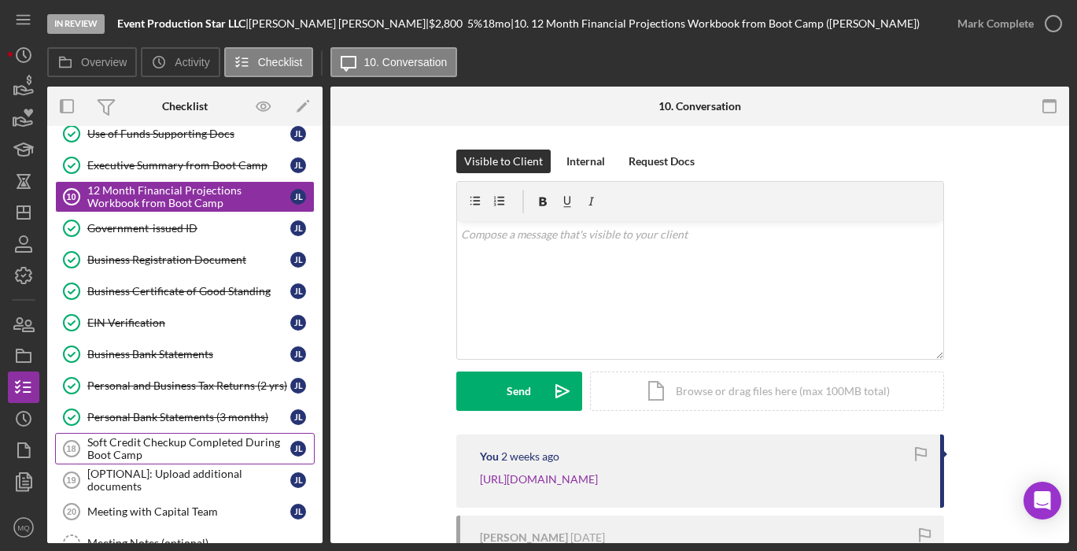
click at [213, 453] on div "Soft Credit Checkup Completed During Boot Camp" at bounding box center [188, 448] width 203 height 25
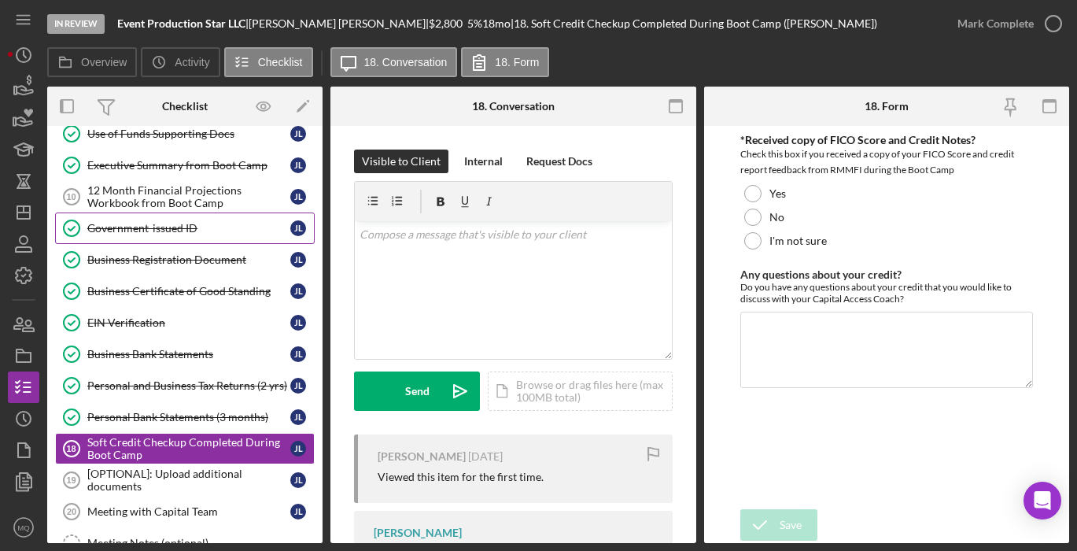
click at [196, 222] on div "Government-issued ID" at bounding box center [188, 228] width 203 height 13
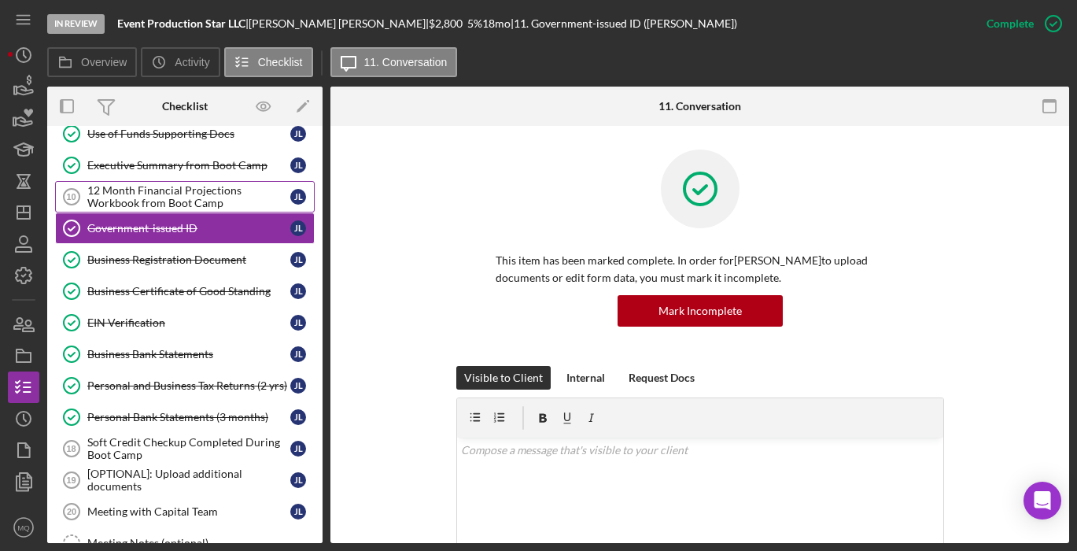
click at [211, 199] on div "12 Month Financial Projections Workbook from Boot Camp" at bounding box center [188, 196] width 203 height 25
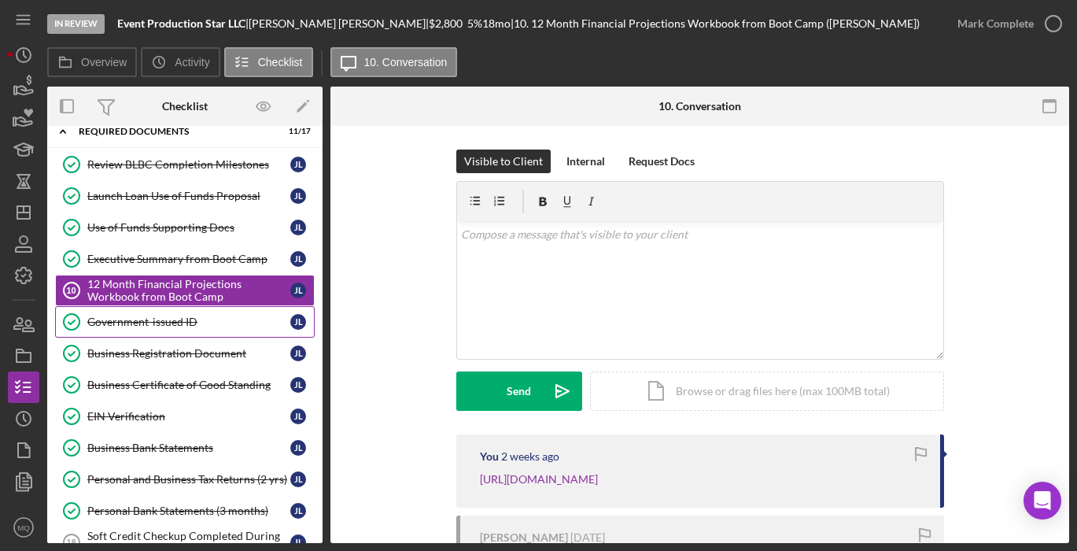
scroll to position [267, 0]
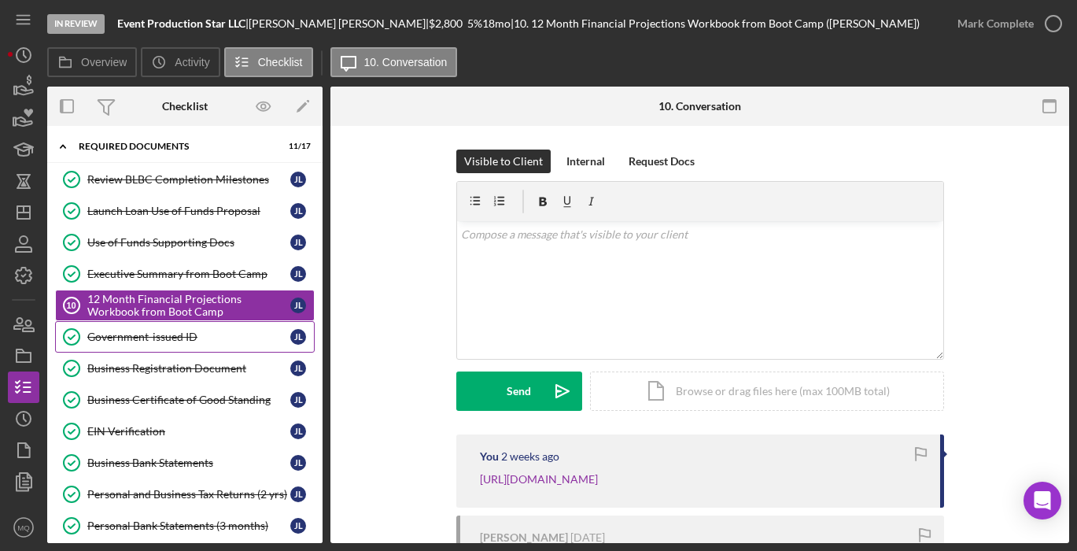
click at [151, 215] on div "Launch Loan Use of Funds Proposal" at bounding box center [188, 211] width 203 height 13
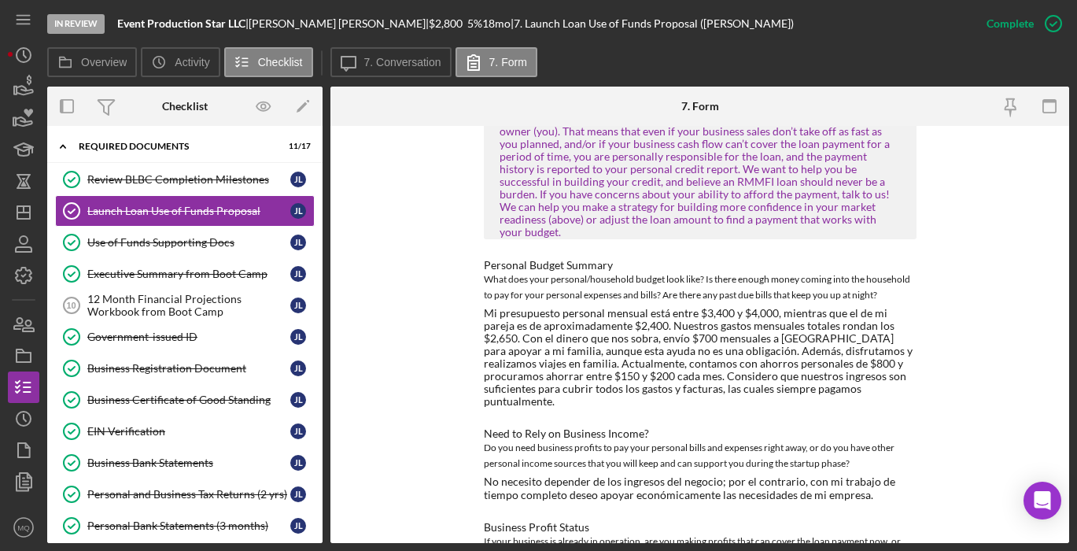
scroll to position [1519, 0]
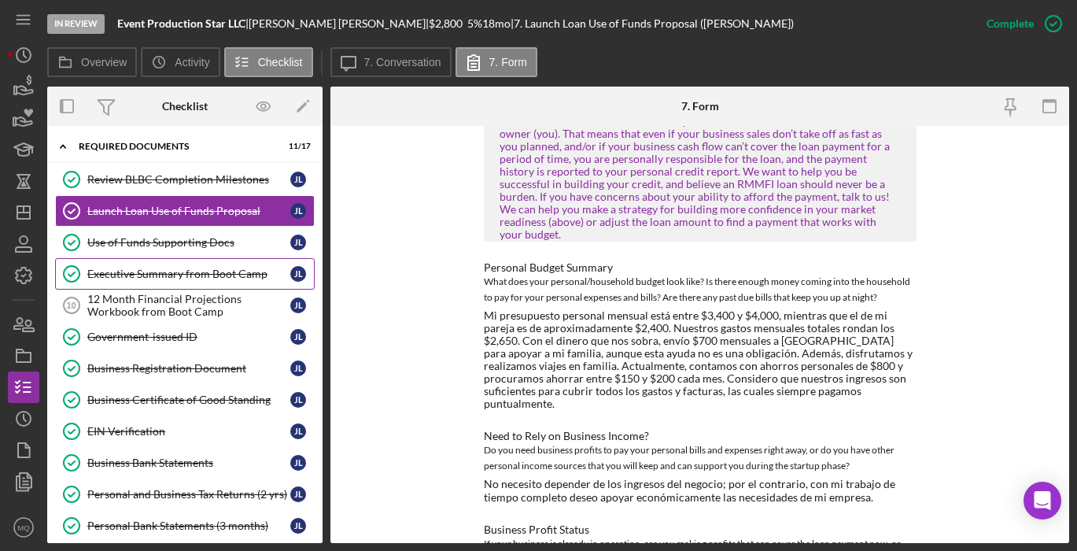
click at [190, 272] on div "Executive Summary from Boot Camp" at bounding box center [188, 273] width 203 height 13
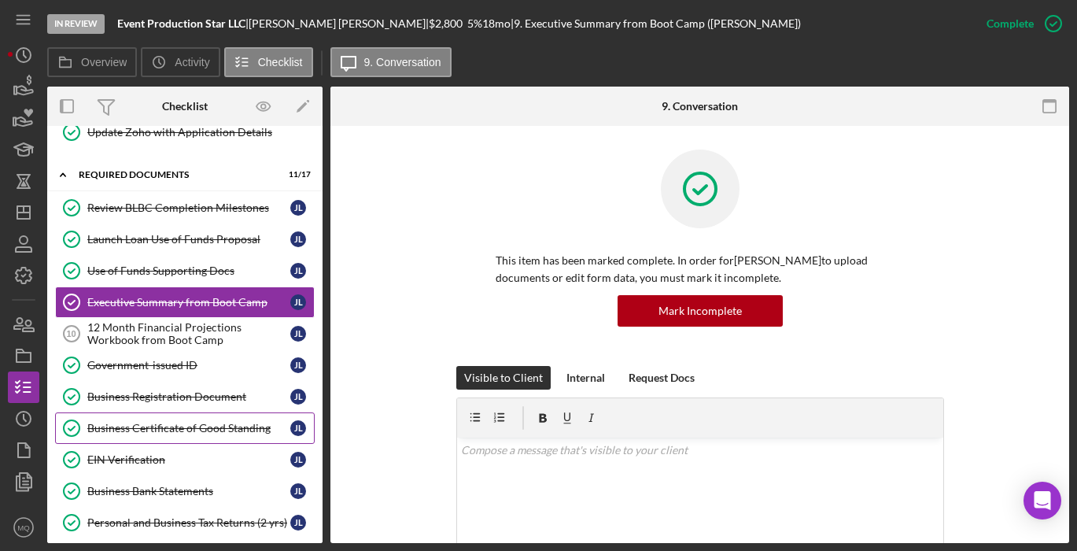
scroll to position [229, 0]
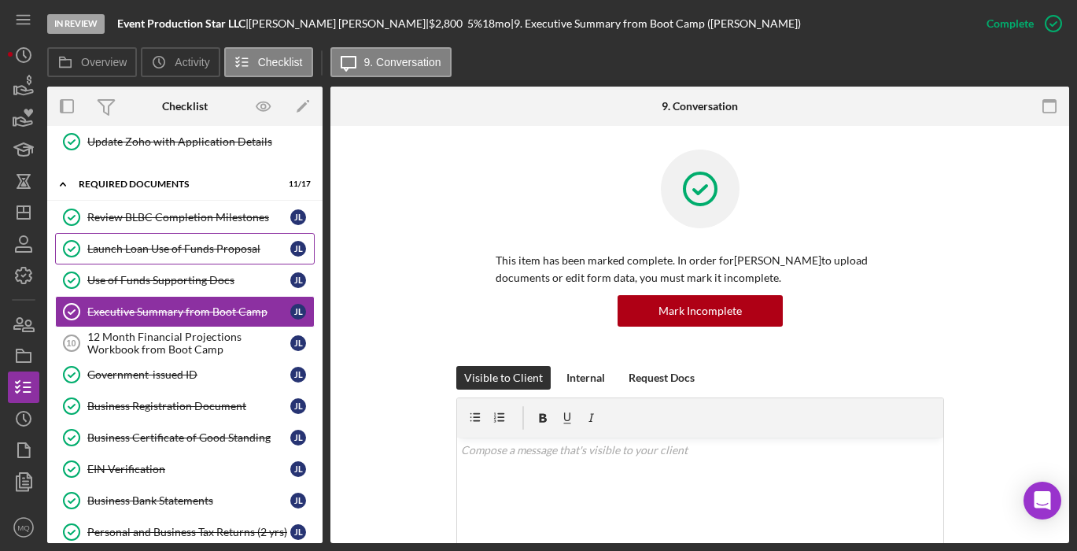
click at [214, 247] on div "Launch Loan Use of Funds Proposal" at bounding box center [188, 248] width 203 height 13
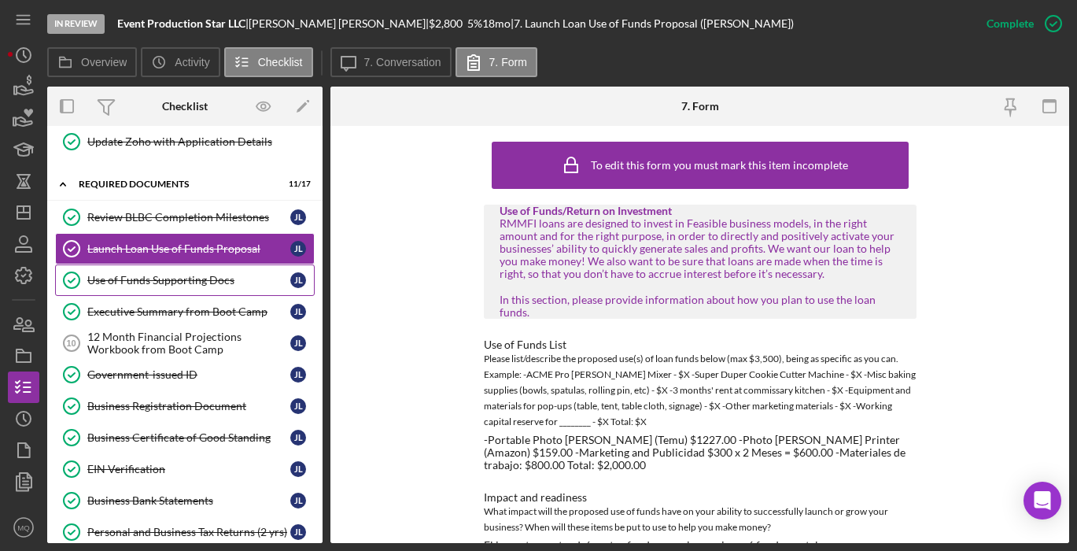
click at [209, 283] on div "Use of Funds Supporting Docs" at bounding box center [188, 280] width 203 height 13
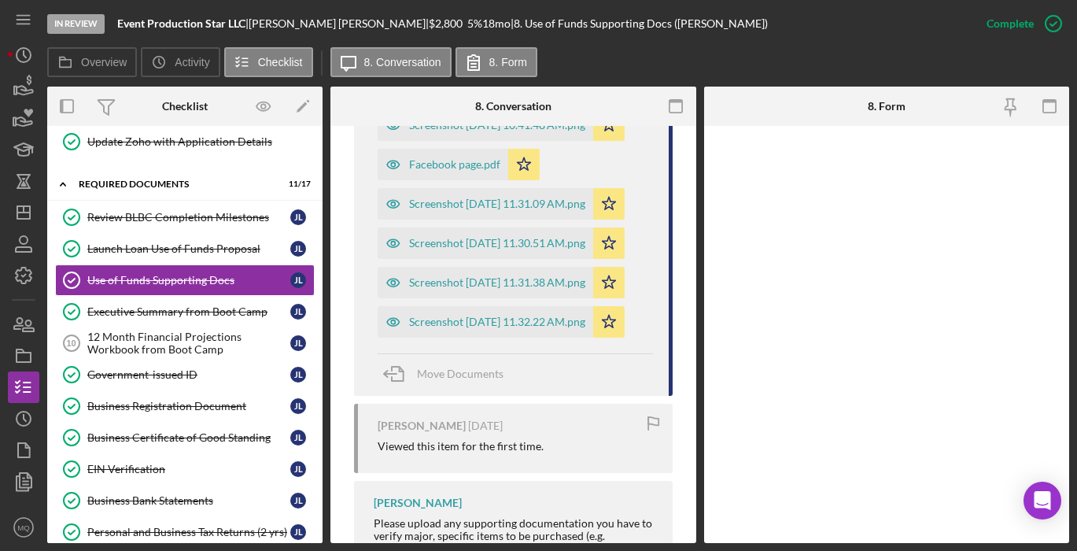
scroll to position [691, 0]
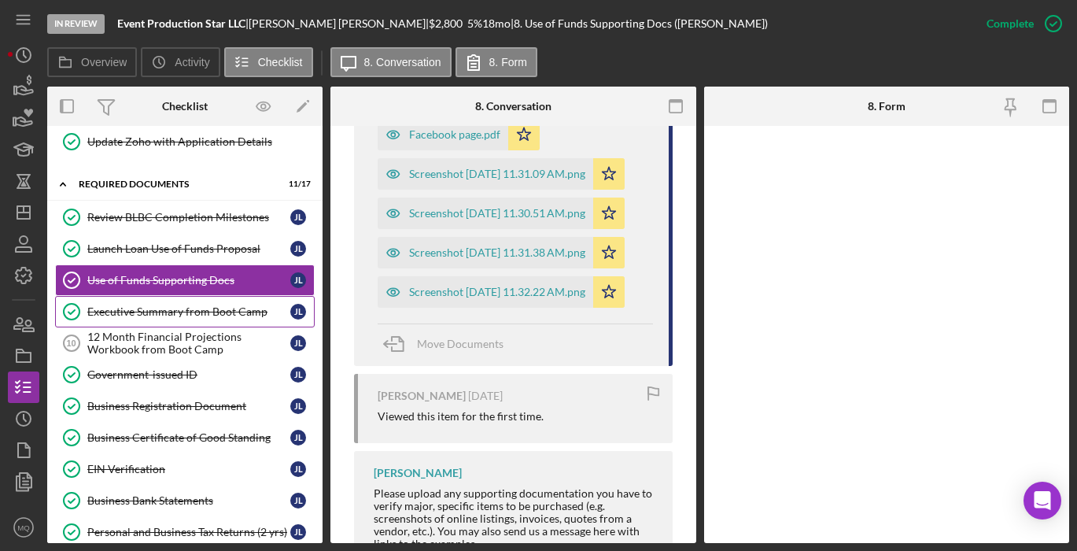
click at [222, 314] on div "Executive Summary from Boot Camp" at bounding box center [188, 311] width 203 height 13
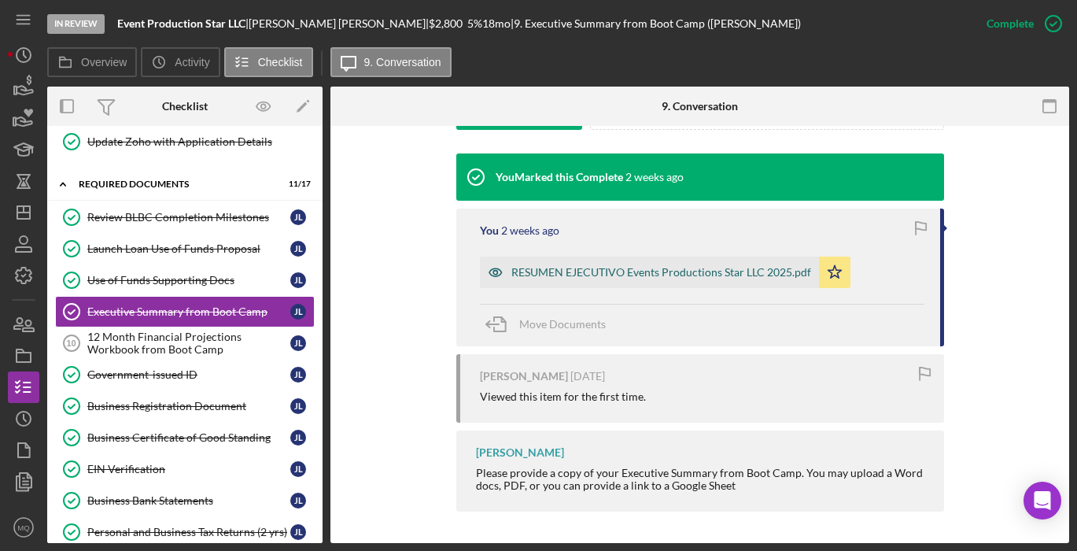
click at [625, 284] on div "RESUMEN EJECUTIVO Events Productions Star LLC 2025.pdf" at bounding box center [649, 271] width 339 height 31
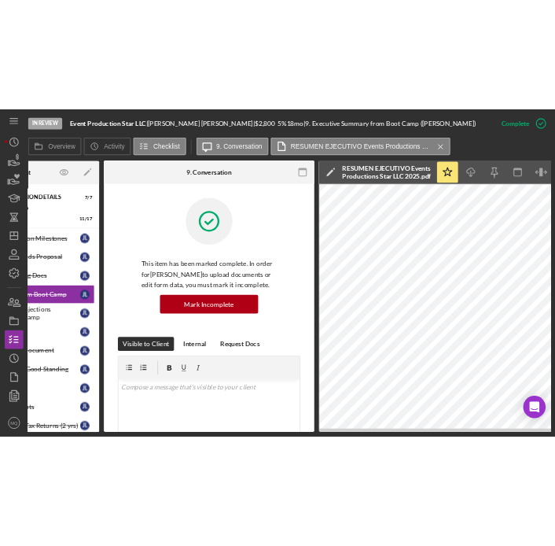
scroll to position [0, 238]
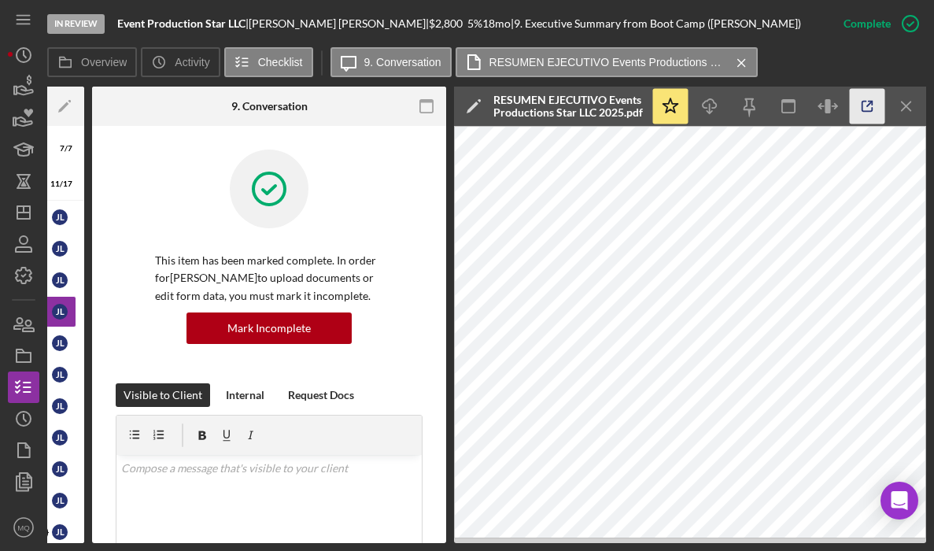
click at [857, 113] on icon "button" at bounding box center [867, 106] width 35 height 35
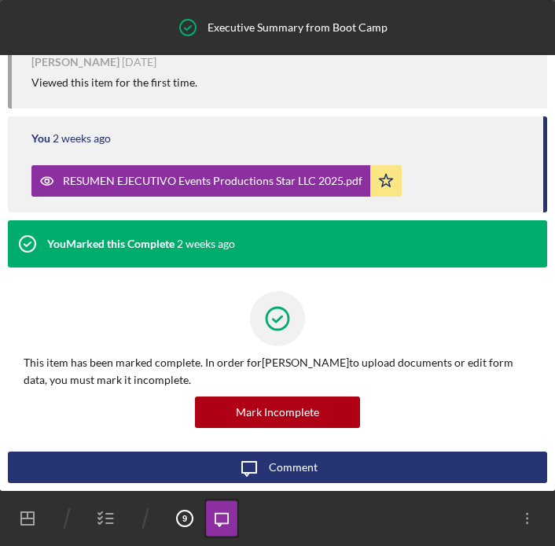
scroll to position [0, 0]
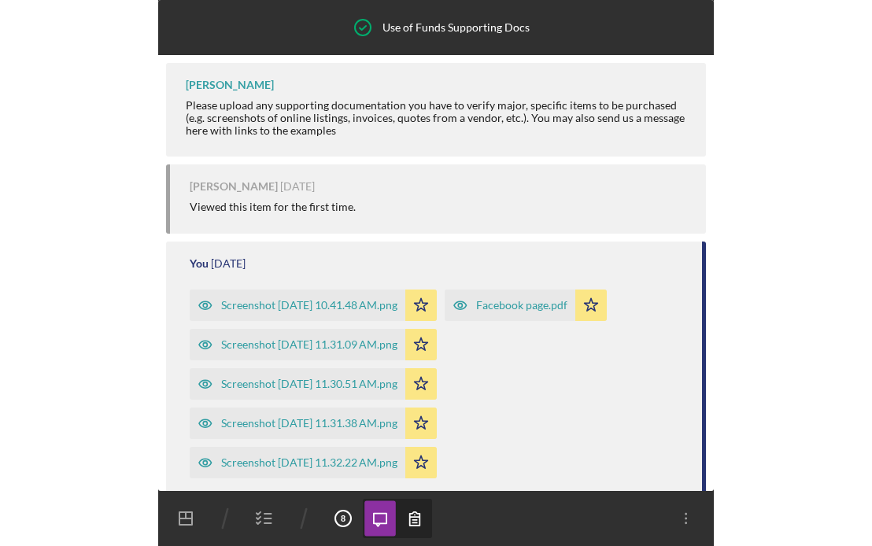
scroll to position [282, 0]
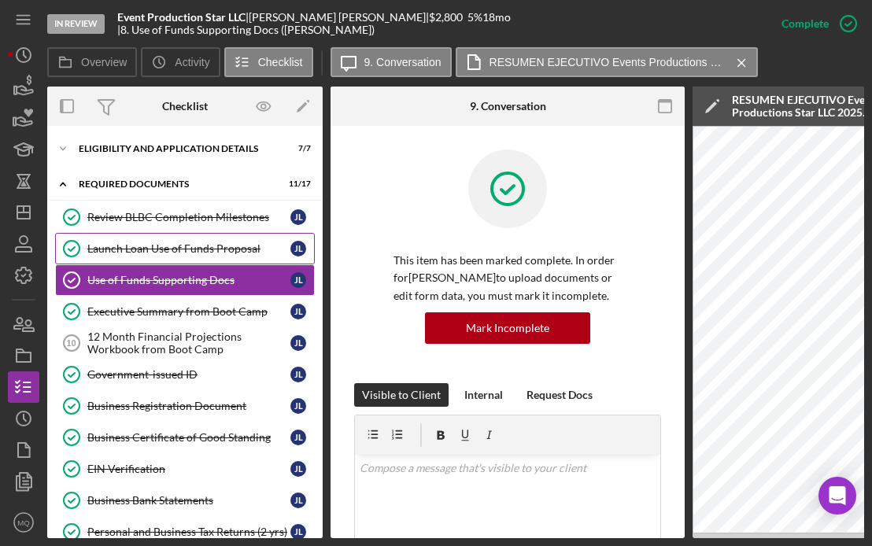
click at [205, 243] on div "Launch Loan Use of Funds Proposal" at bounding box center [188, 248] width 203 height 13
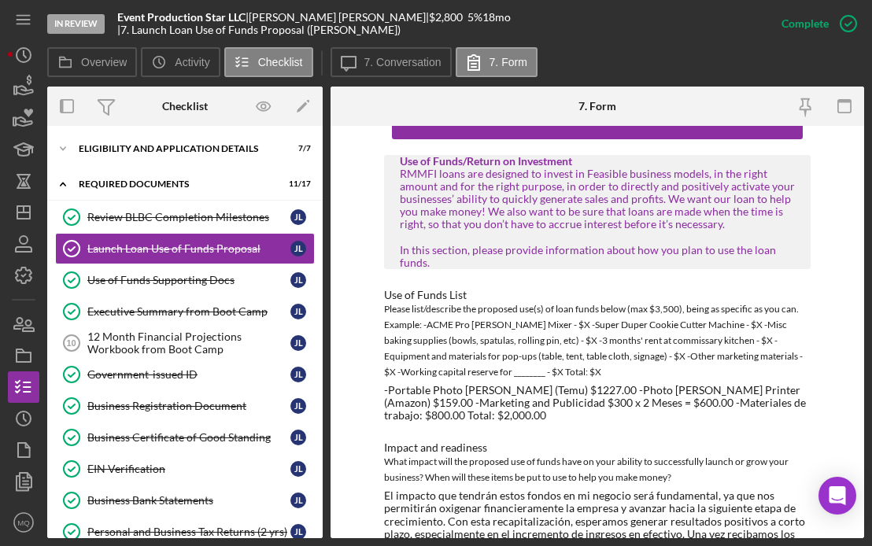
scroll to position [53, 0]
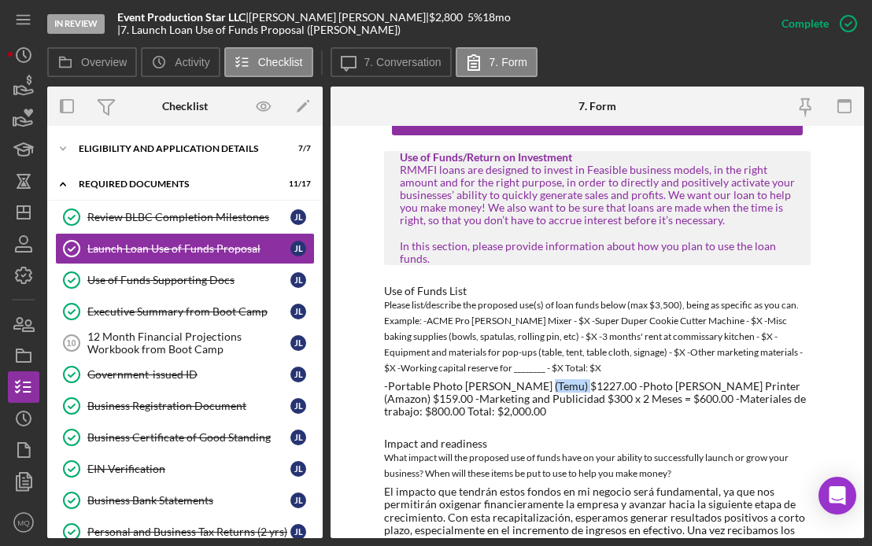
drag, startPoint x: 535, startPoint y: 388, endPoint x: 573, endPoint y: 382, distance: 39.1
click at [573, 382] on div "-Portable Photo [PERSON_NAME] (Temu) $1227.00 -Photo [PERSON_NAME] Printer (Ama…" at bounding box center [597, 399] width 426 height 38
copy div "1227.00"
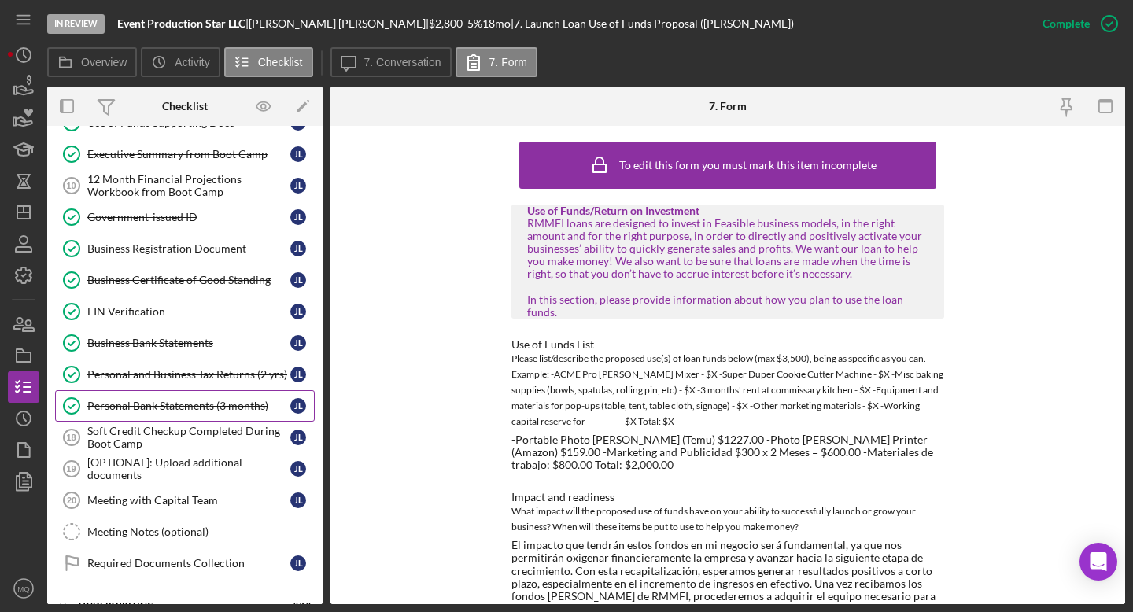
scroll to position [124, 0]
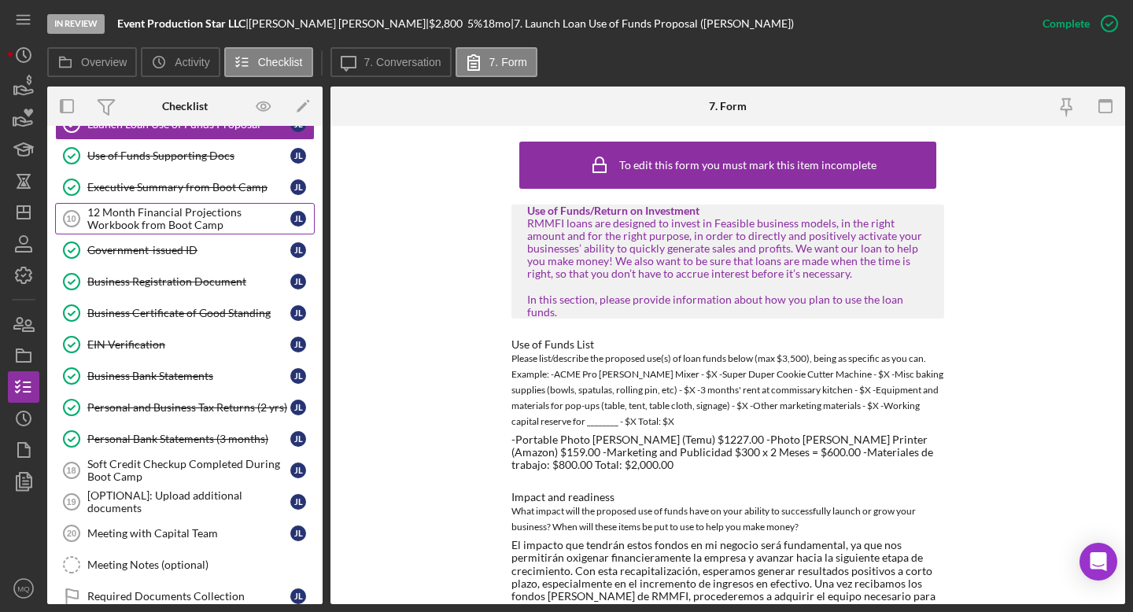
click at [196, 222] on div "12 Month Financial Projections Workbook from Boot Camp" at bounding box center [188, 218] width 203 height 25
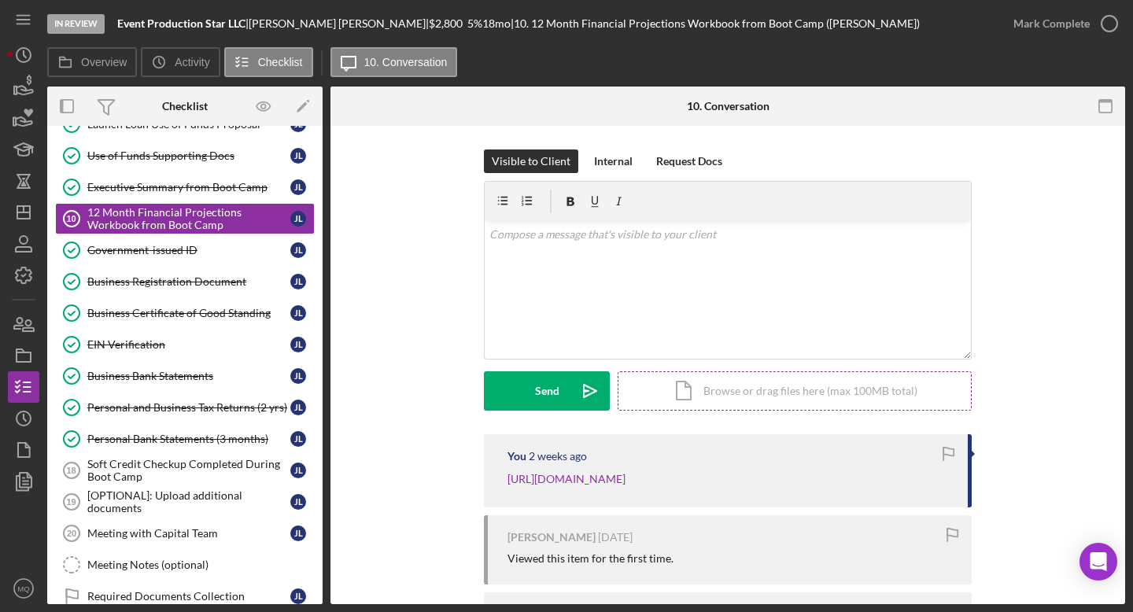
click at [824, 396] on div "Icon/Document Browse or drag files here (max 100MB total) Tap to choose files o…" at bounding box center [795, 390] width 354 height 39
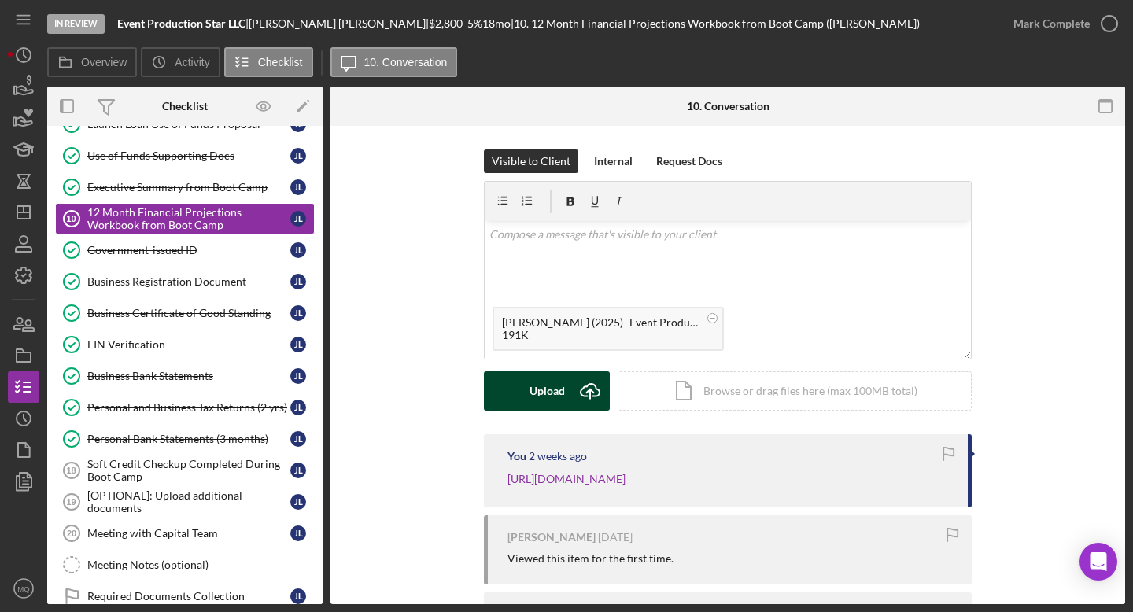
click at [550, 390] on div "Upload" at bounding box center [546, 390] width 35 height 39
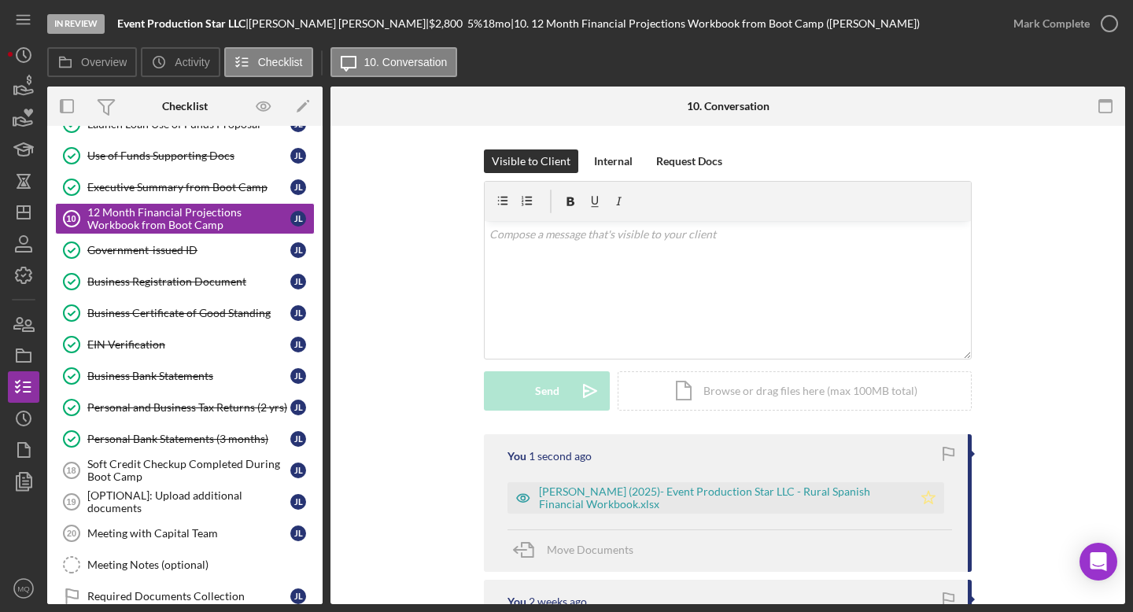
click at [939, 499] on icon "Icon/Star" at bounding box center [928, 497] width 31 height 31
click at [1076, 36] on icon "button" at bounding box center [1109, 23] width 39 height 39
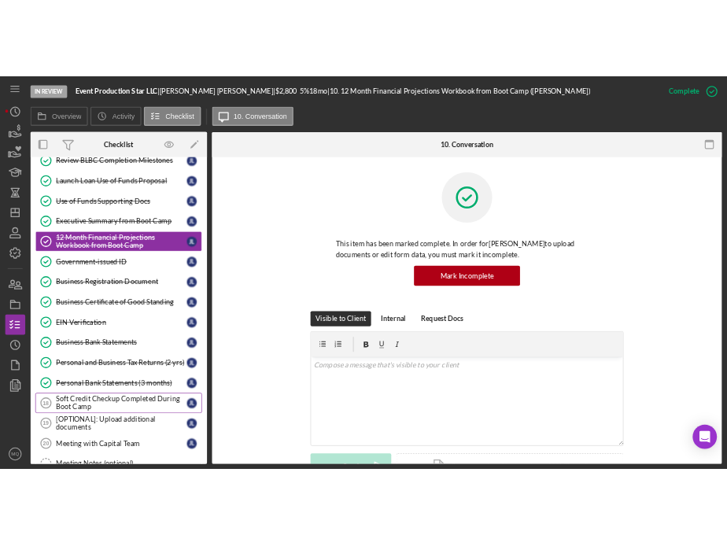
scroll to position [90, 0]
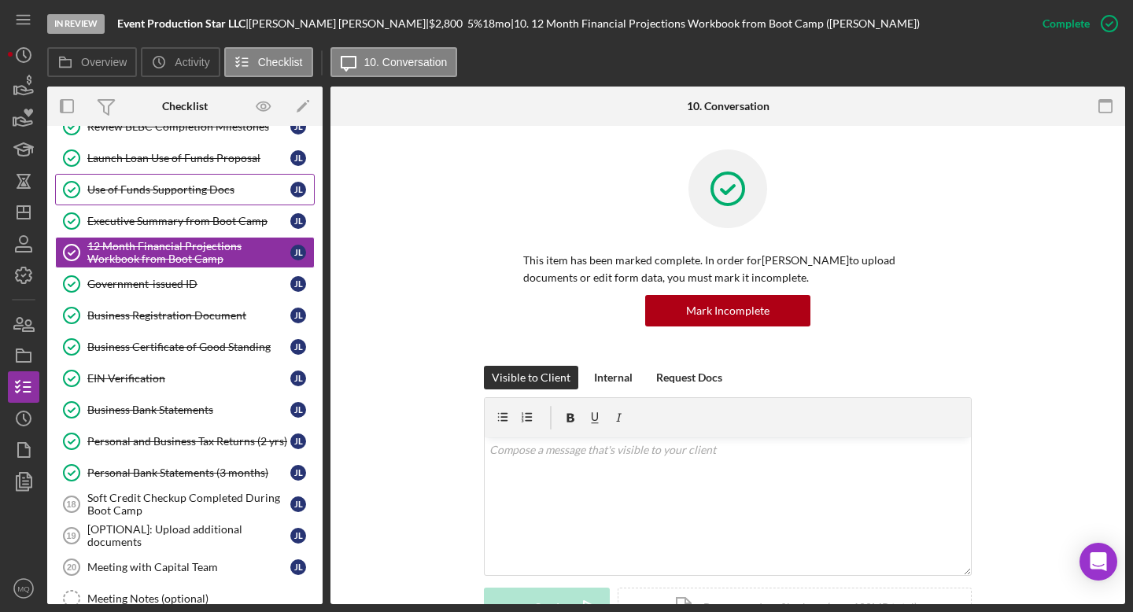
click at [212, 189] on div "Use of Funds Supporting Docs" at bounding box center [188, 189] width 203 height 13
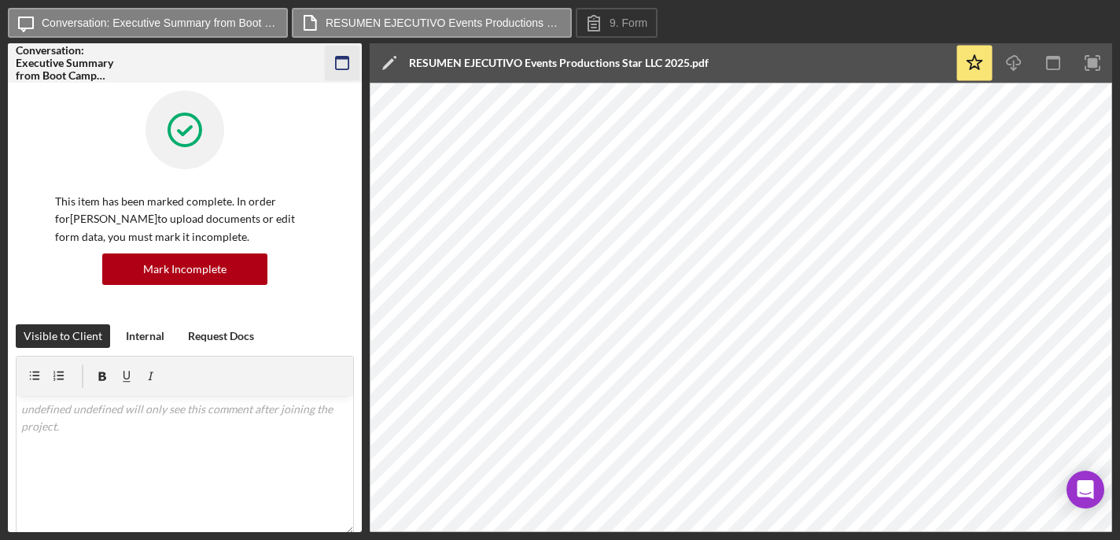
click at [351, 58] on icon "button" at bounding box center [342, 63] width 35 height 35
